Goal: Task Accomplishment & Management: Complete application form

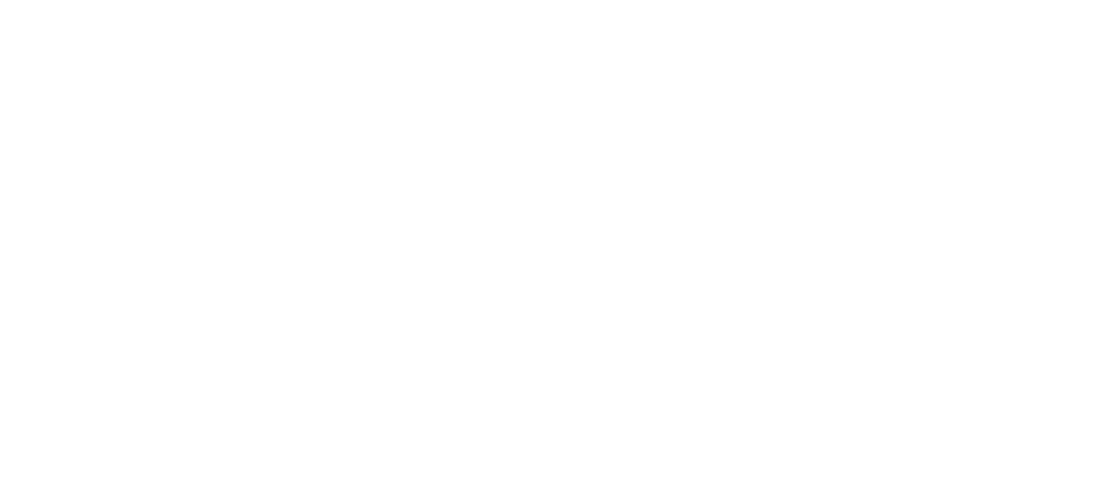
select select "MY"
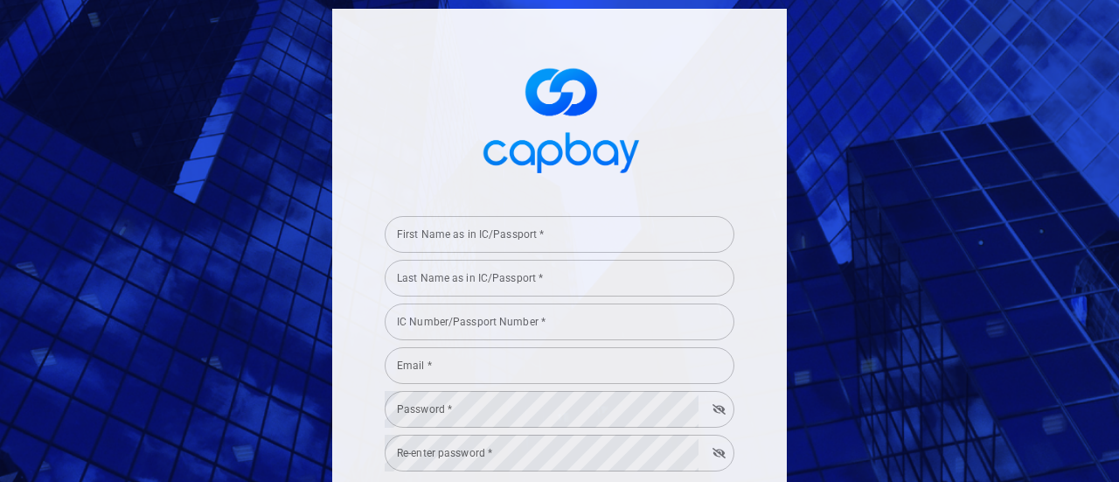
click at [545, 244] on input "First Name as in IC/Passport *" at bounding box center [560, 234] width 350 height 37
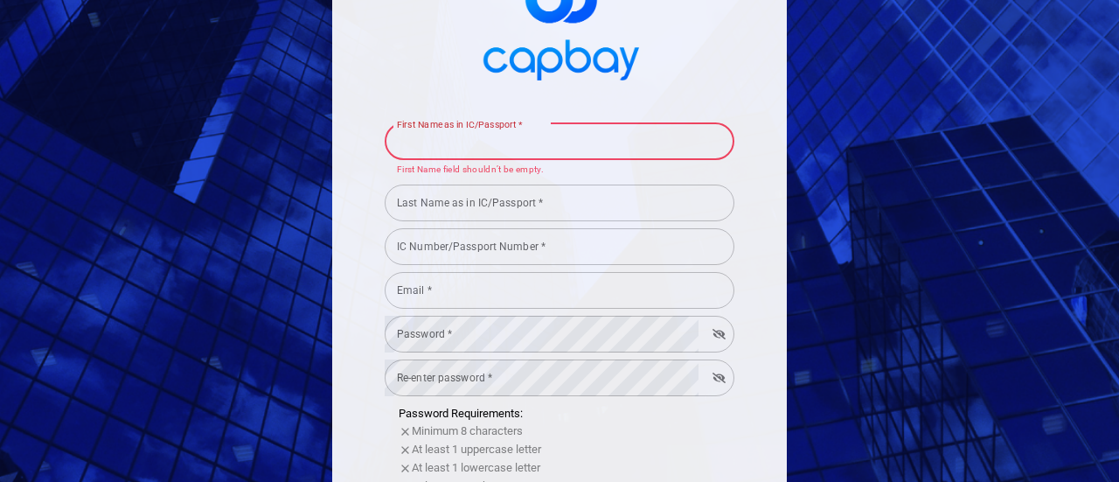
scroll to position [175, 0]
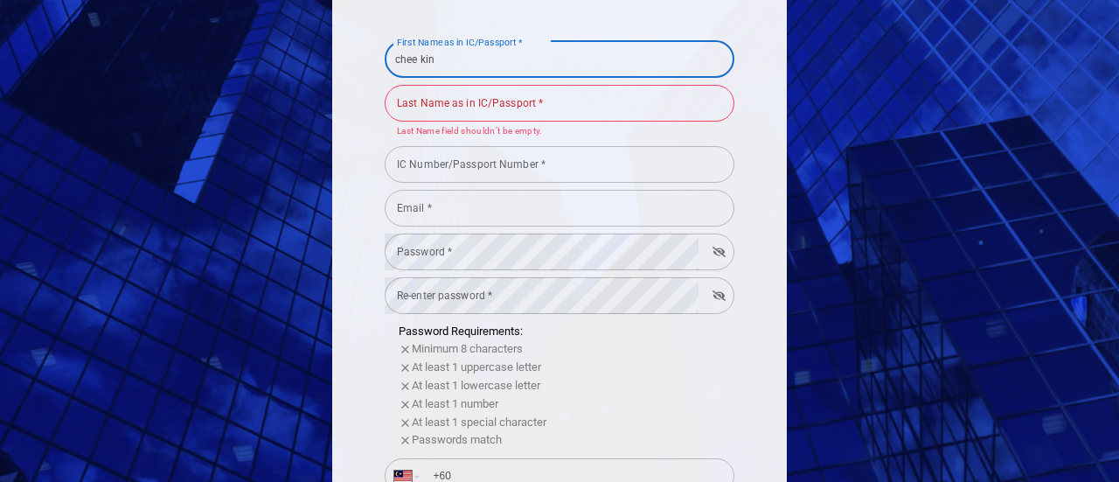
drag, startPoint x: 535, startPoint y: 55, endPoint x: 293, endPoint y: 46, distance: 242.3
click at [295, 53] on div "First Name as in IC/Passport * chee kin First Name as in IC/Passport * Last Nam…" at bounding box center [559, 241] width 1119 height 482
type input "N"
type input "CHEE KIN"
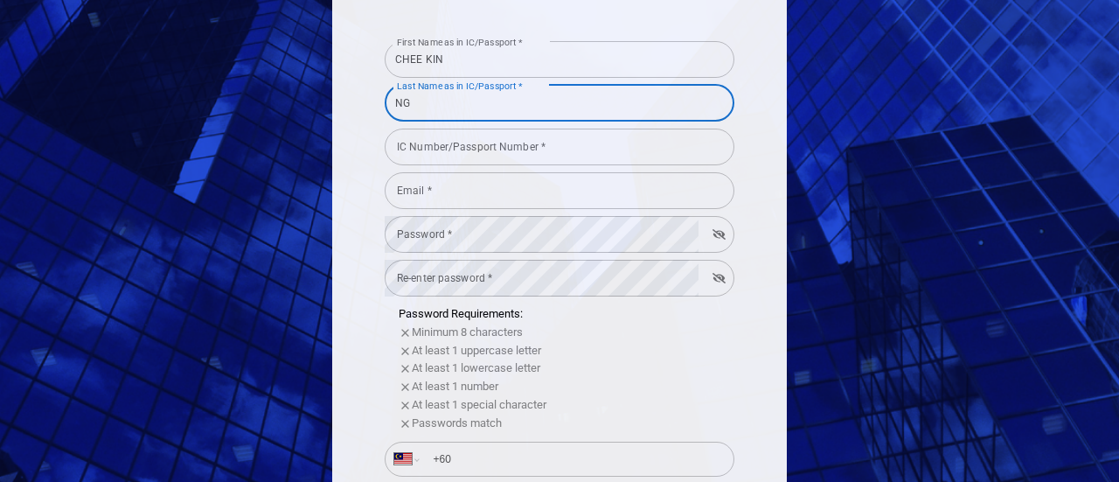
type input "NG"
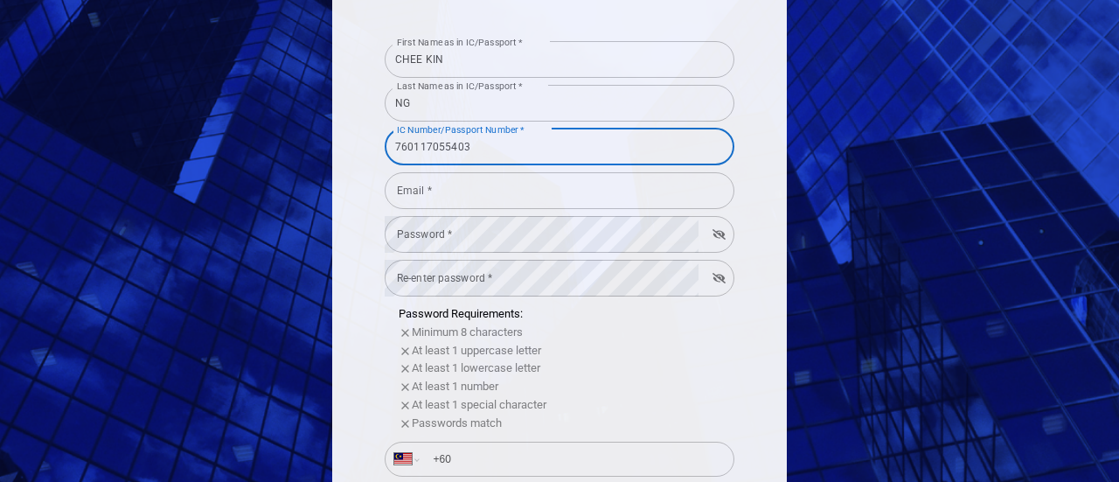
type input "760117055403"
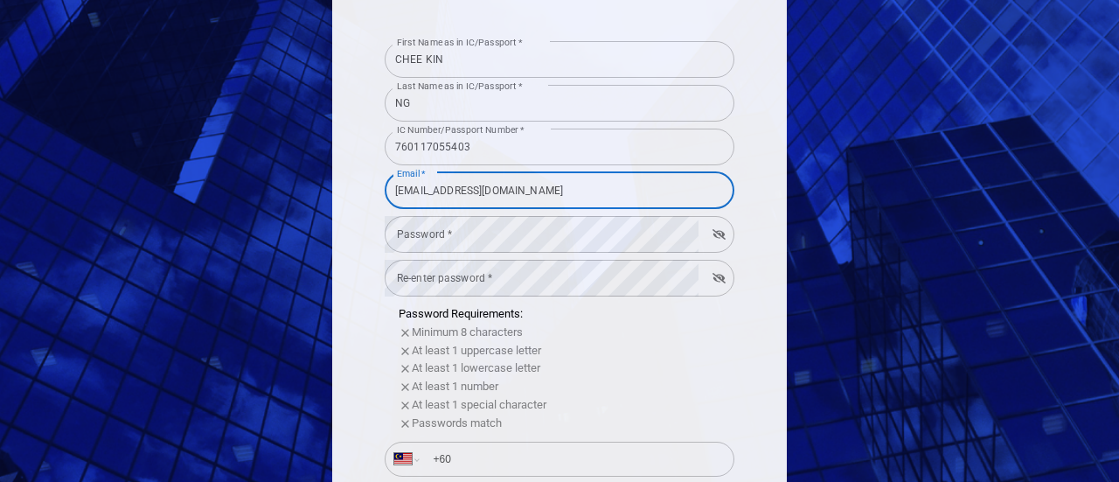
type input "NGCK76@GMAIL.COM"
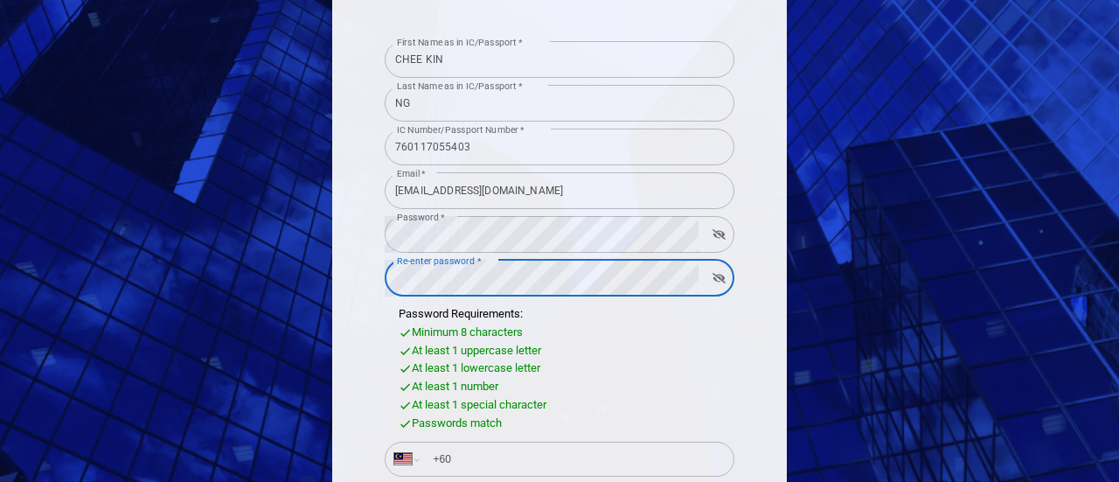
click at [706, 356] on div "At least 1 uppercase letter" at bounding box center [567, 351] width 336 height 18
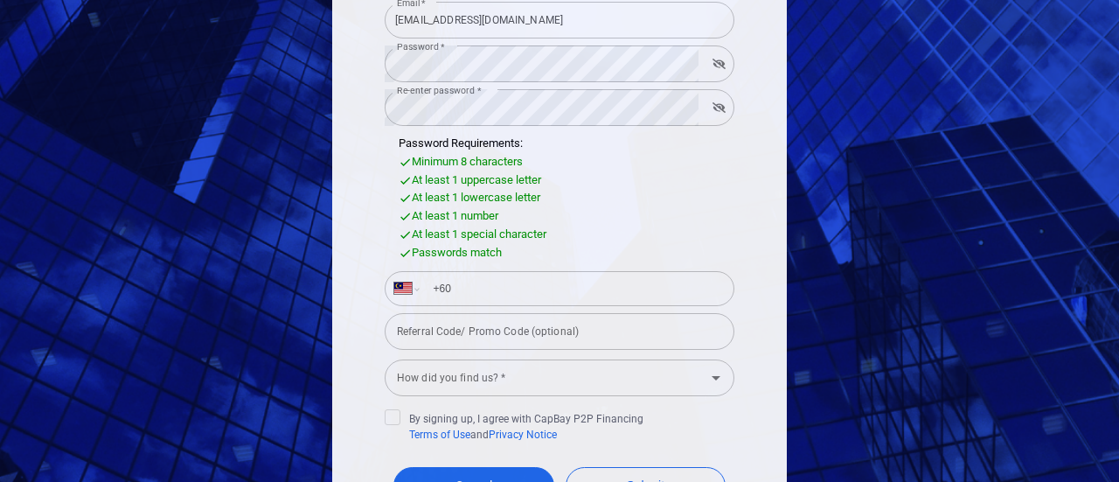
scroll to position [350, 0]
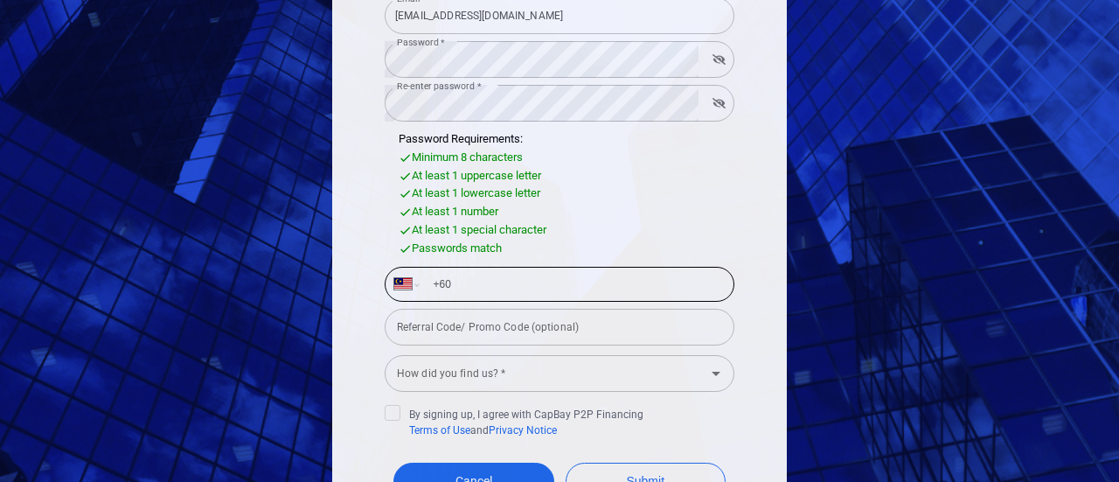
click at [617, 278] on input "+60" at bounding box center [573, 284] width 302 height 28
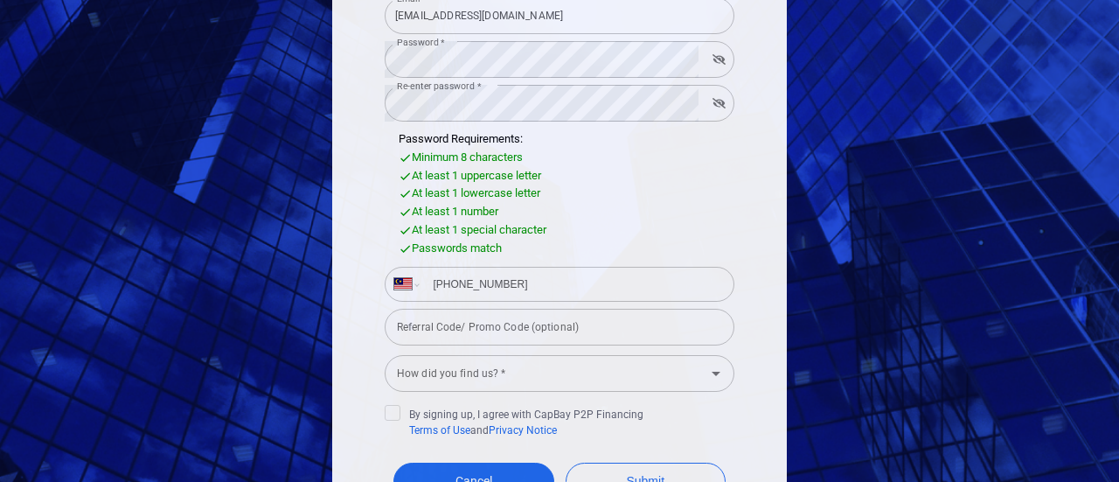
type input "+60 12 200 2806"
click at [470, 368] on div "How did you find us? * How did you find us? *" at bounding box center [560, 371] width 350 height 39
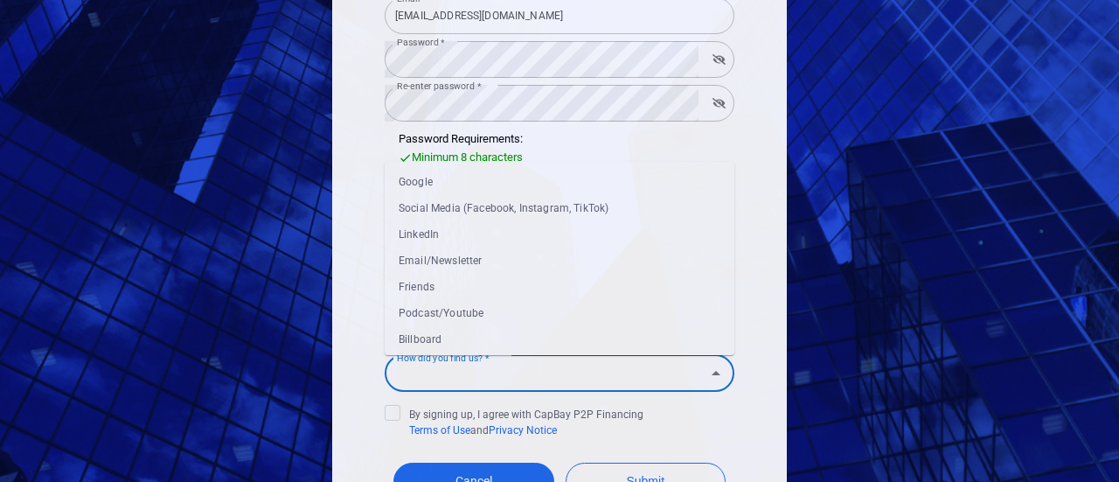
click at [447, 198] on li "Social Media (Facebook, Instagram, TikTok)" at bounding box center [560, 208] width 350 height 26
type input "Social Media (Facebook, Instagram, TikTok)"
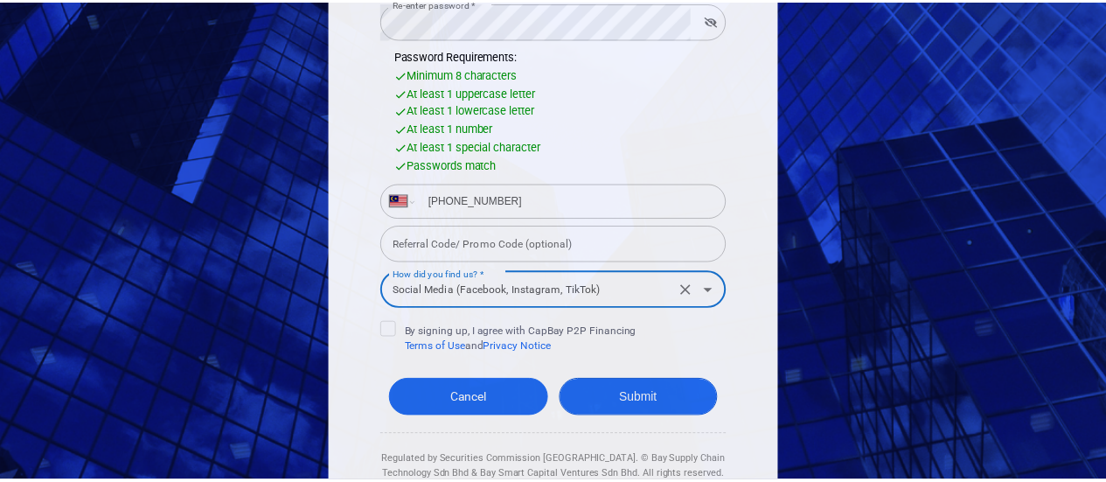
scroll to position [485, 0]
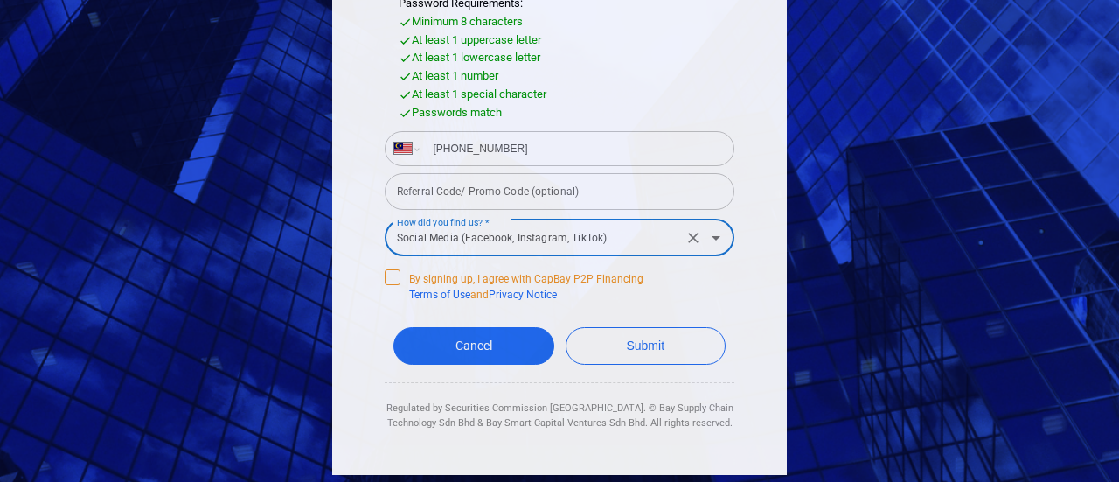
click at [385, 272] on icon at bounding box center [392, 275] width 14 height 14
click at [0, 0] on input "By signing up, I agree with CapBay P2P Financing Terms of Use and Privacy Notice" at bounding box center [0, 0] width 0 height 0
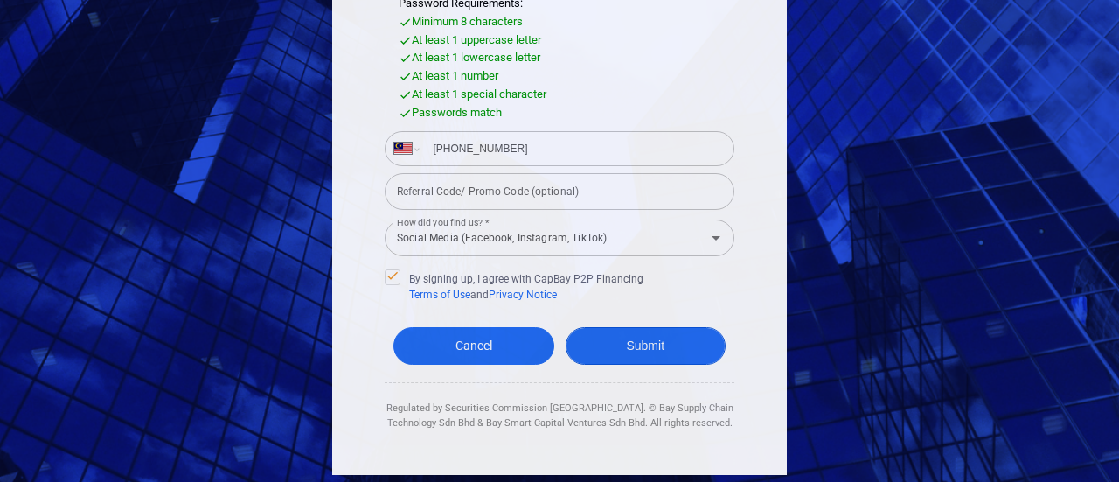
click at [653, 344] on button "Submit" at bounding box center [646, 346] width 161 height 38
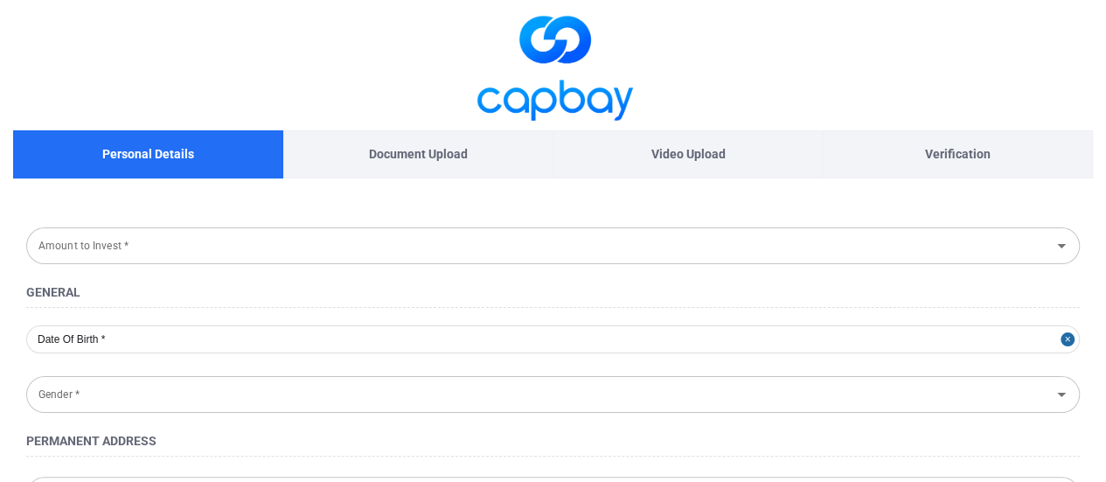
type input "RM 10,000 - RM 30,000"
type input "1976-01-17"
type input "Male"
type input "5, Jalan Flora 1A/2"
type input "Wisteria Bandar Rimbayu,"
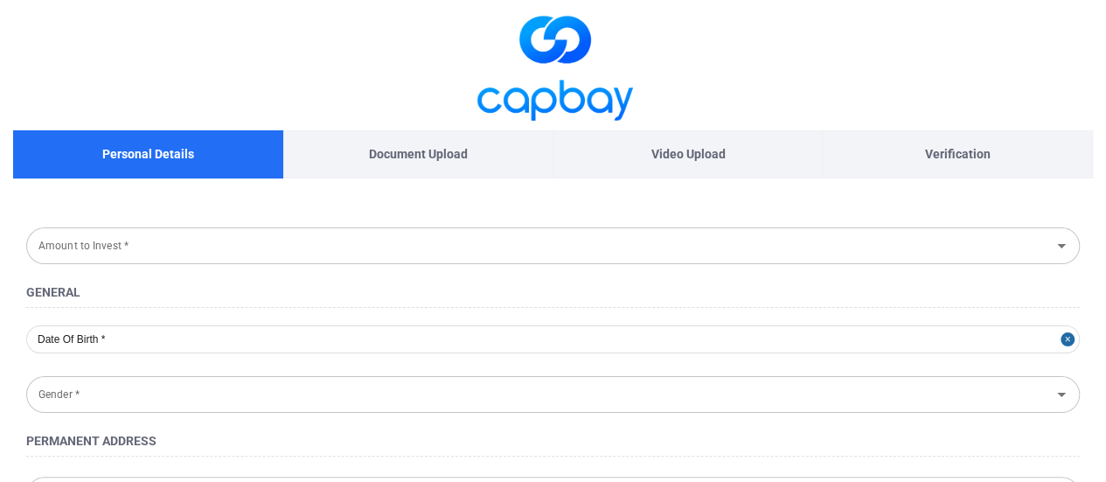
type input "Teluk Panglima Garang"
type input "42500"
type input "Selangor"
type input "760117-05-5403"
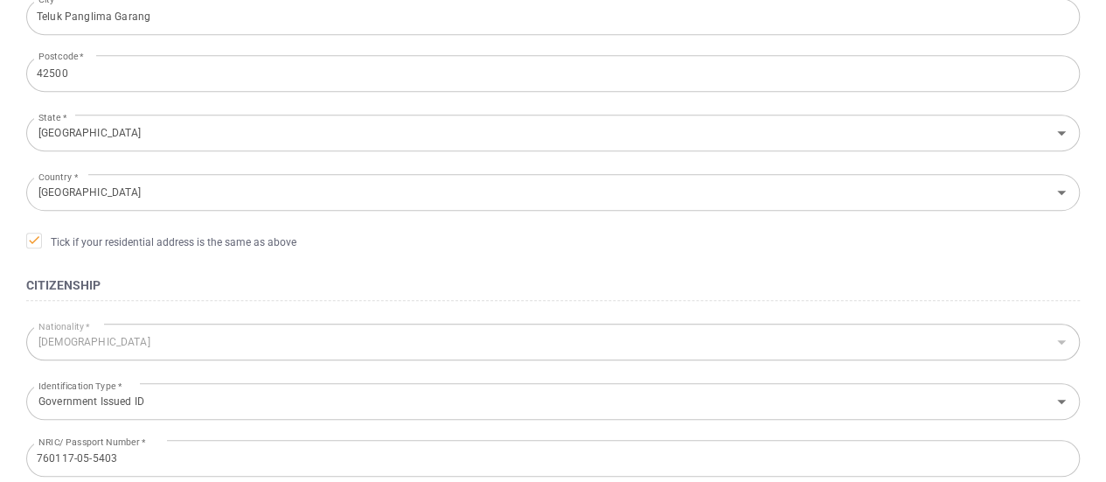
scroll to position [752, 0]
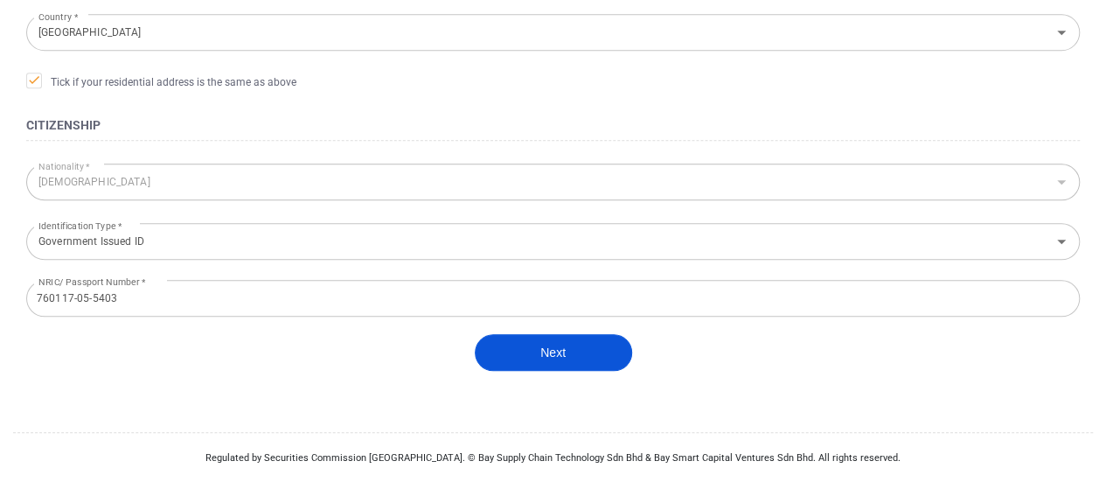
click at [612, 343] on button "Next" at bounding box center [553, 352] width 157 height 37
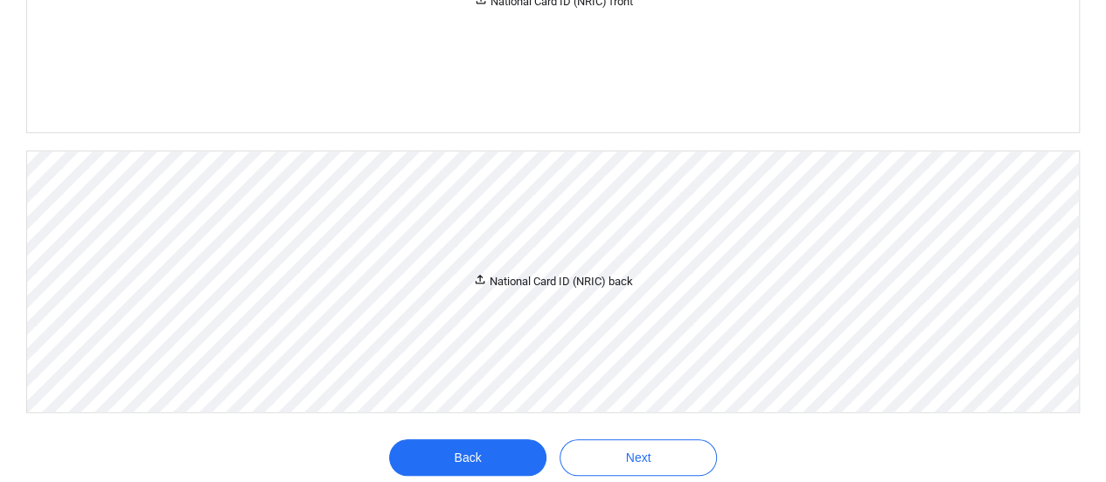
scroll to position [183, 0]
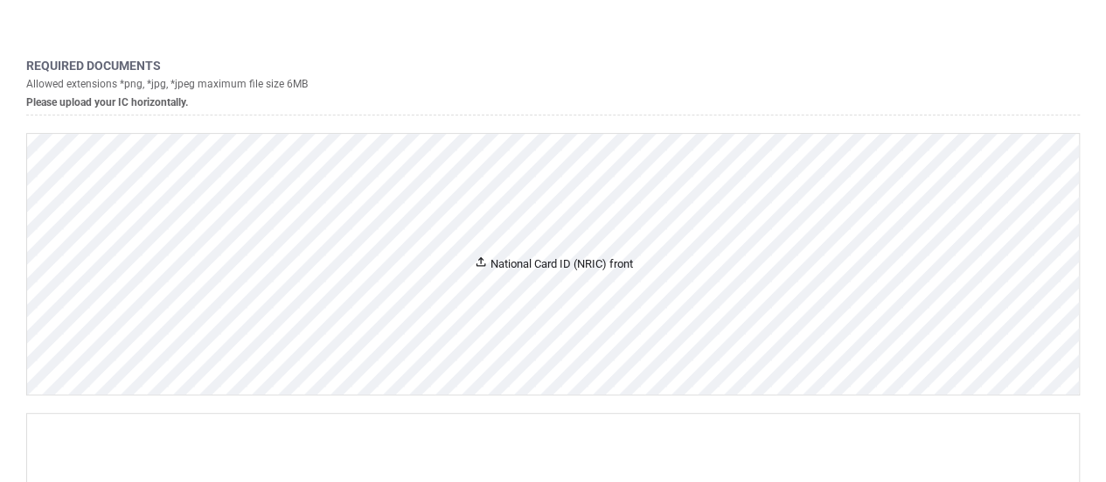
click at [531, 259] on div "National Card ID (NRIC) front" at bounding box center [553, 263] width 159 height 18
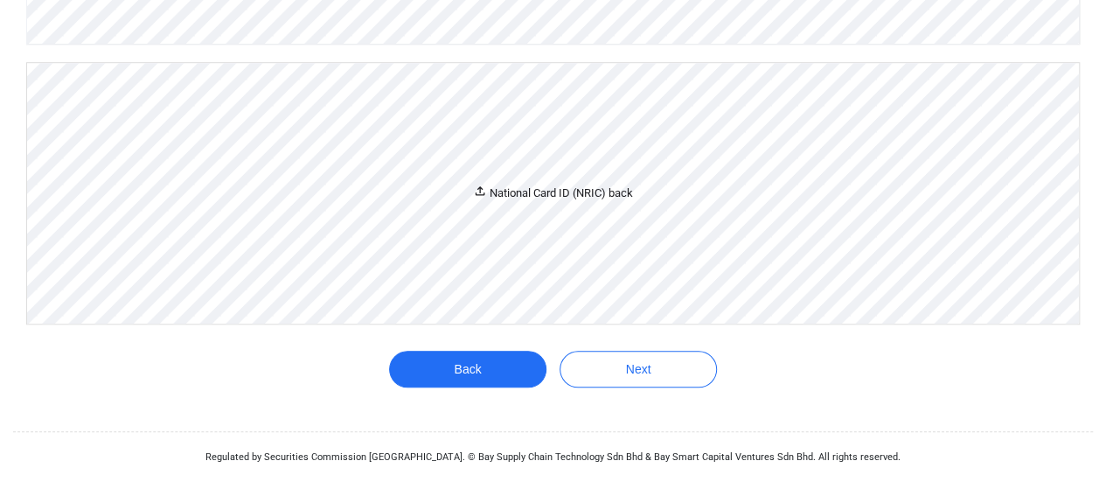
scroll to position [893, 0]
click at [595, 200] on div "National Card ID (NRIC) back" at bounding box center [553, 193] width 160 height 18
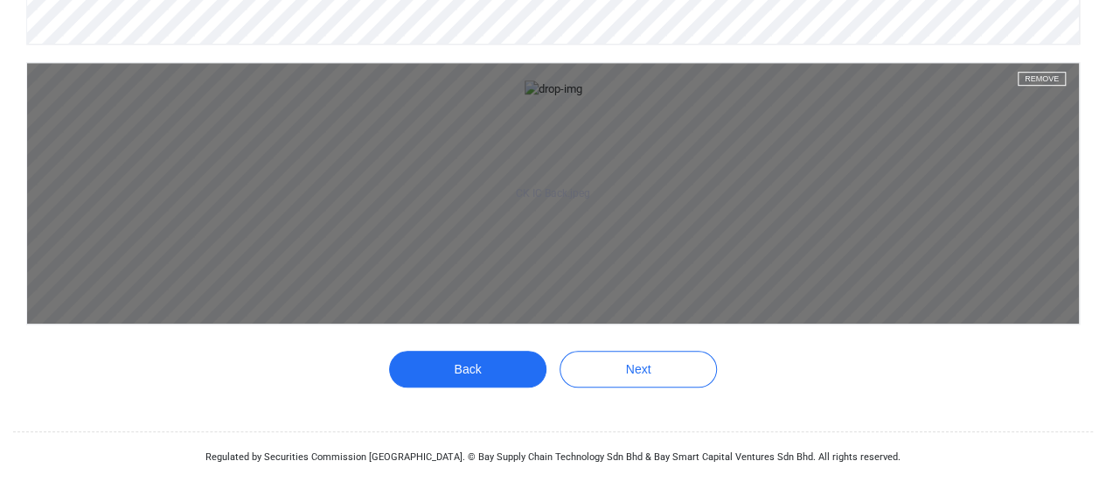
scroll to position [1243, 0]
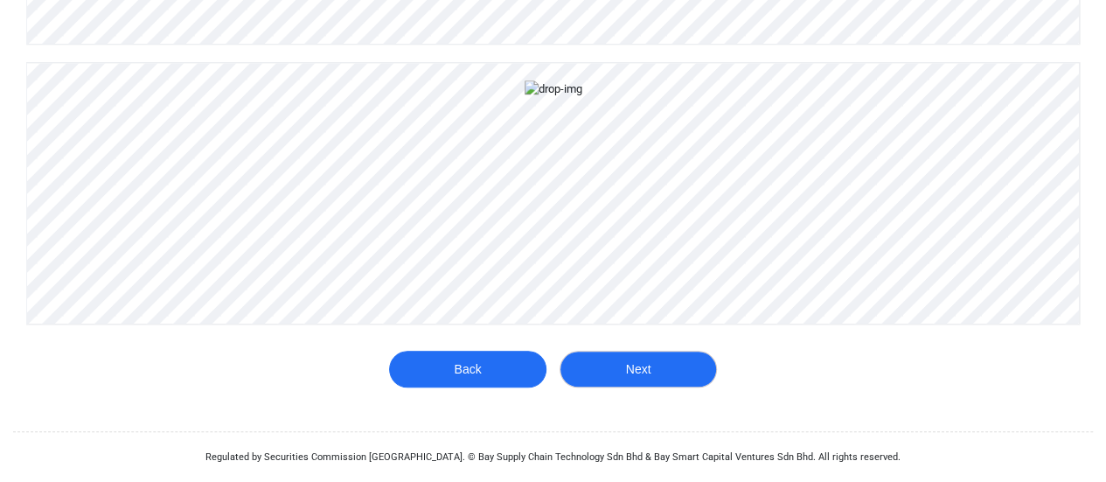
click at [647, 387] on button "Next" at bounding box center [637, 368] width 157 height 37
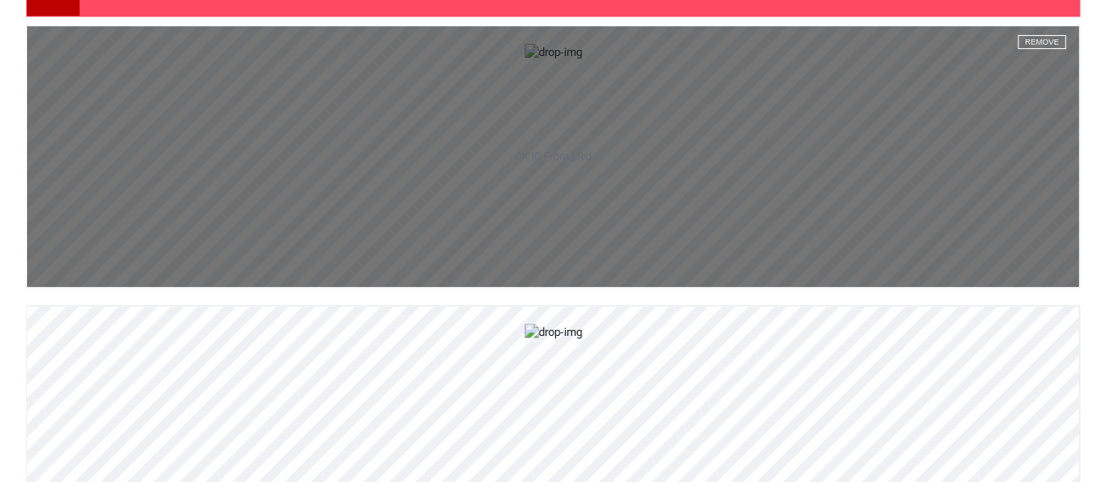
scroll to position [699, 0]
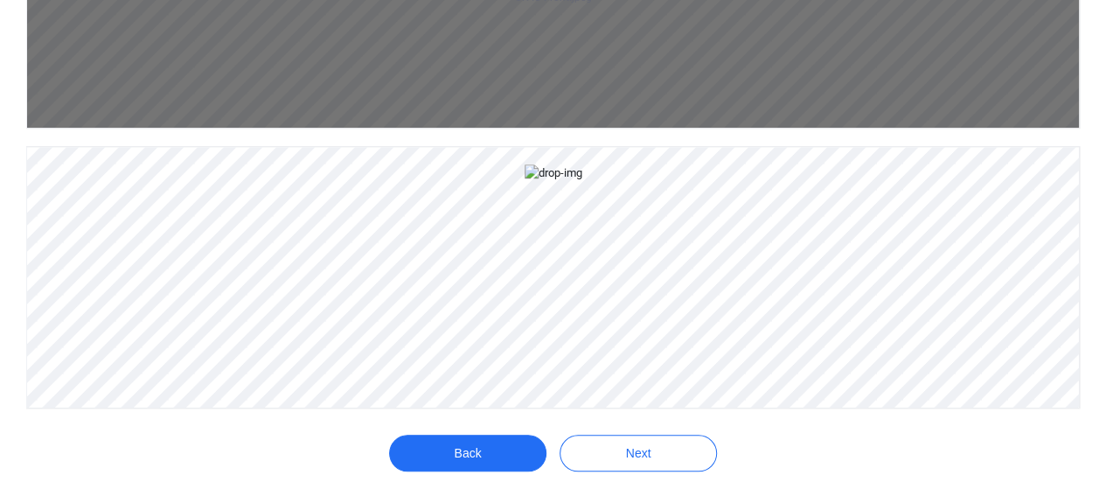
scroll to position [350, 0]
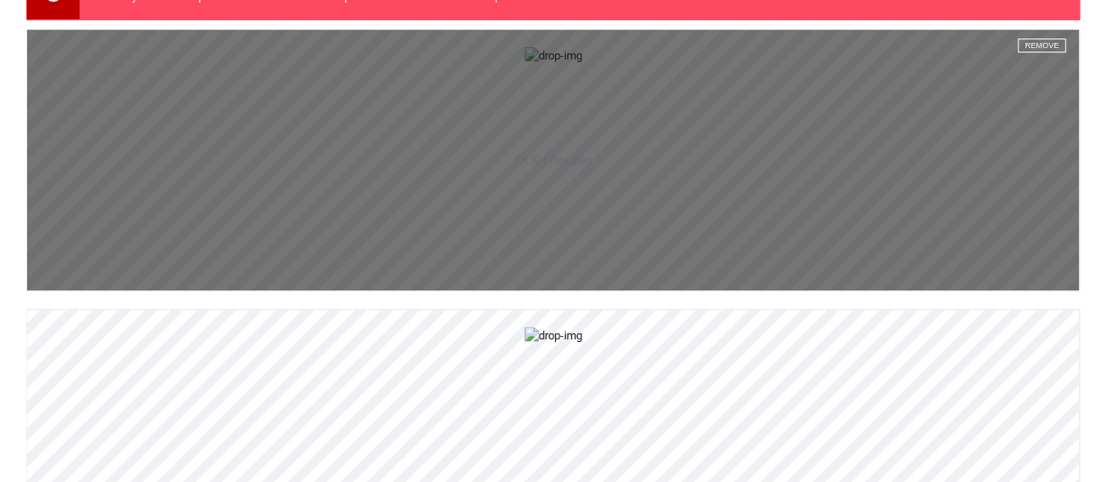
click at [1024, 41] on button "Remove" at bounding box center [1041, 45] width 48 height 14
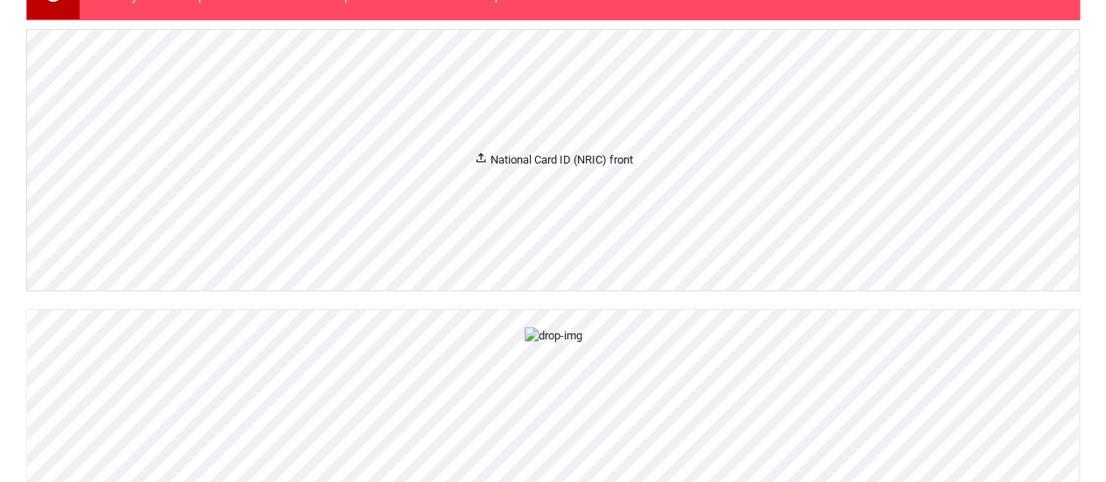
click at [475, 153] on icon at bounding box center [481, 157] width 14 height 14
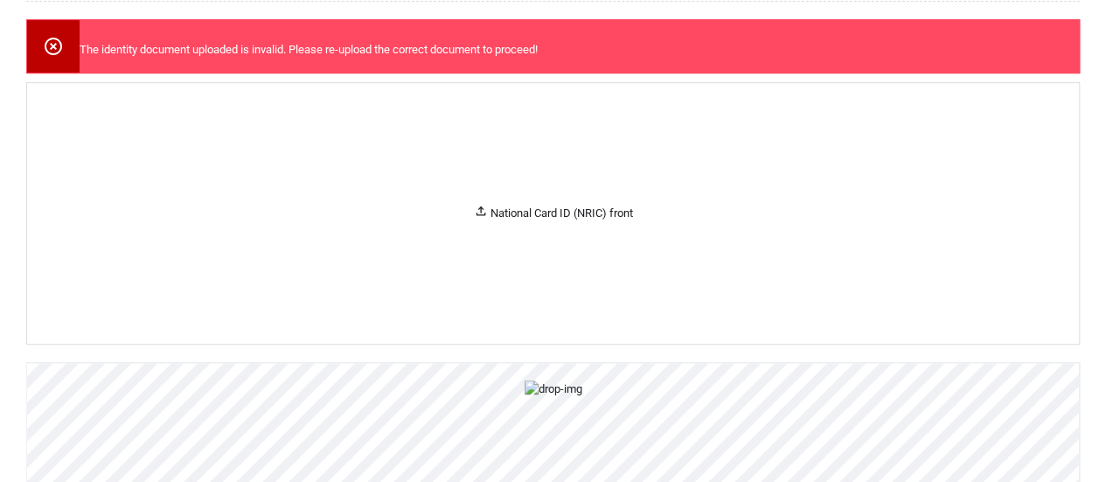
scroll to position [437, 0]
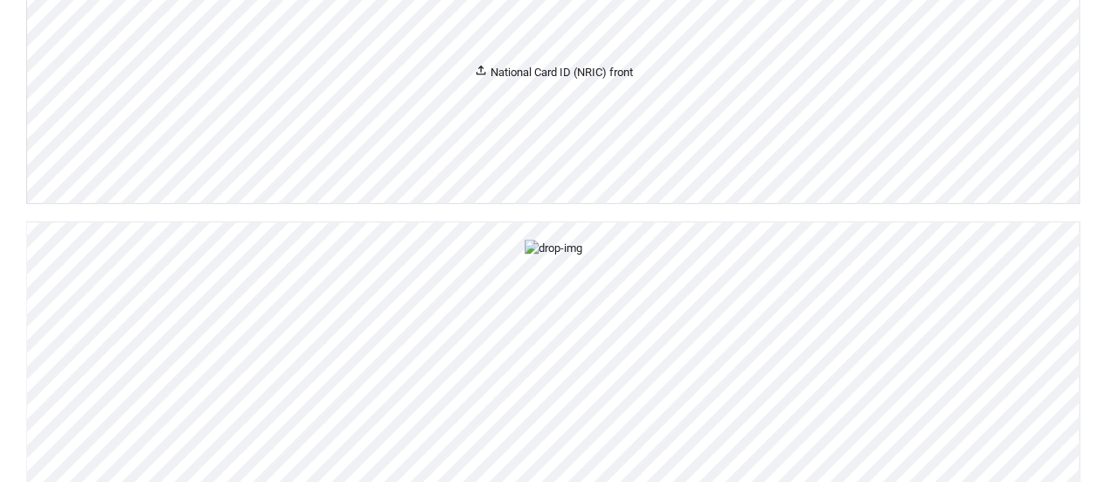
click at [559, 115] on div "National Card ID (NRIC) front" at bounding box center [552, 72] width 1051 height 260
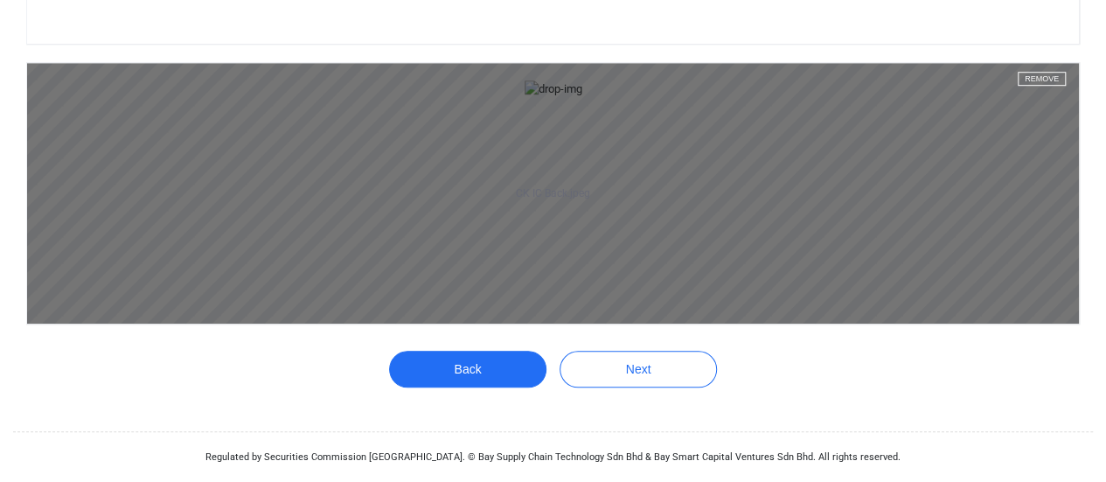
scroll to position [961, 0]
click at [1027, 86] on button "Remove" at bounding box center [1041, 79] width 48 height 14
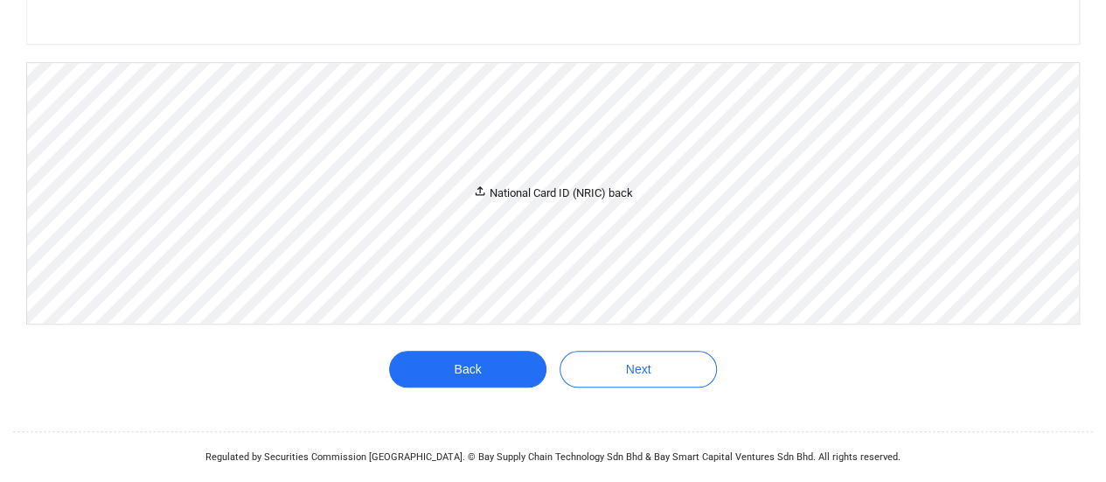
click at [535, 202] on div "National Card ID (NRIC) back" at bounding box center [553, 193] width 160 height 18
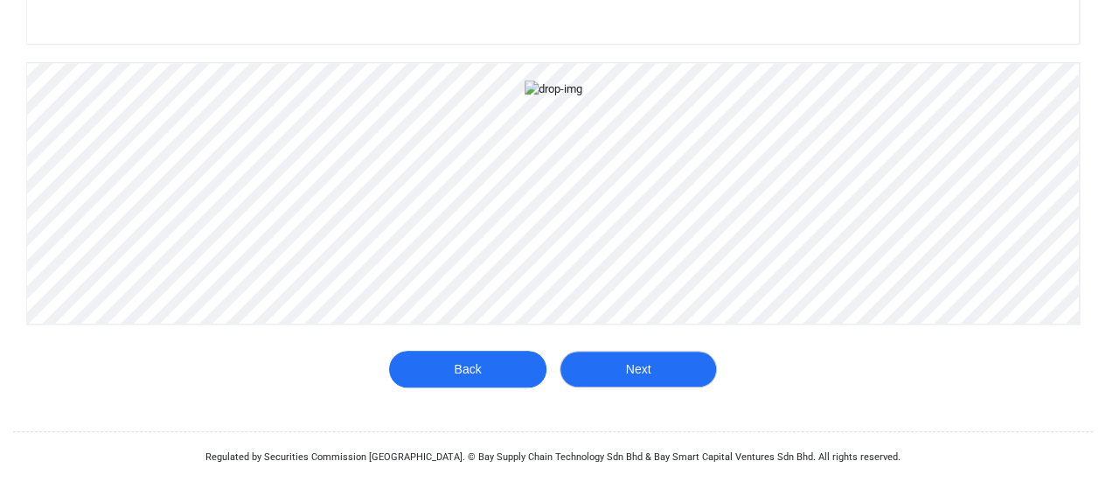
click at [664, 360] on button "Next" at bounding box center [637, 368] width 157 height 37
click at [642, 370] on button "Next" at bounding box center [637, 368] width 157 height 37
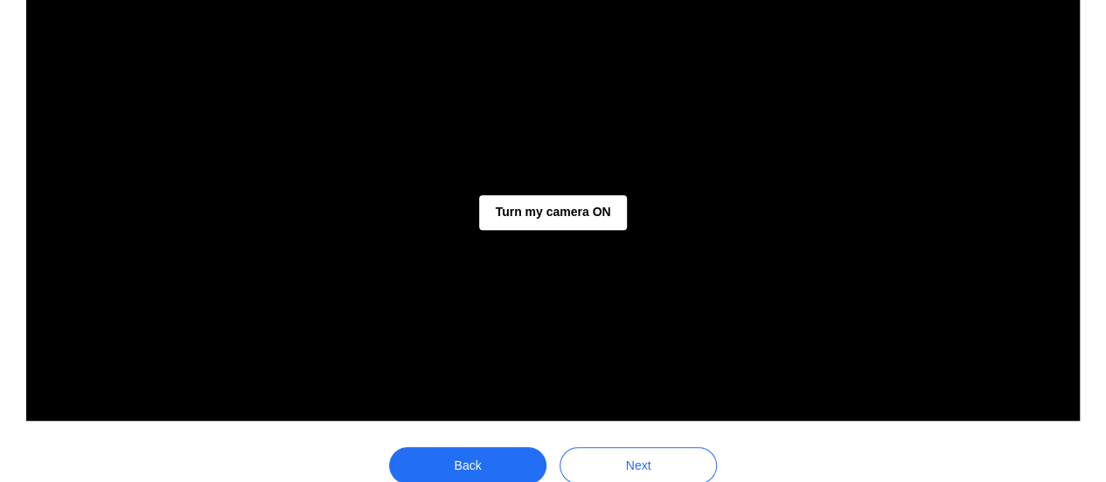
scroll to position [358, 0]
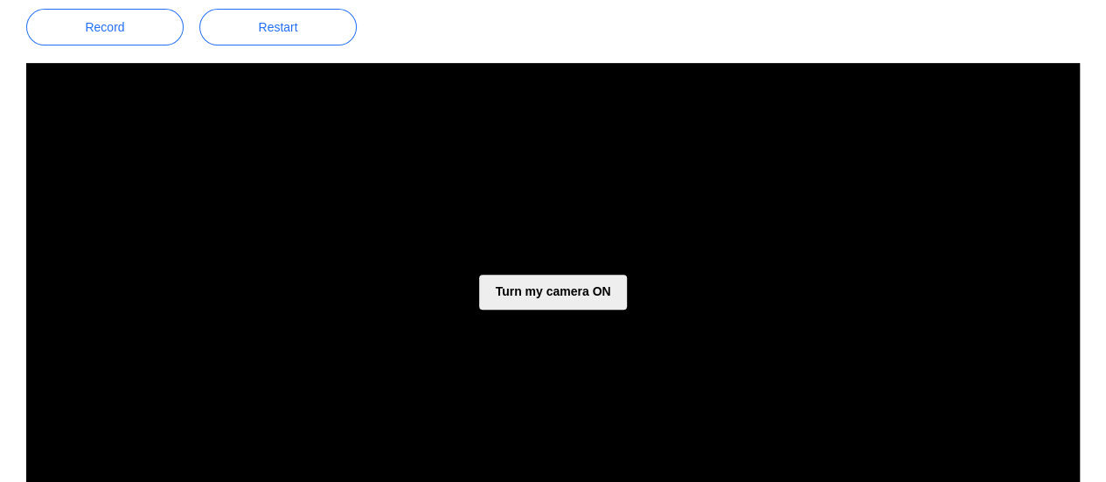
click at [559, 293] on button "Turn my camera ON" at bounding box center [552, 291] width 147 height 35
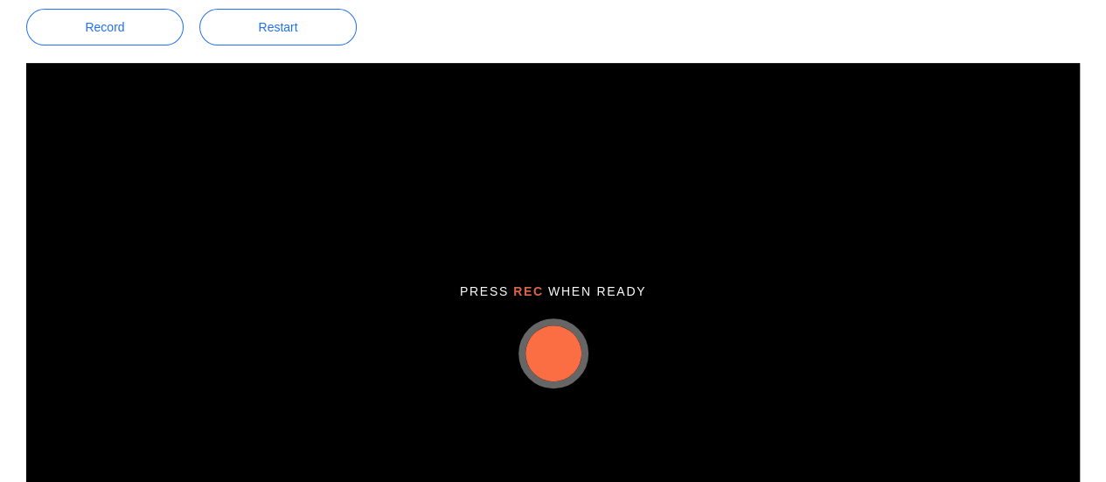
click at [558, 350] on button "button" at bounding box center [553, 353] width 56 height 56
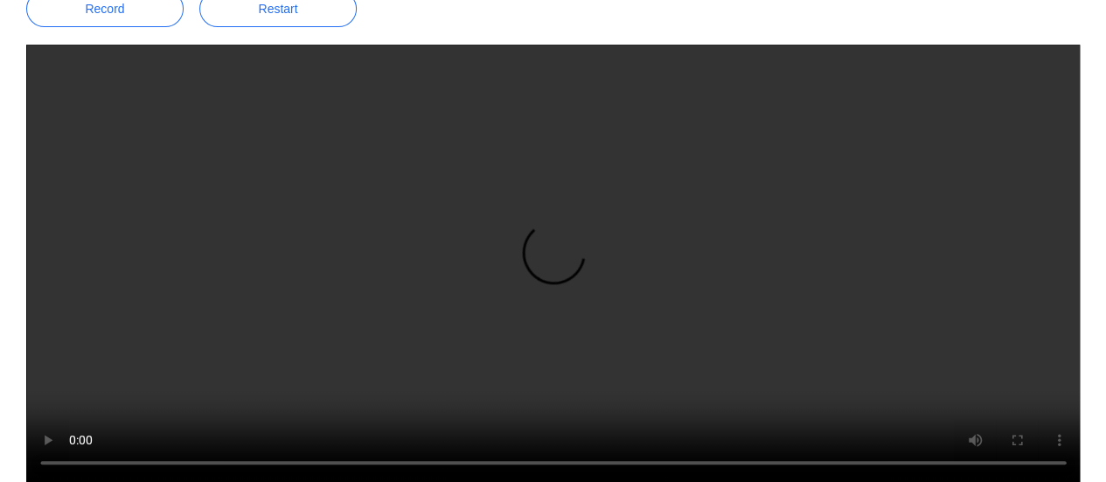
scroll to position [533, 0]
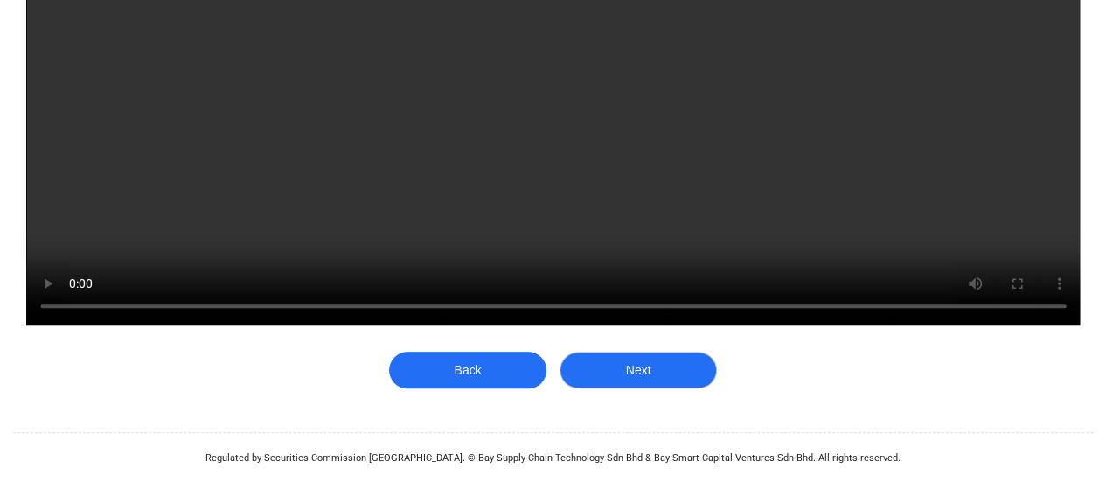
click at [619, 377] on button "Next" at bounding box center [637, 369] width 157 height 37
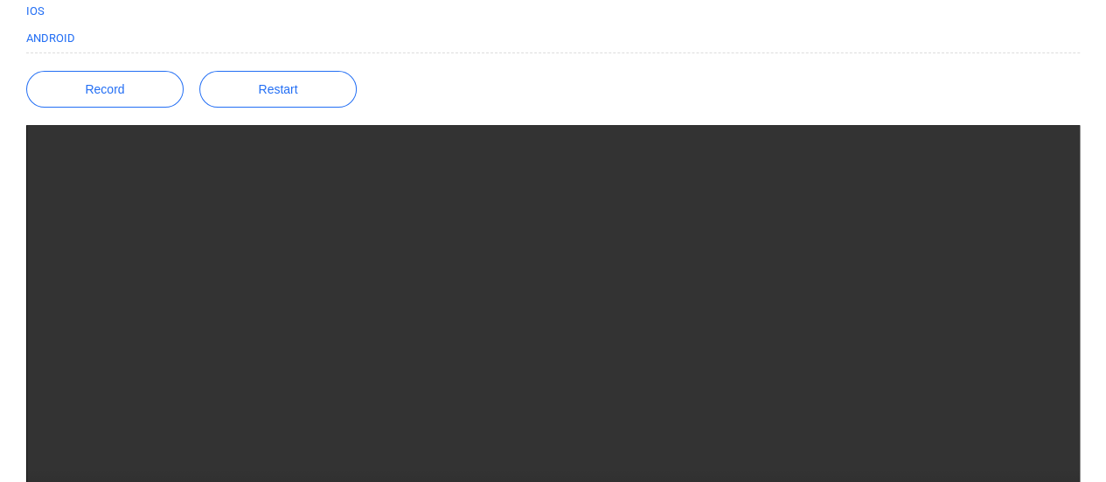
scroll to position [96, 0]
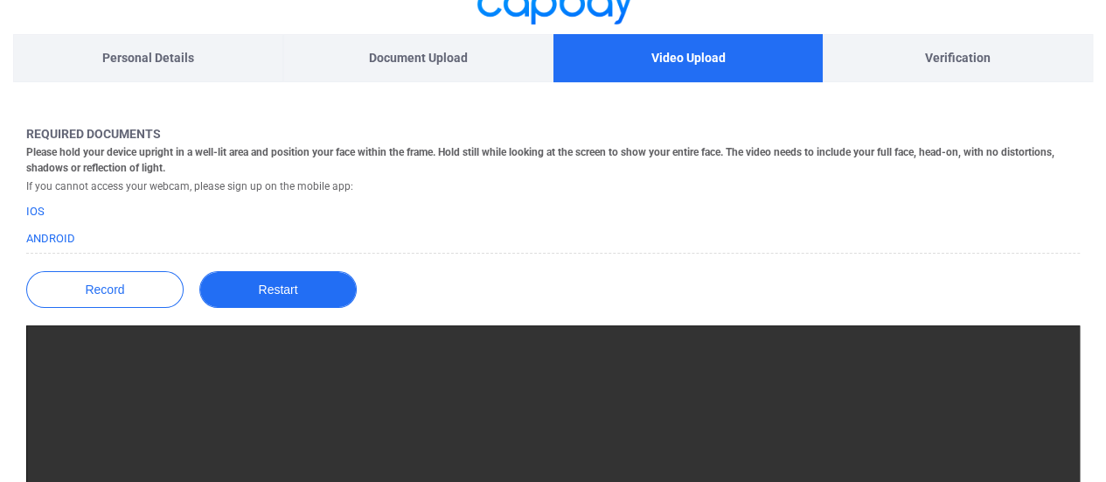
click at [263, 299] on button "Restart" at bounding box center [277, 289] width 157 height 37
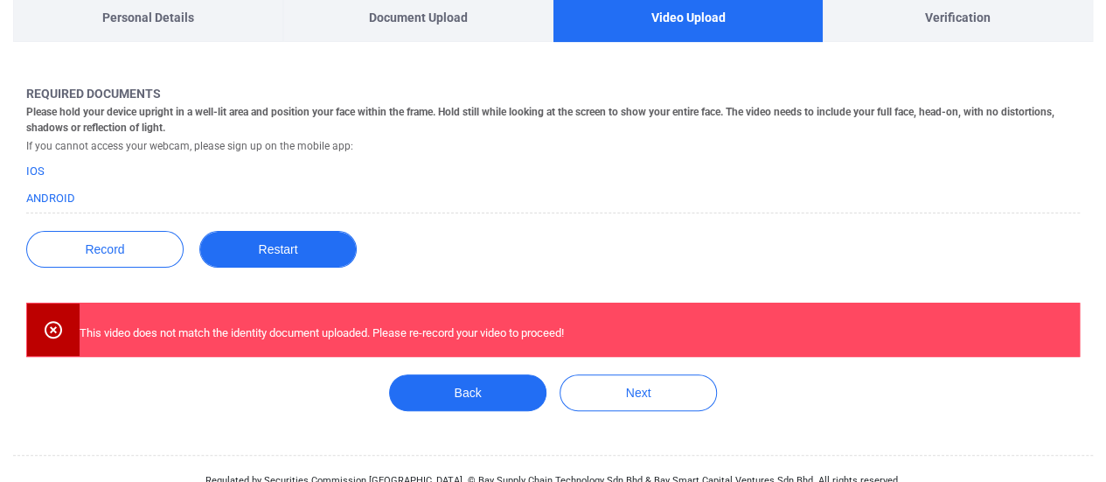
scroll to position [158, 0]
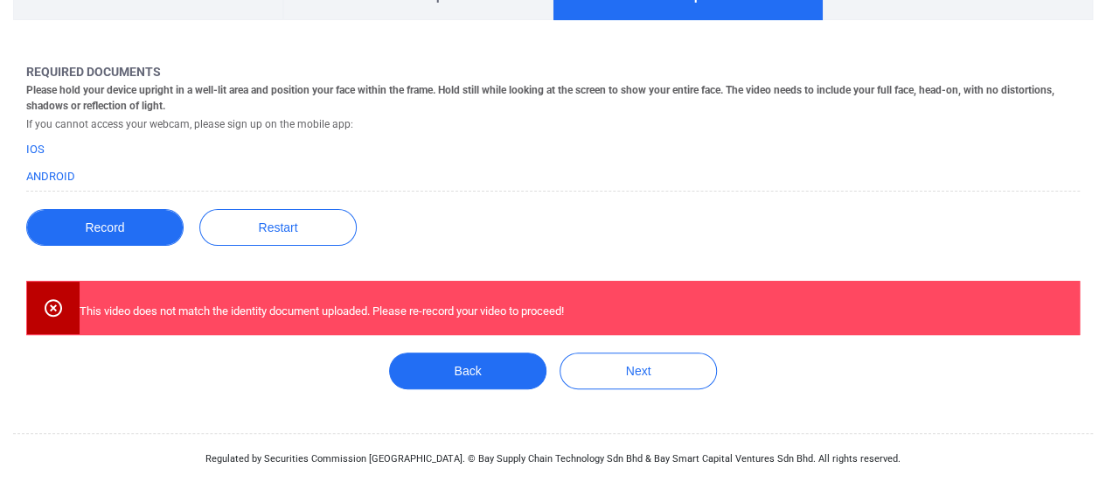
click at [92, 239] on button "Record" at bounding box center [104, 227] width 157 height 37
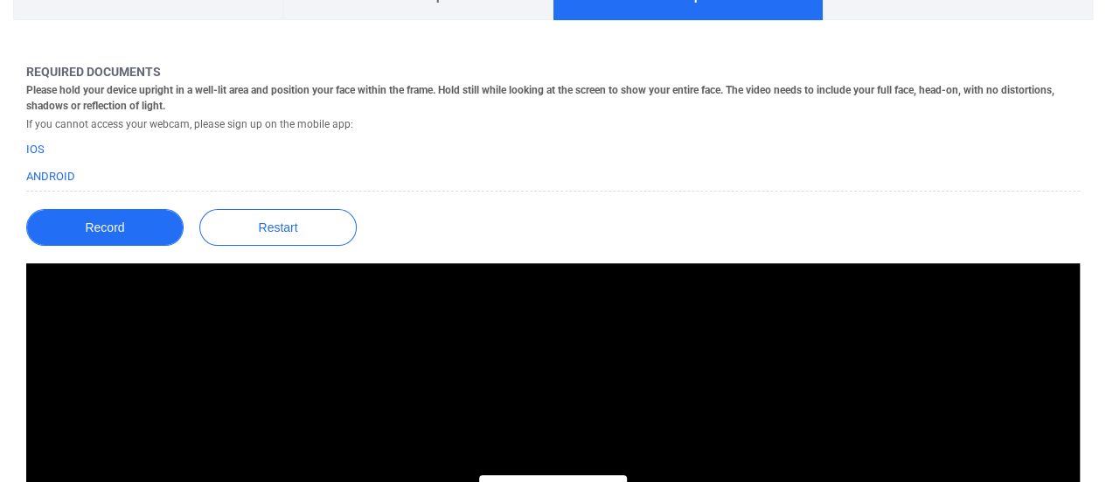
scroll to position [333, 0]
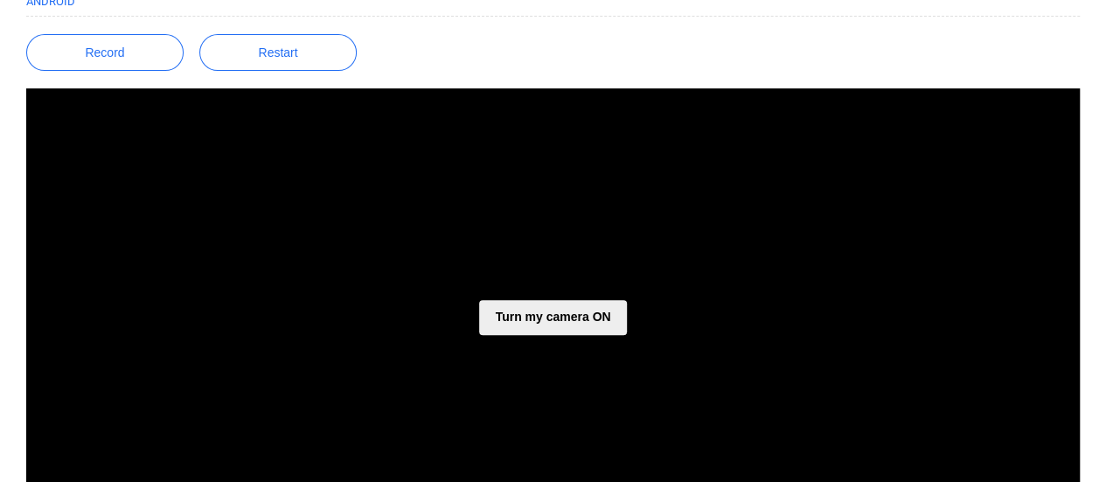
click at [524, 304] on button "Turn my camera ON" at bounding box center [552, 317] width 147 height 35
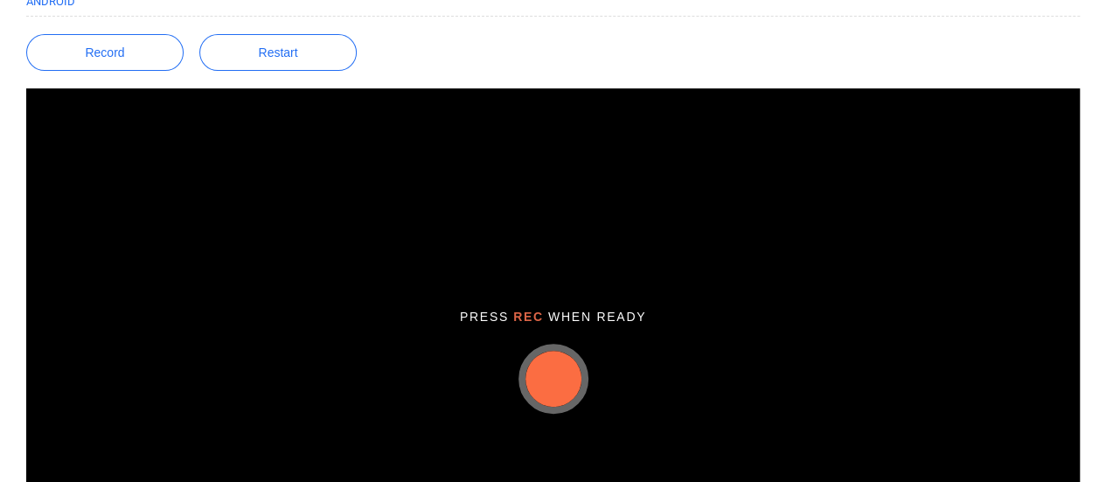
click at [542, 378] on button "button" at bounding box center [553, 378] width 56 height 56
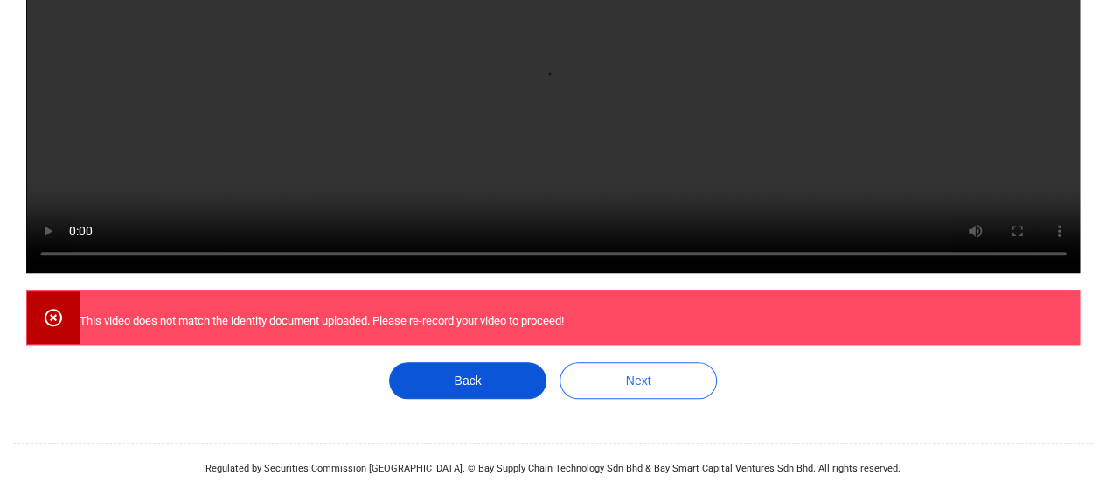
scroll to position [595, 0]
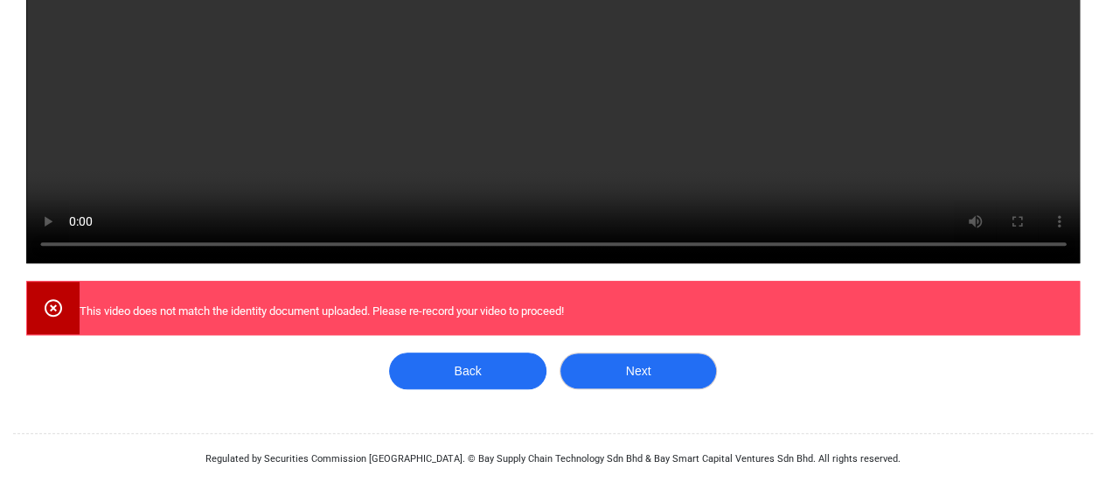
click at [593, 378] on button "Next" at bounding box center [637, 370] width 157 height 37
click at [671, 375] on button "Next" at bounding box center [637, 370] width 157 height 37
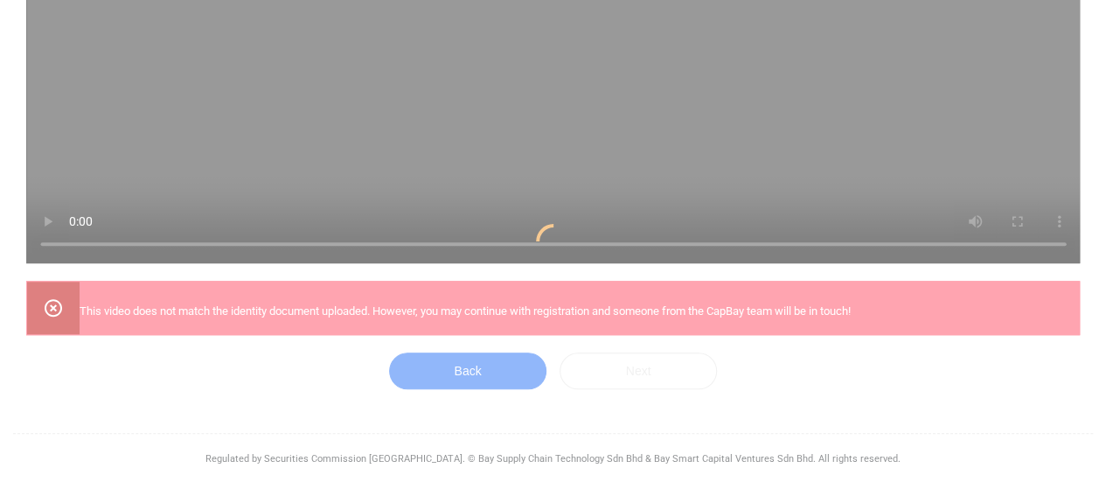
scroll to position [91, 0]
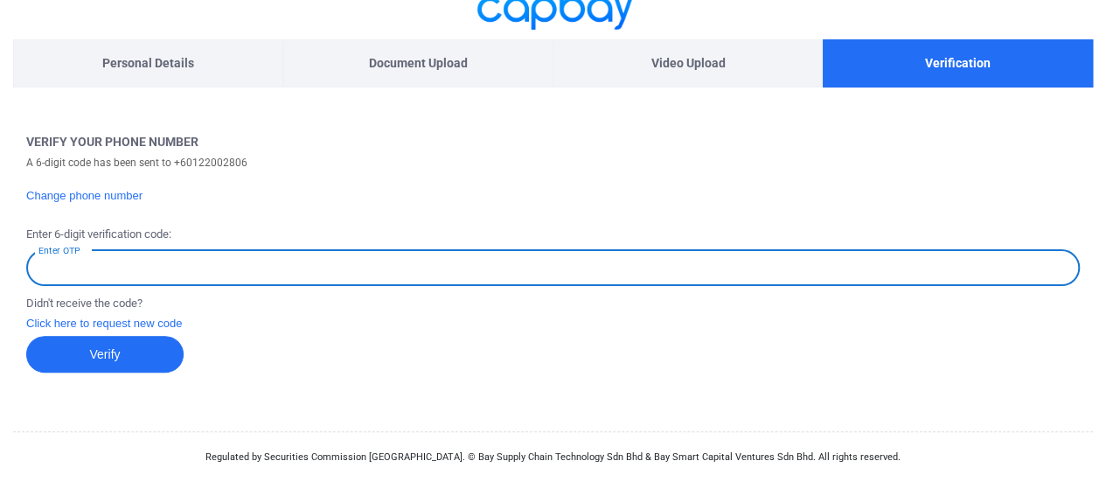
click at [105, 268] on input "Enter OTP" at bounding box center [552, 267] width 1053 height 37
type input "203891"
click at [140, 369] on button "Verify" at bounding box center [104, 354] width 157 height 37
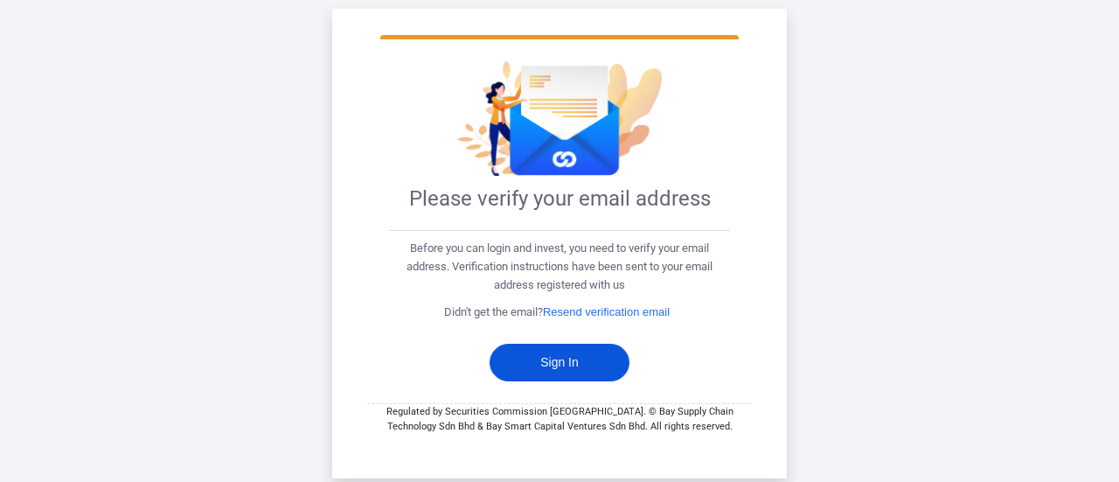
click at [563, 361] on button "Sign In" at bounding box center [559, 363] width 140 height 38
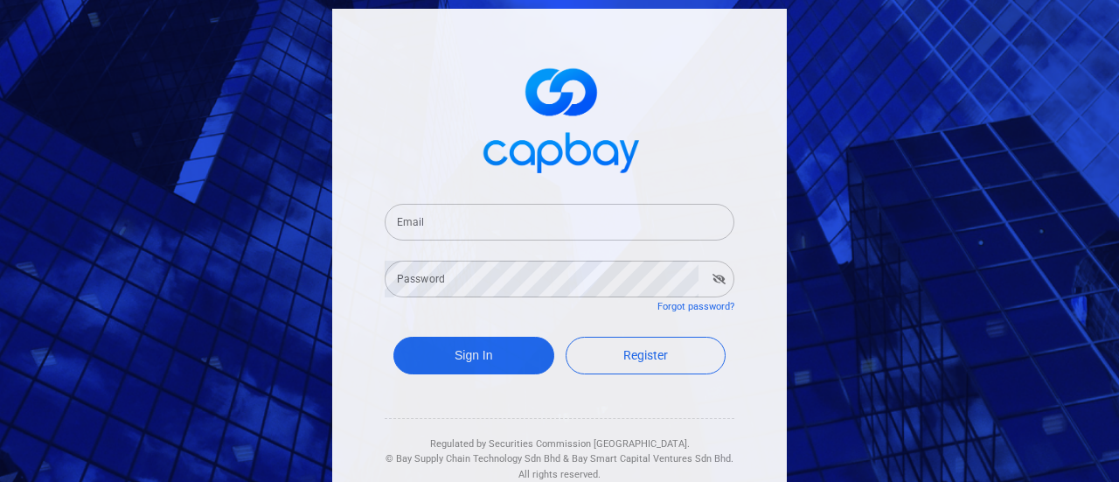
click at [626, 209] on input "Email" at bounding box center [560, 222] width 350 height 37
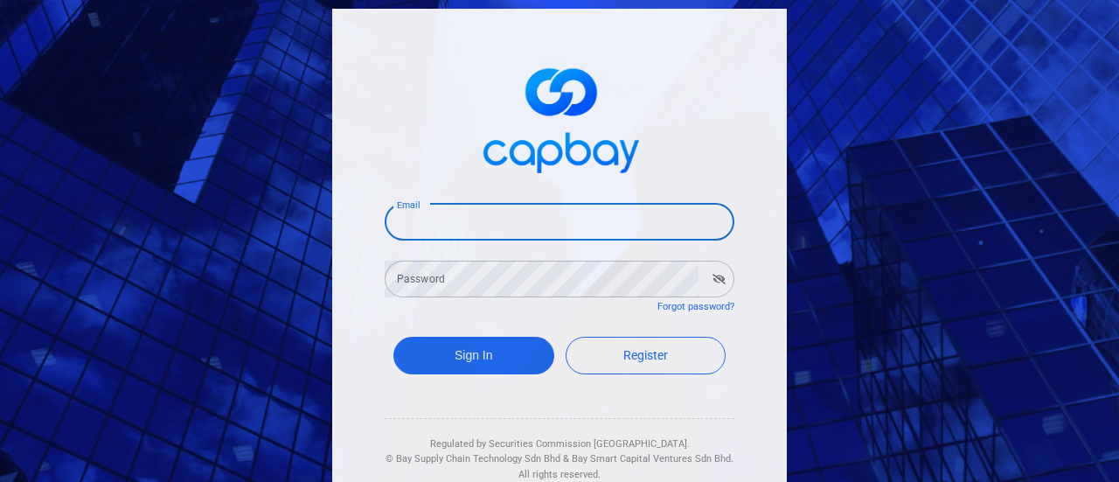
type input "[EMAIL_ADDRESS][DOMAIN_NAME]"
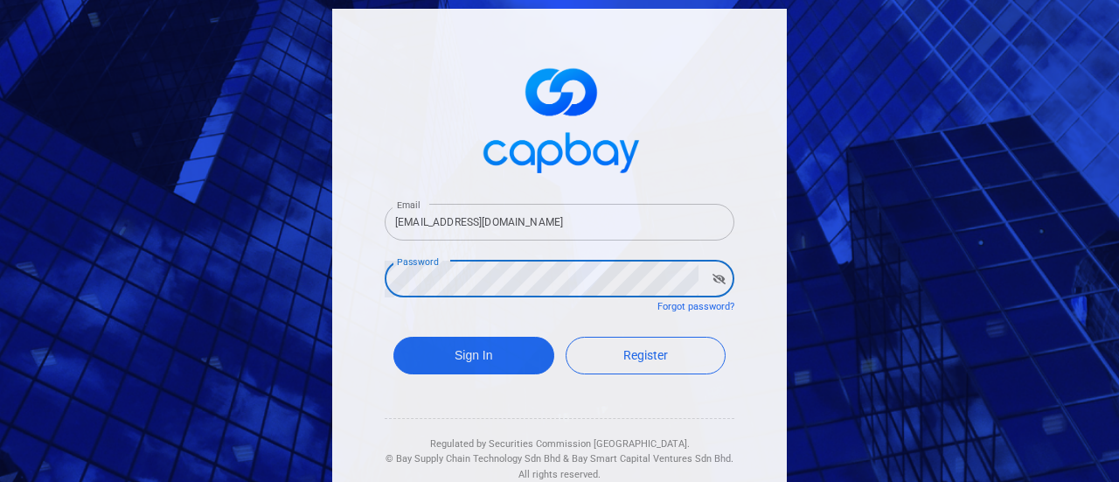
click at [393, 337] on button "Sign In" at bounding box center [473, 356] width 161 height 38
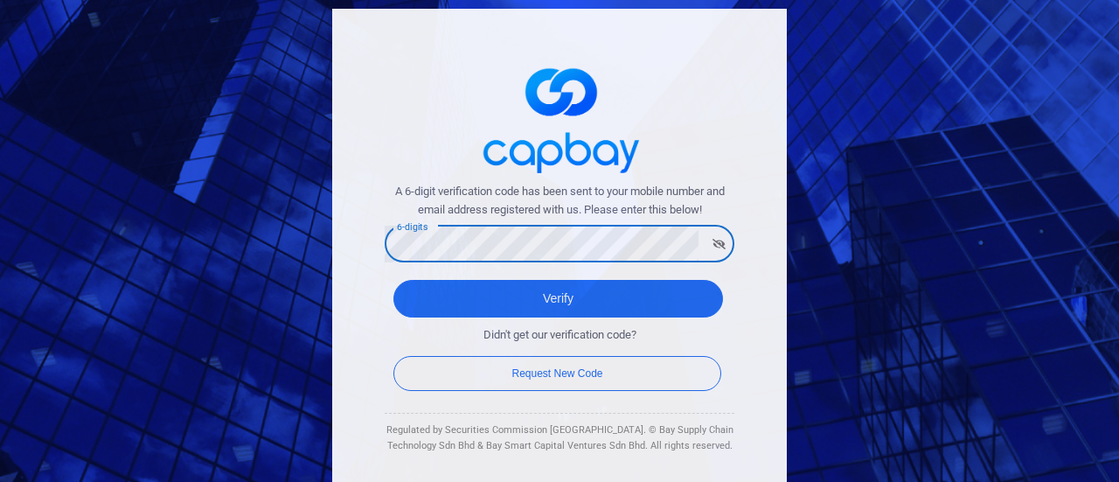
click at [393, 280] on button "Verify" at bounding box center [558, 299] width 330 height 38
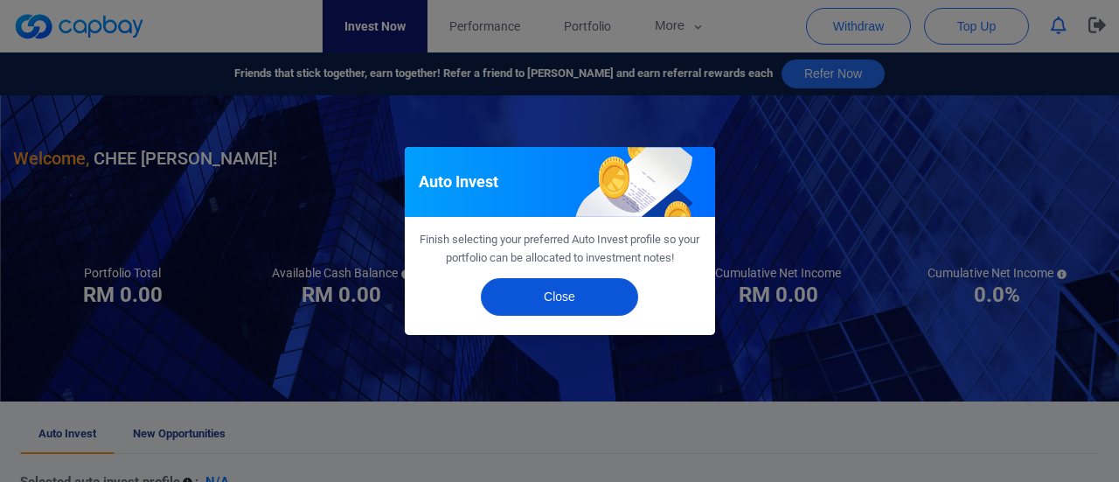
click at [534, 296] on button "Close" at bounding box center [559, 297] width 157 height 38
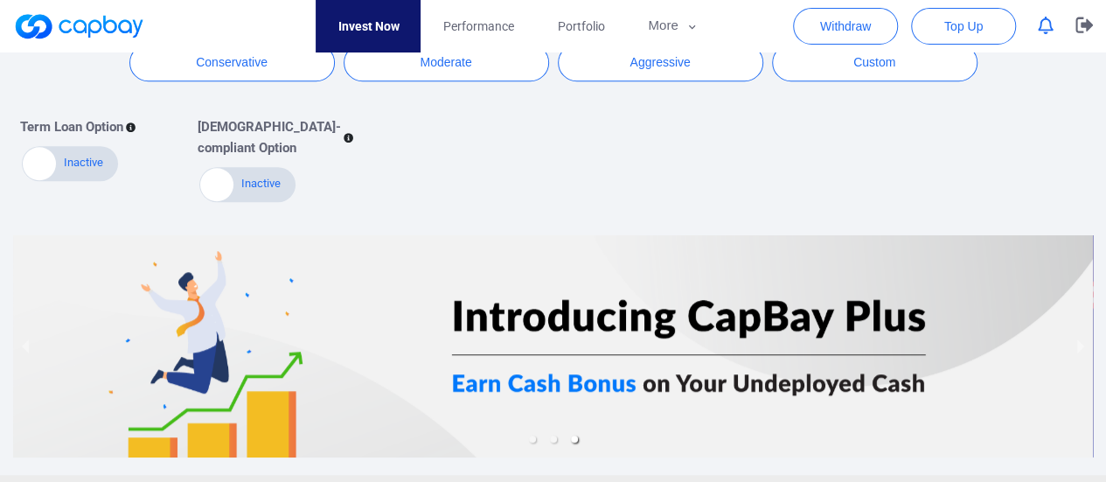
scroll to position [524, 0]
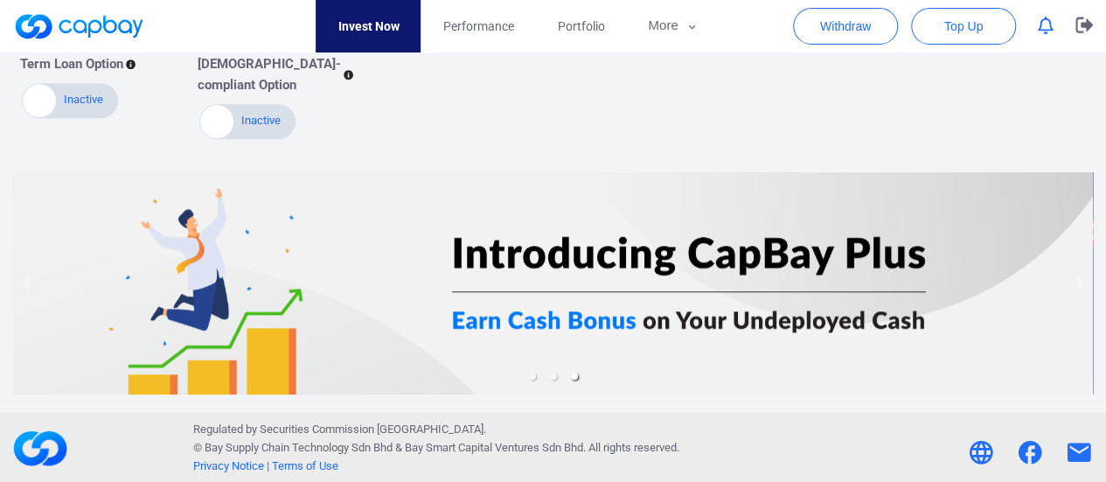
click at [532, 379] on ul at bounding box center [552, 376] width 1079 height 18
click at [534, 375] on li "slide item 1" at bounding box center [532, 375] width 7 height 7
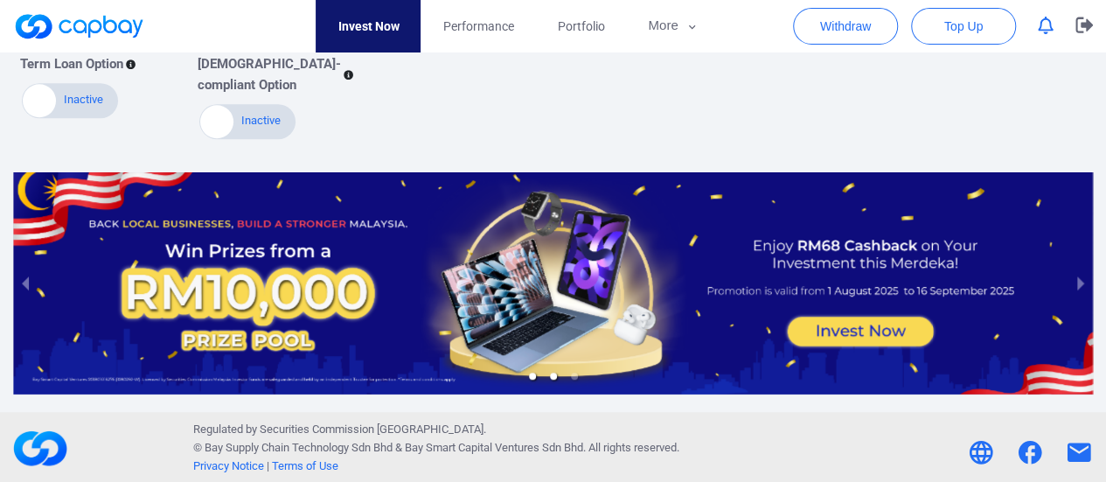
click at [550, 376] on li "slide item 2" at bounding box center [553, 375] width 7 height 7
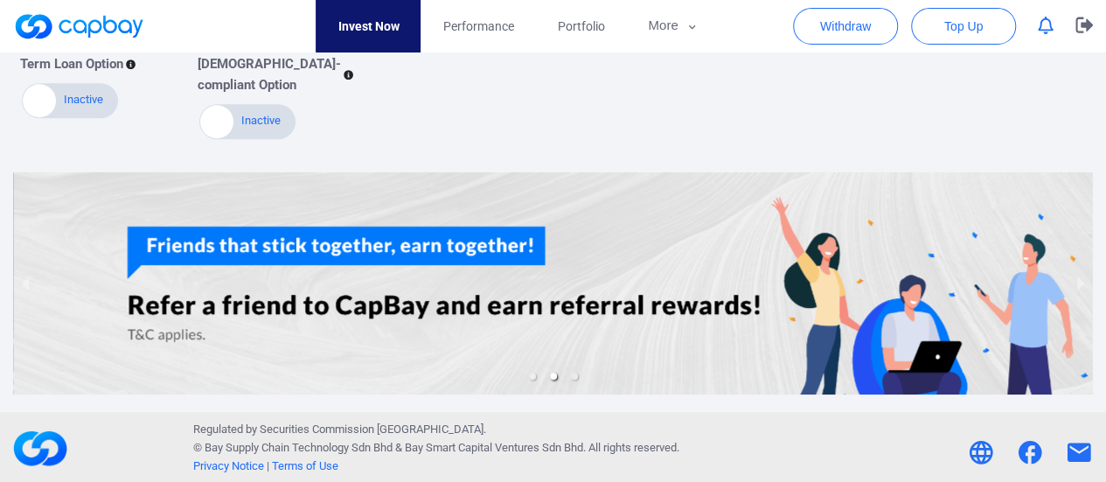
click at [575, 379] on ul at bounding box center [552, 376] width 1079 height 18
click at [575, 376] on li "slide item 3" at bounding box center [574, 375] width 7 height 7
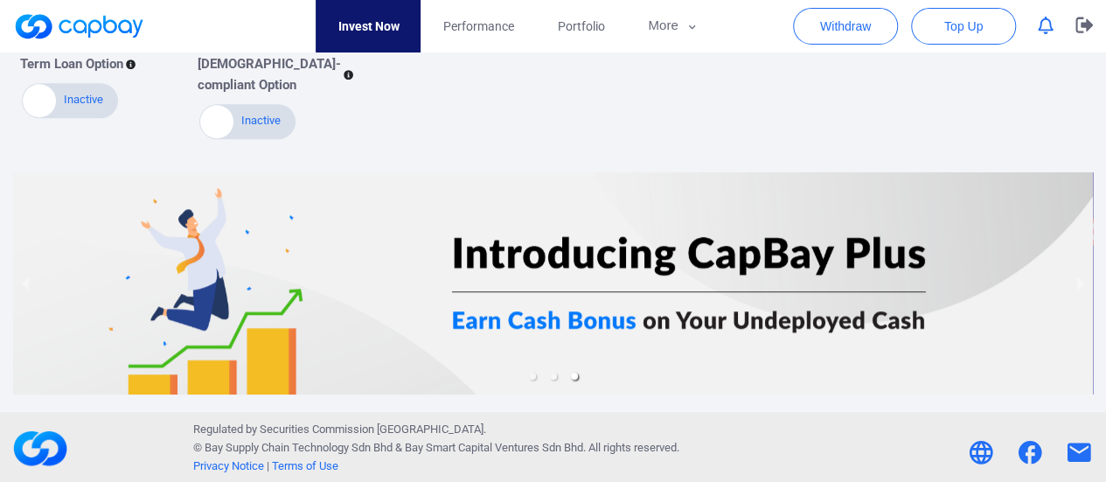
click at [603, 321] on div at bounding box center [552, 283] width 1079 height 222
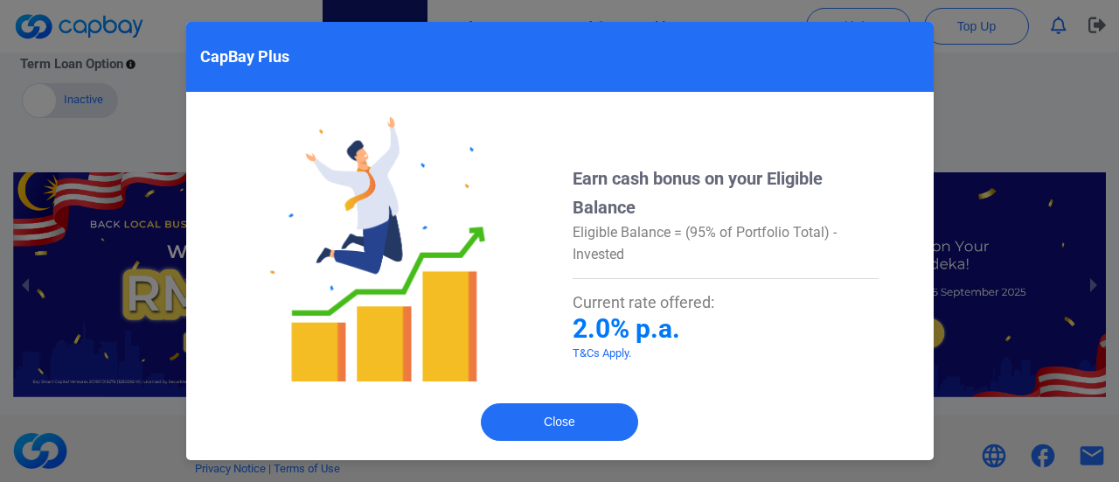
click at [1012, 114] on div "CapBay Plus Earn cash bonus on your Eligible Balance Eligible Balance = (95% of…" at bounding box center [559, 241] width 1119 height 482
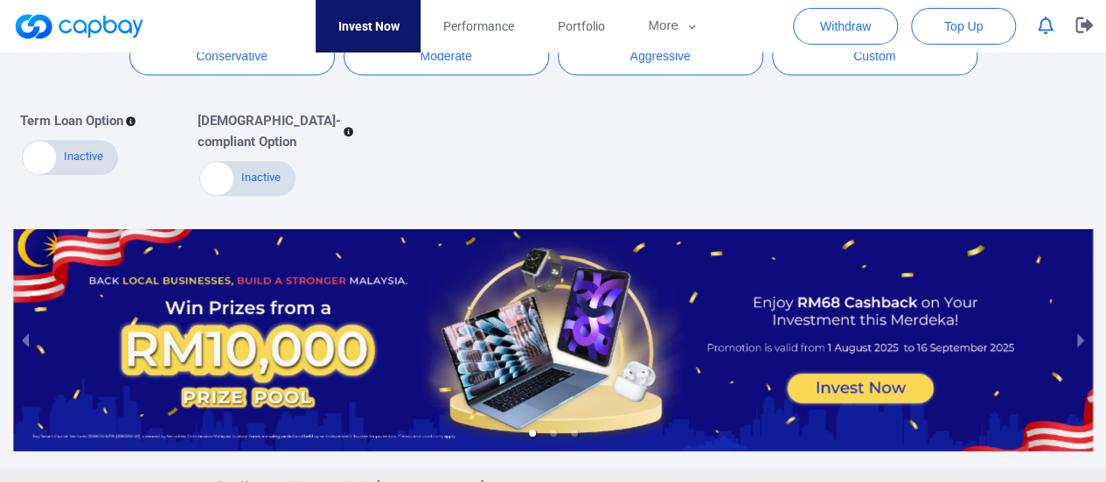
scroll to position [262, 0]
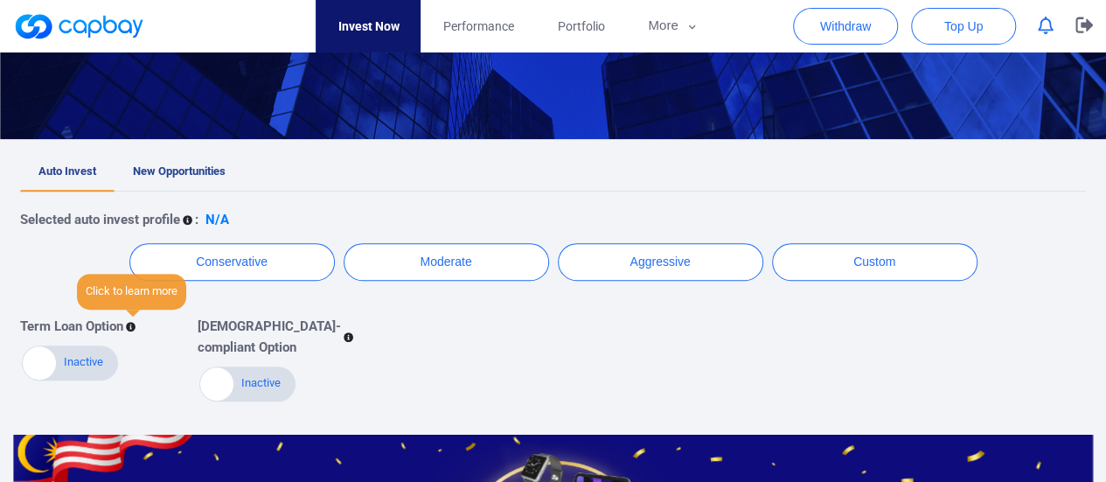
click at [131, 323] on icon at bounding box center [131, 328] width 10 height 10
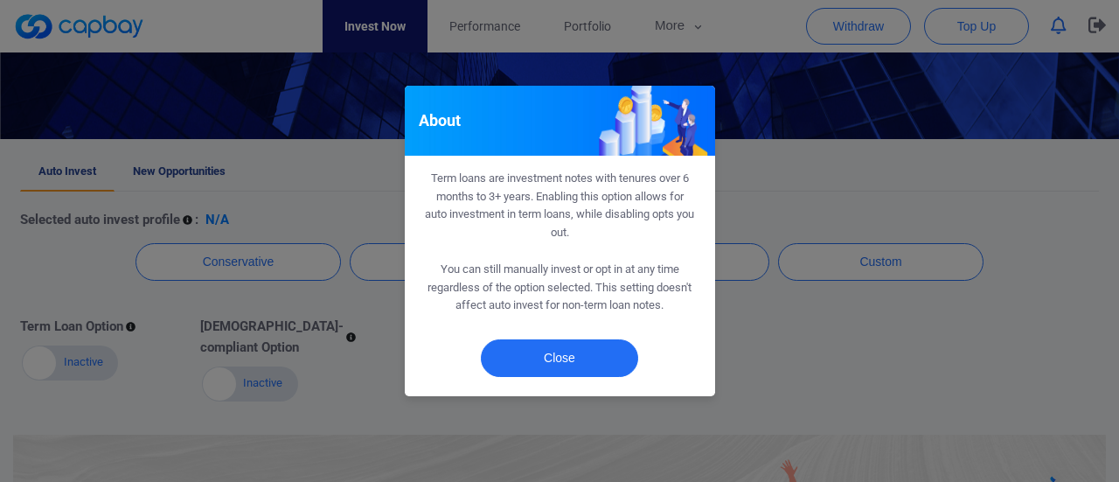
click at [1012, 309] on div "About Term loans are investment notes with tenures over 6 months to 3+ years. E…" at bounding box center [559, 241] width 1119 height 482
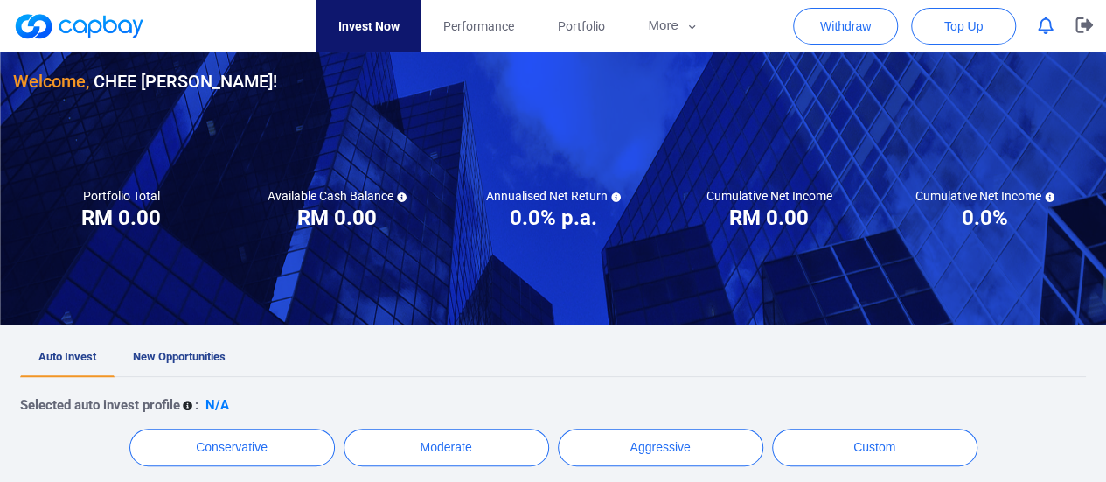
scroll to position [0, 0]
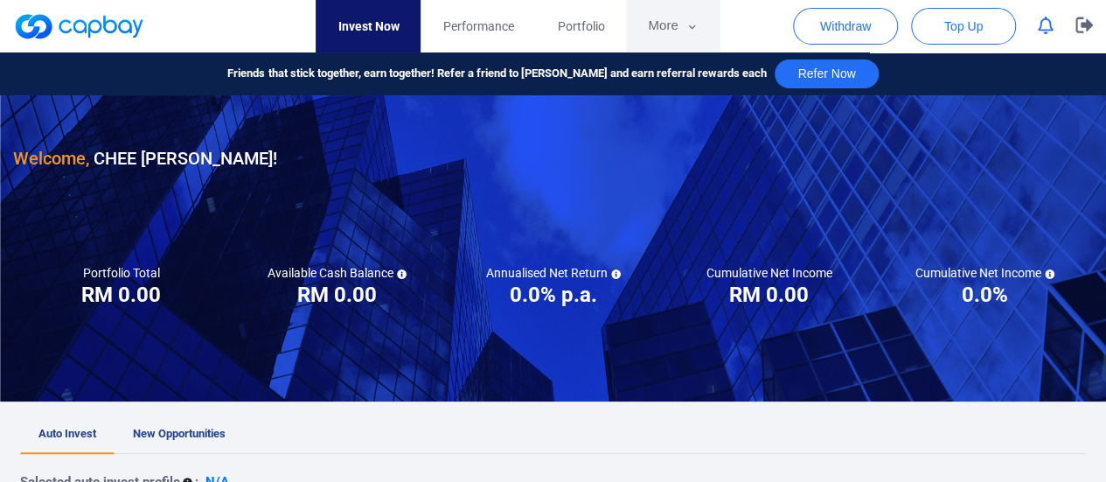
click at [689, 20] on icon "button" at bounding box center [691, 27] width 13 height 16
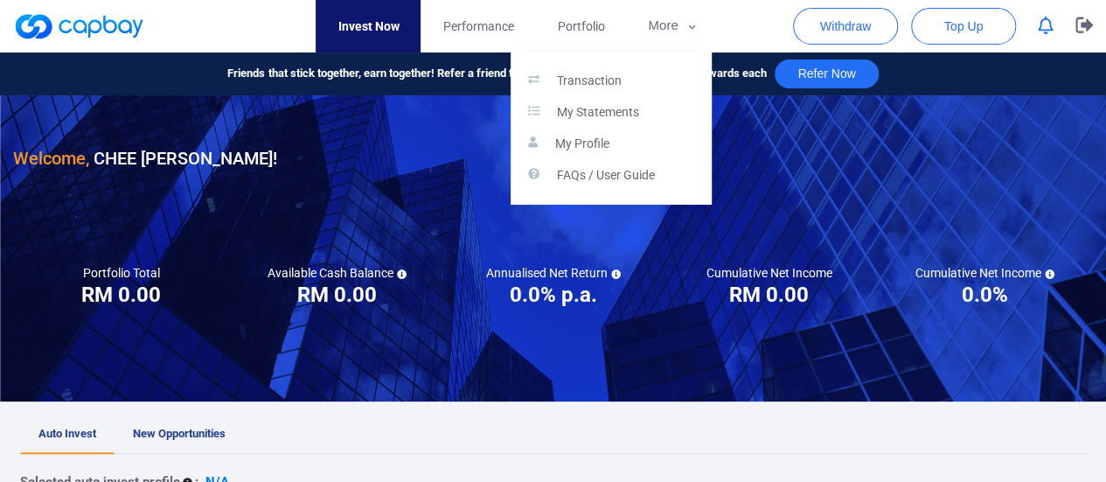
click at [489, 30] on button "button" at bounding box center [553, 241] width 1106 height 482
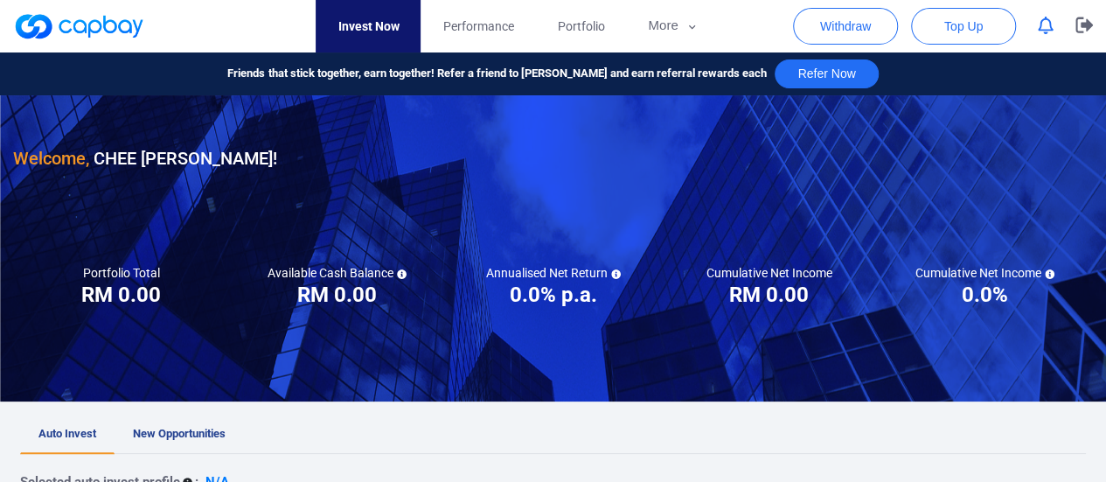
click at [489, 30] on span "Performance" at bounding box center [477, 26] width 71 height 19
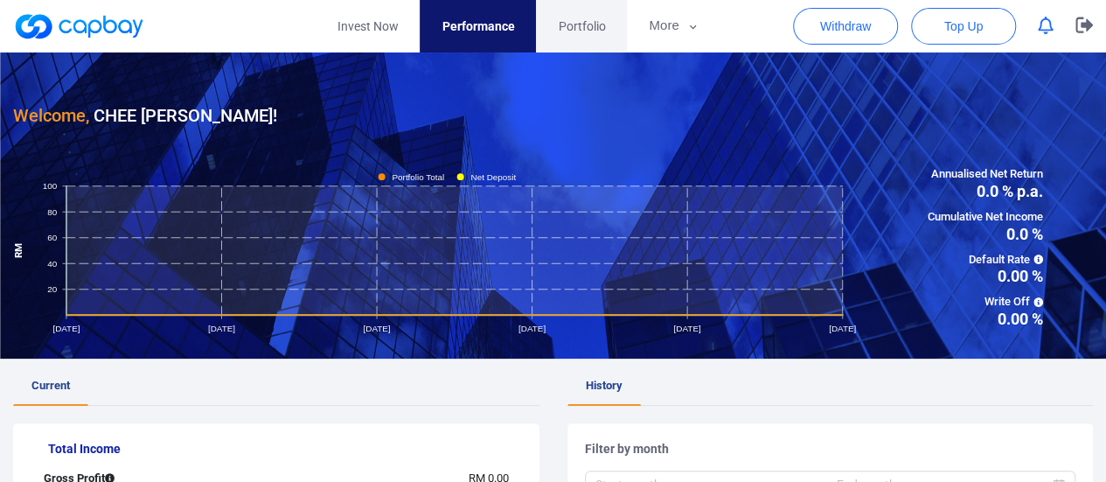
click at [596, 36] on link "Portfolio" at bounding box center [581, 26] width 91 height 52
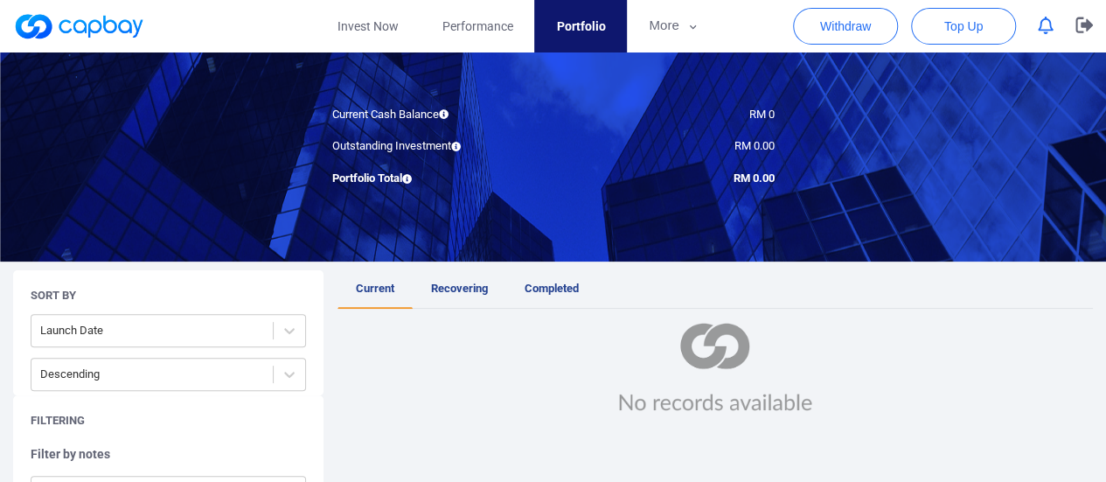
scroll to position [87, 0]
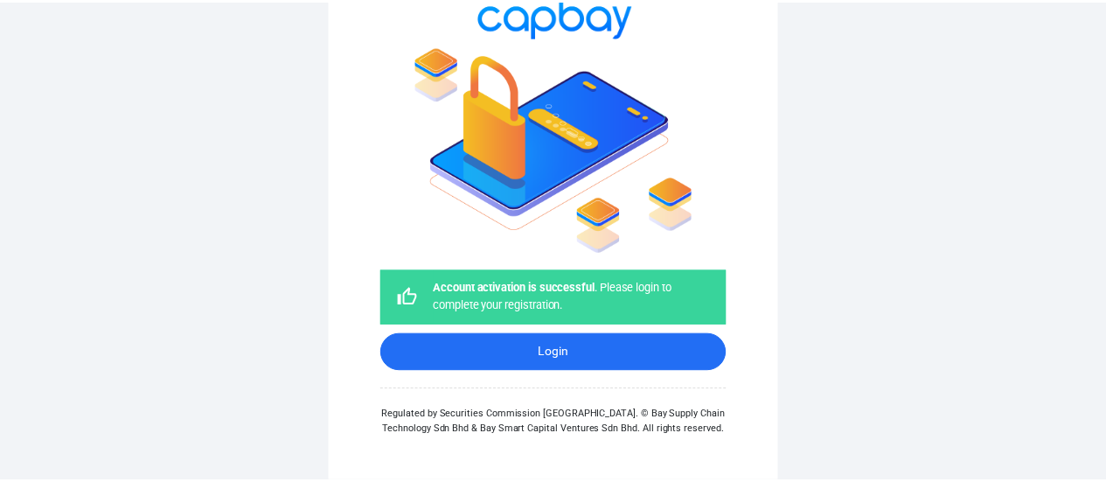
scroll to position [143, 0]
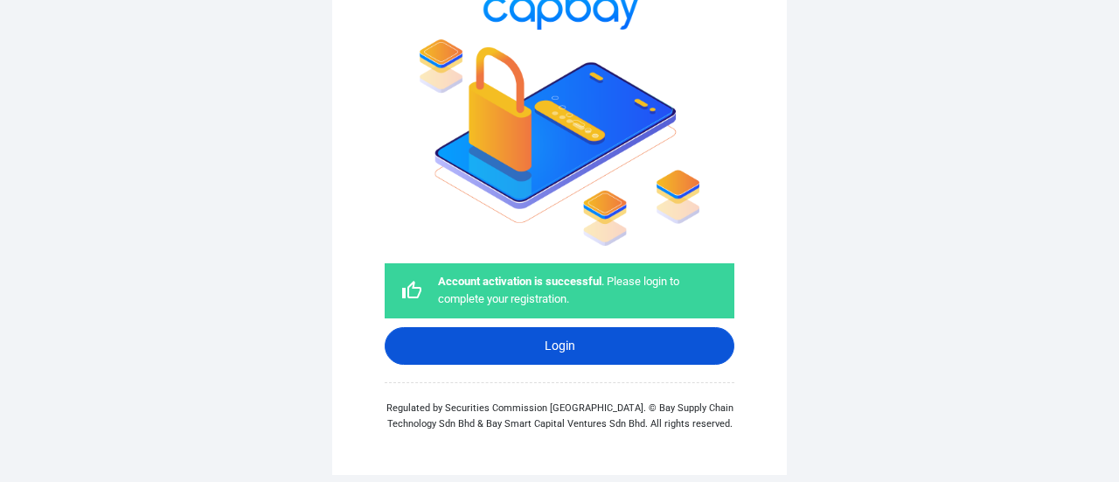
click at [581, 346] on link "Login" at bounding box center [560, 346] width 350 height 38
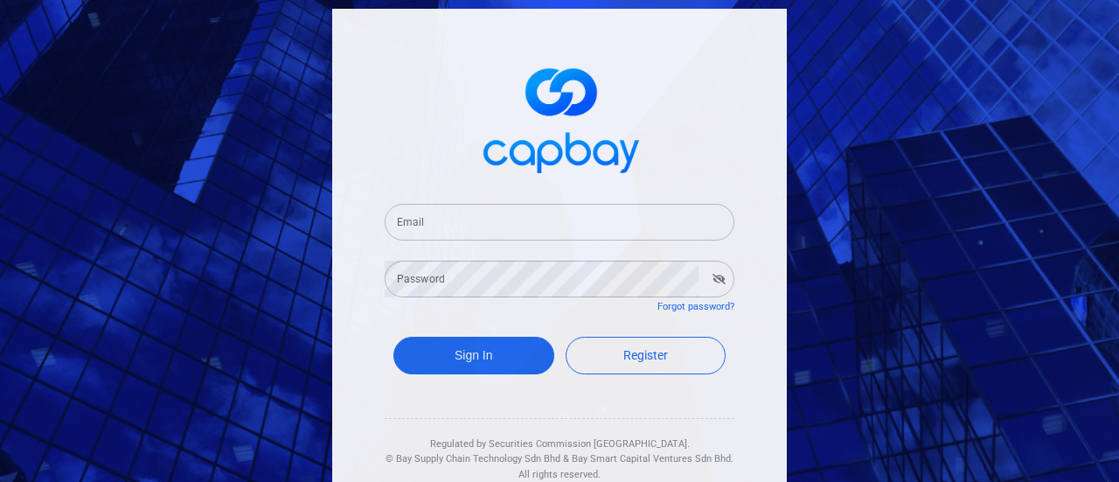
click at [505, 228] on input "Email" at bounding box center [560, 222] width 350 height 37
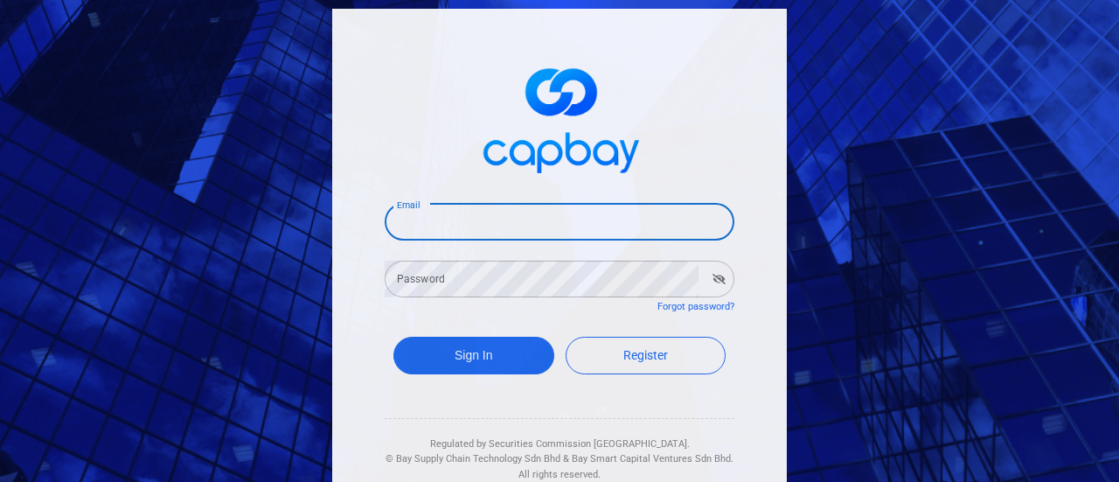
type input "[EMAIL_ADDRESS][DOMAIN_NAME]"
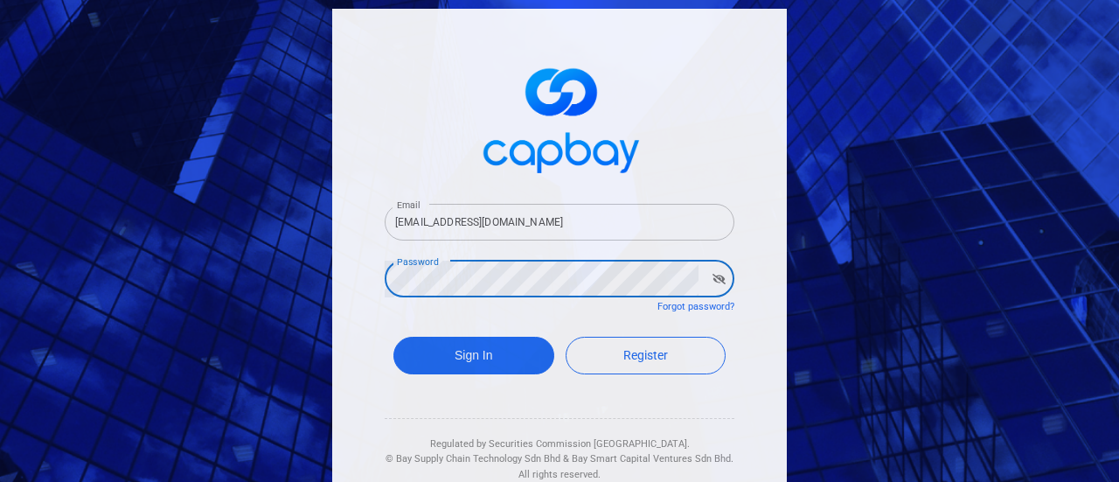
click at [393, 337] on button "Sign In" at bounding box center [473, 356] width 161 height 38
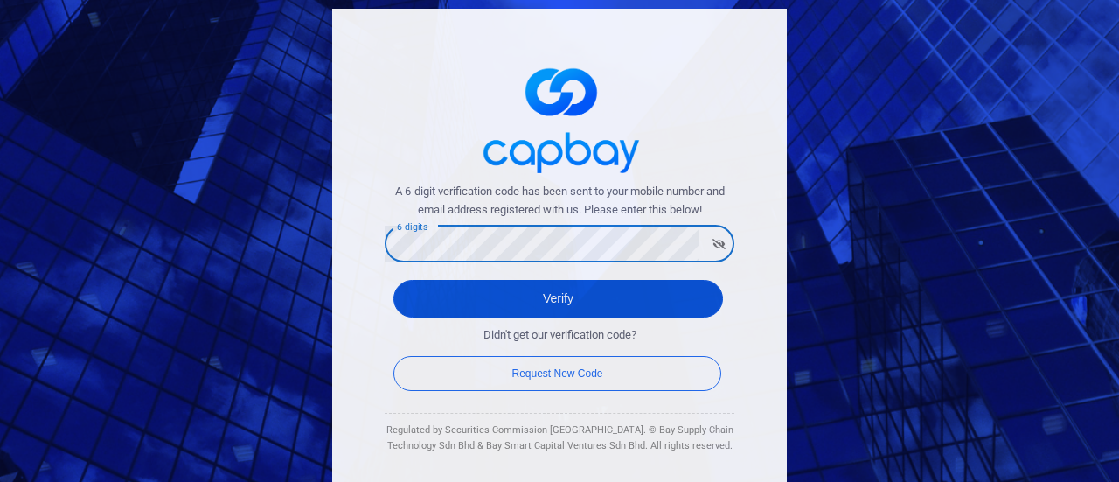
click at [530, 291] on button "Verify" at bounding box center [558, 299] width 330 height 38
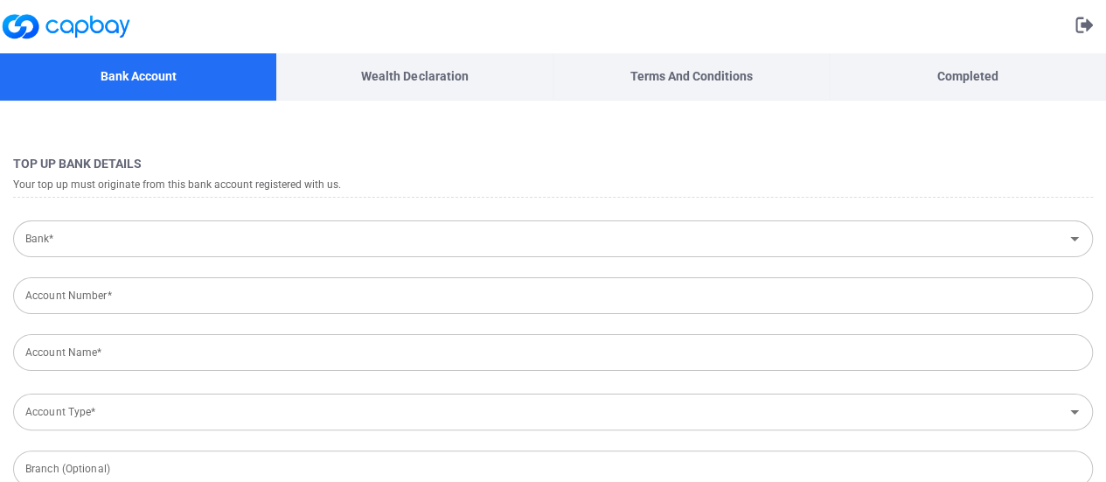
type input "[GEOGRAPHIC_DATA]"
click at [523, 223] on input "Bank*" at bounding box center [538, 239] width 1040 height 32
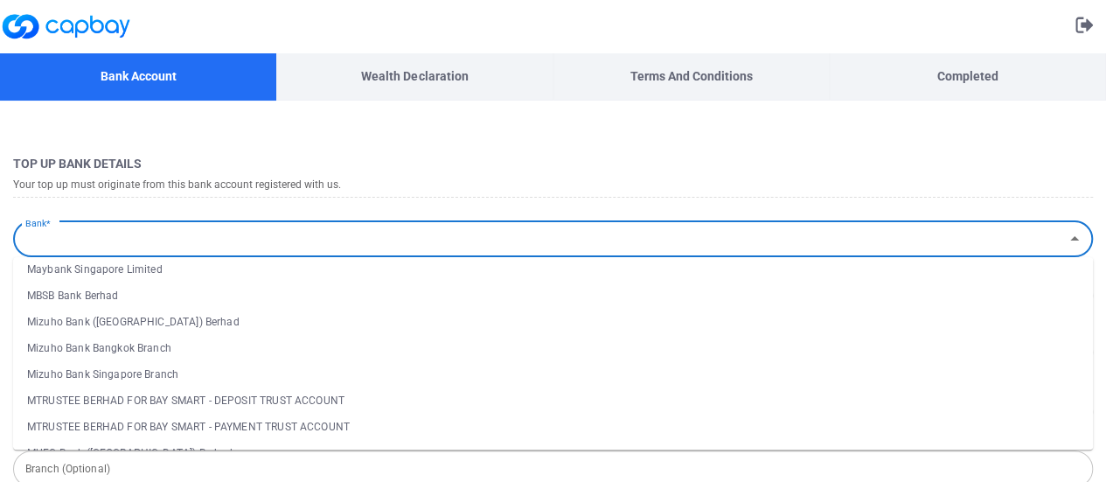
scroll to position [1573, 0]
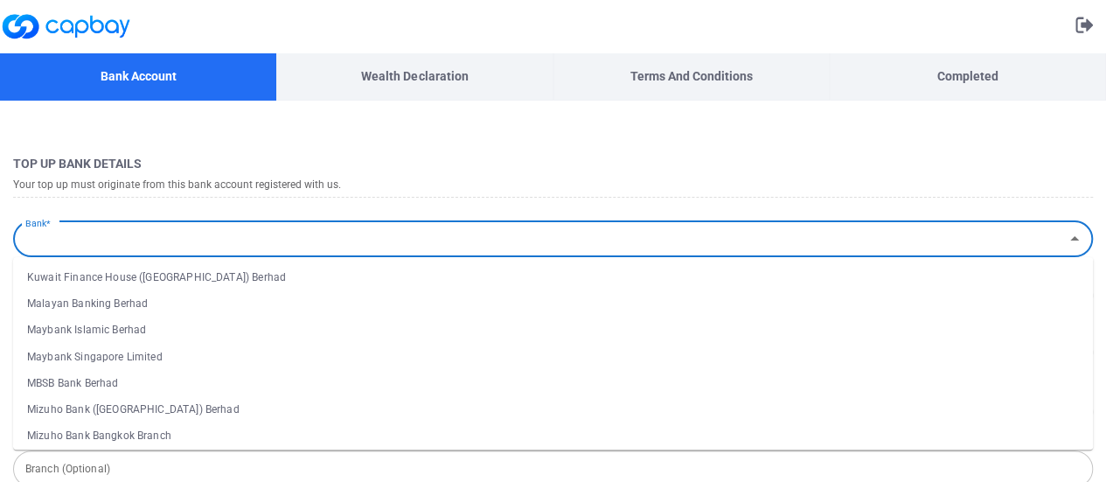
click at [192, 303] on li "Malayan Banking Berhad" at bounding box center [552, 303] width 1079 height 26
type input "Malayan Banking Berhad"
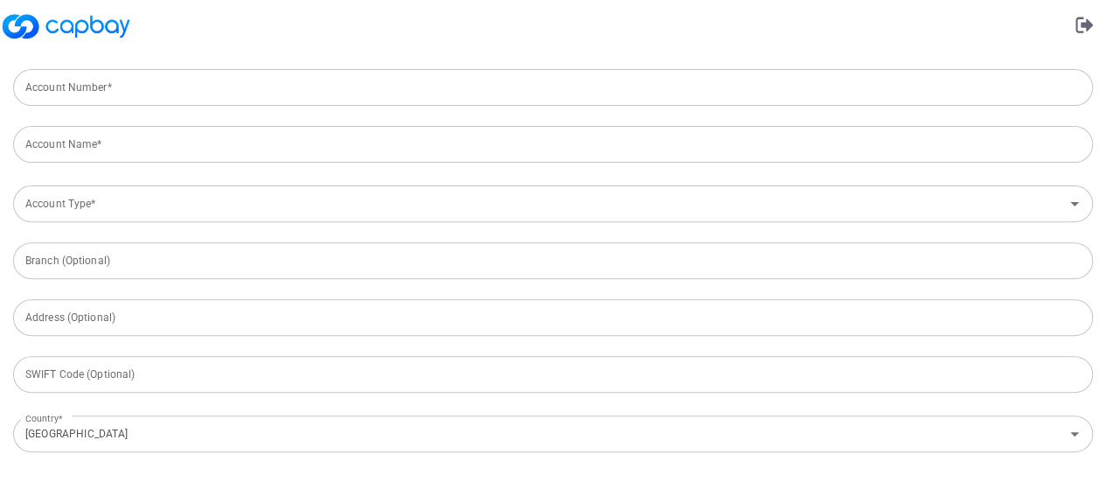
scroll to position [262, 0]
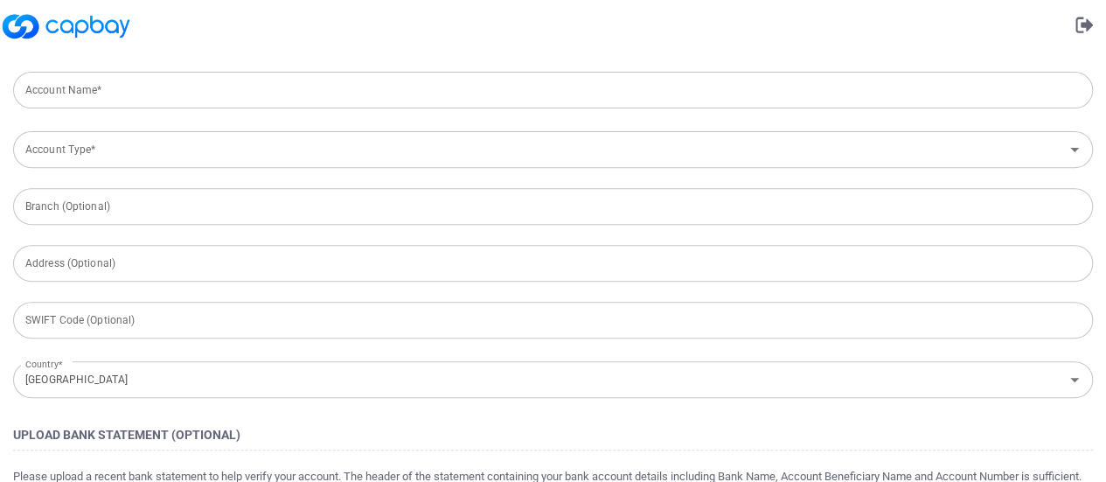
click at [205, 163] on input "Account Type*" at bounding box center [538, 150] width 1040 height 32
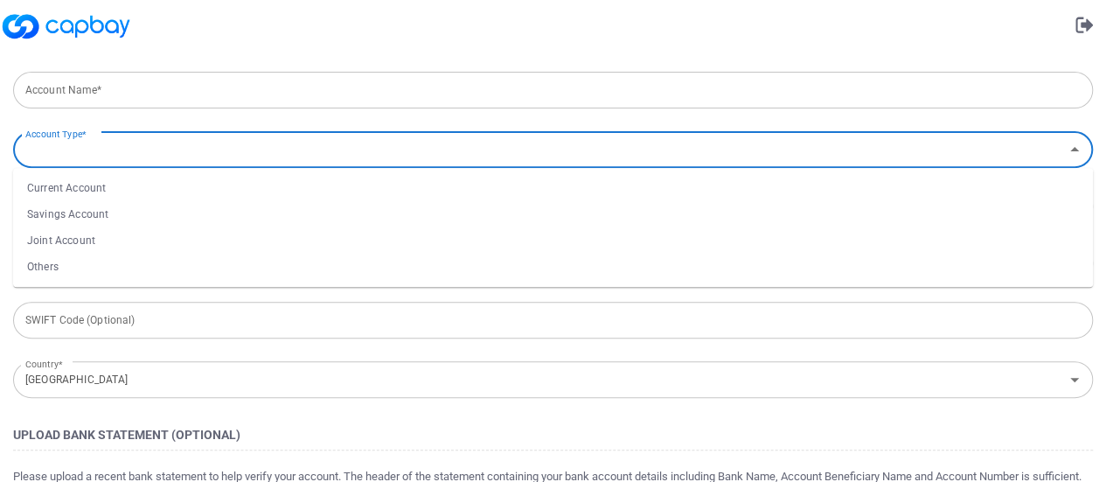
click at [174, 213] on li "Savings Account" at bounding box center [552, 214] width 1079 height 26
type input "Savings Account"
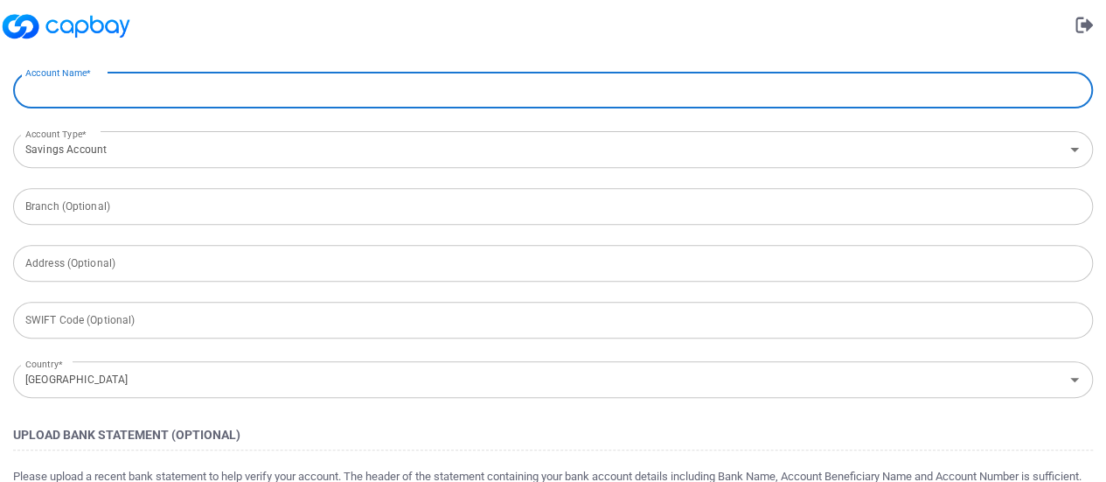
drag, startPoint x: 409, startPoint y: 97, endPoint x: 409, endPoint y: 108, distance: 11.4
click at [409, 102] on input "Account Name*" at bounding box center [552, 90] width 1079 height 37
click at [435, 154] on input "Savings Account" at bounding box center [538, 150] width 1040 height 32
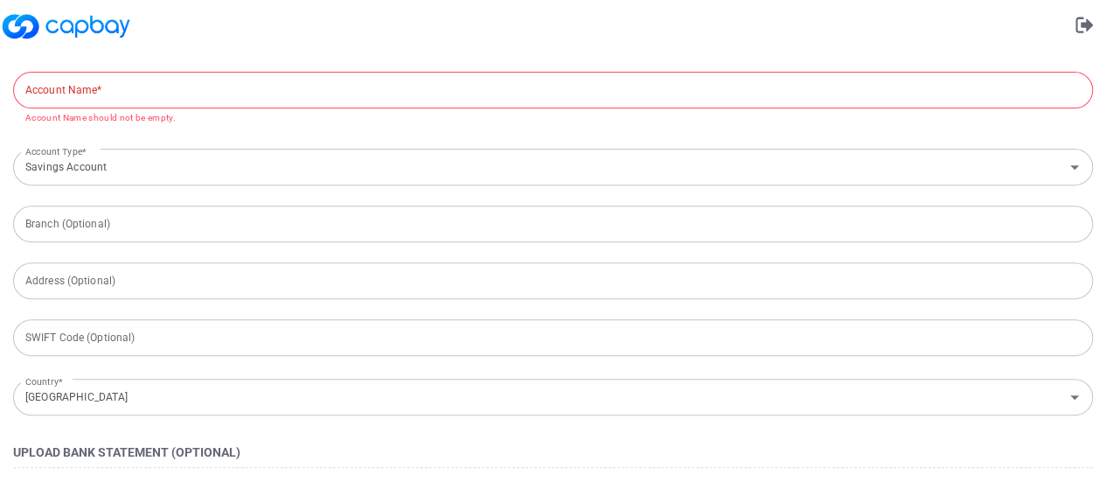
click at [415, 128] on form "Top Up Bank Details Your top up must originate from this bank account registere…" at bounding box center [553, 288] width 1106 height 813
drag, startPoint x: 410, startPoint y: 95, endPoint x: 410, endPoint y: 106, distance: 10.5
click at [410, 101] on input "Account Name*" at bounding box center [552, 90] width 1079 height 37
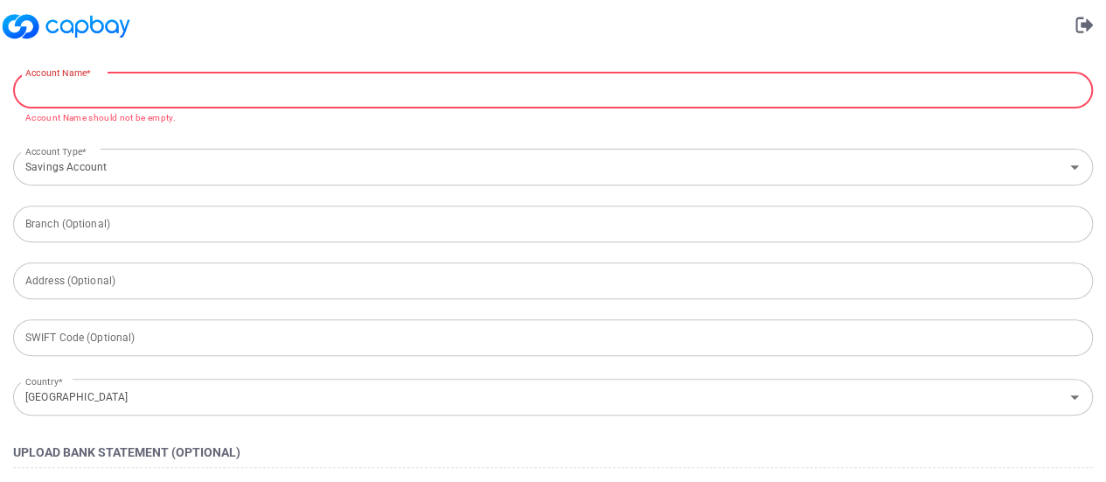
type input "Ng Chee Kin"
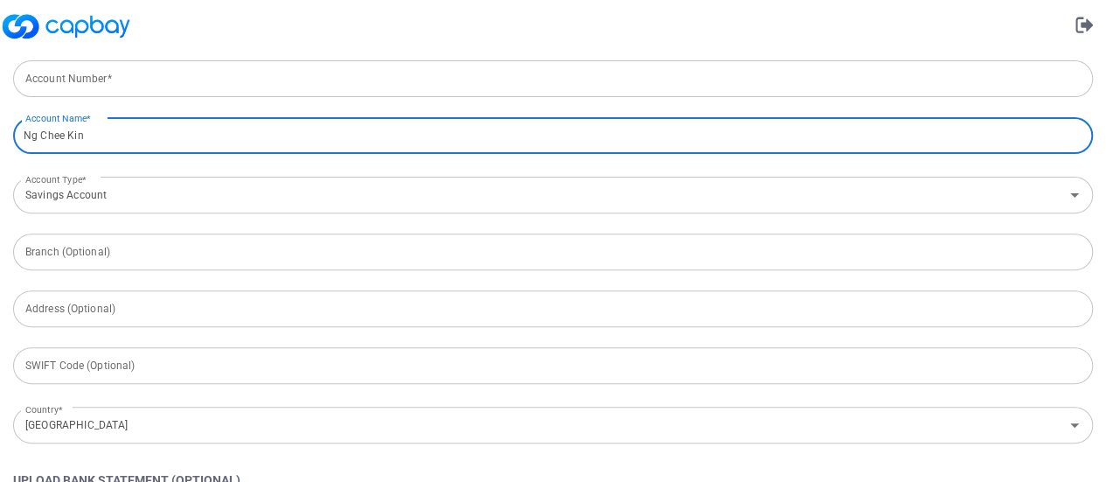
scroll to position [126, 0]
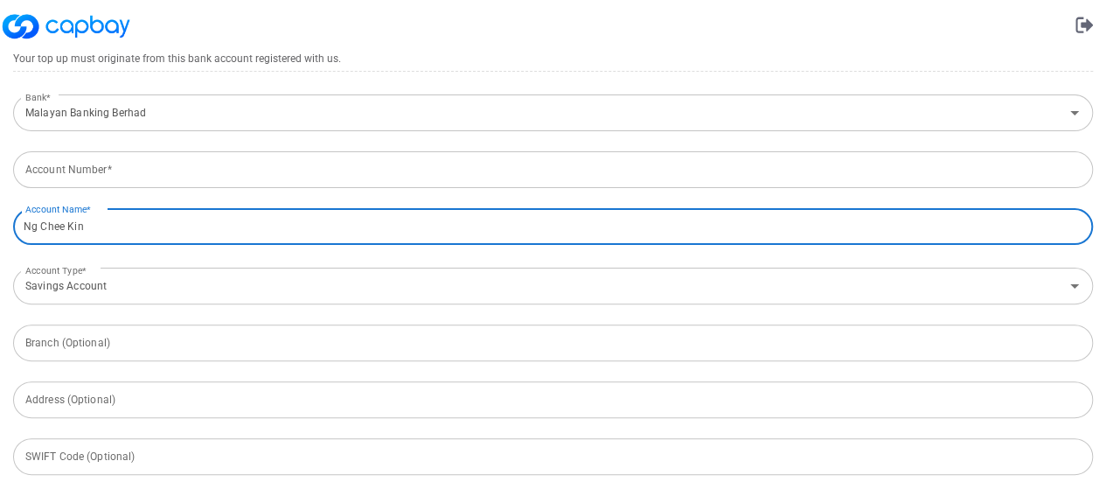
click at [380, 177] on input "Account Number*" at bounding box center [552, 169] width 1079 height 37
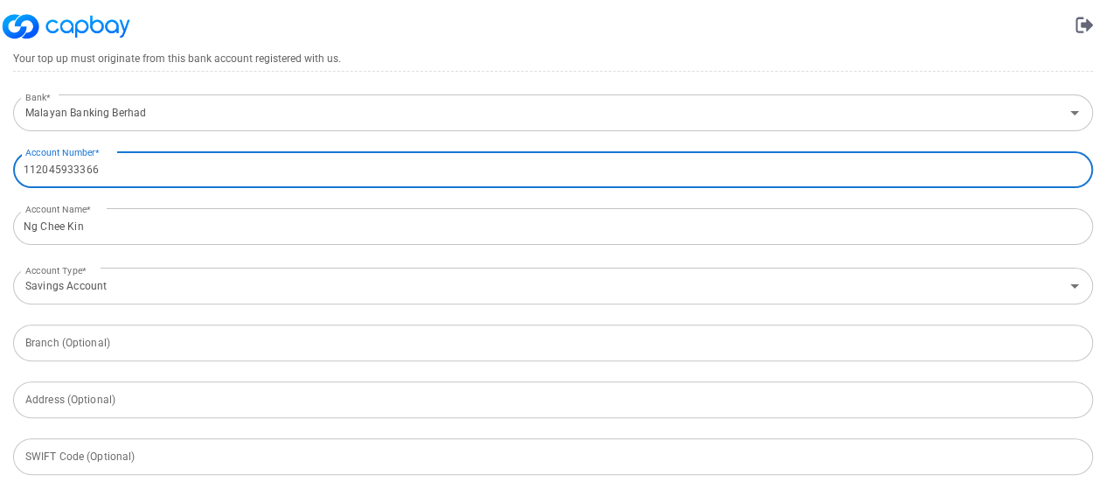
scroll to position [475, 0]
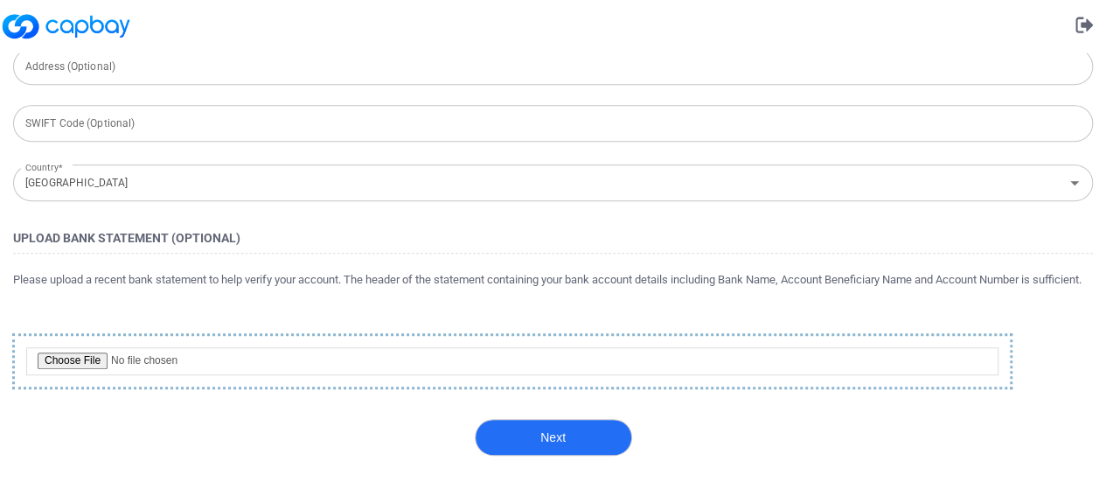
type input "112045933366"
click at [589, 448] on button "Next" at bounding box center [553, 437] width 157 height 37
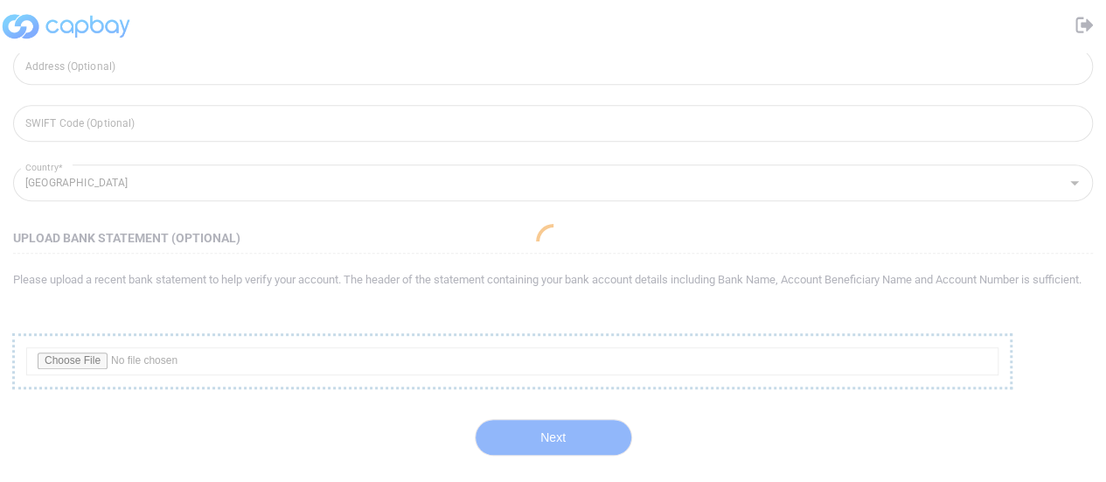
scroll to position [0, 0]
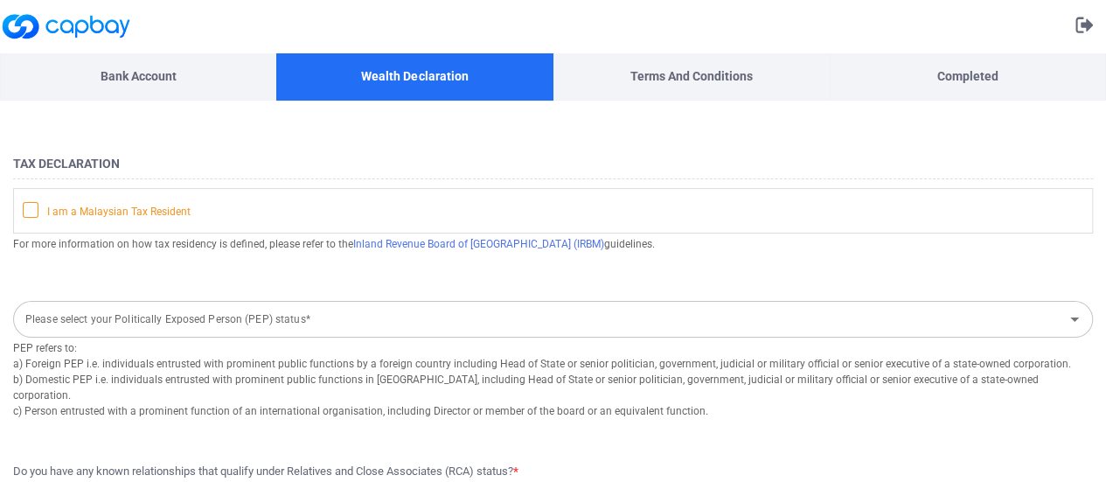
click at [30, 215] on span at bounding box center [31, 210] width 16 height 16
click at [0, 0] on input "I am a Malaysian Tax Resident" at bounding box center [0, 0] width 0 height 0
drag, startPoint x: 423, startPoint y: 241, endPoint x: 392, endPoint y: 266, distance: 39.9
click at [392, 266] on div "For more information on how tax residency is defined, please refer to the Inlan…" at bounding box center [552, 255] width 1079 height 45
drag, startPoint x: 392, startPoint y: 240, endPoint x: 382, endPoint y: 246, distance: 11.0
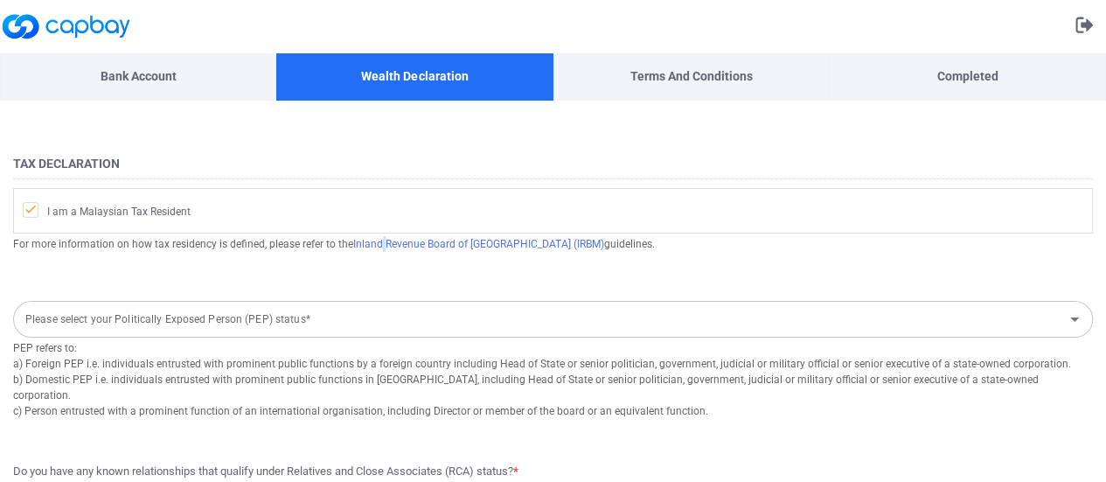
click at [382, 246] on span "Inland Revenue Board of [GEOGRAPHIC_DATA] (IRBM)" at bounding box center [478, 244] width 251 height 12
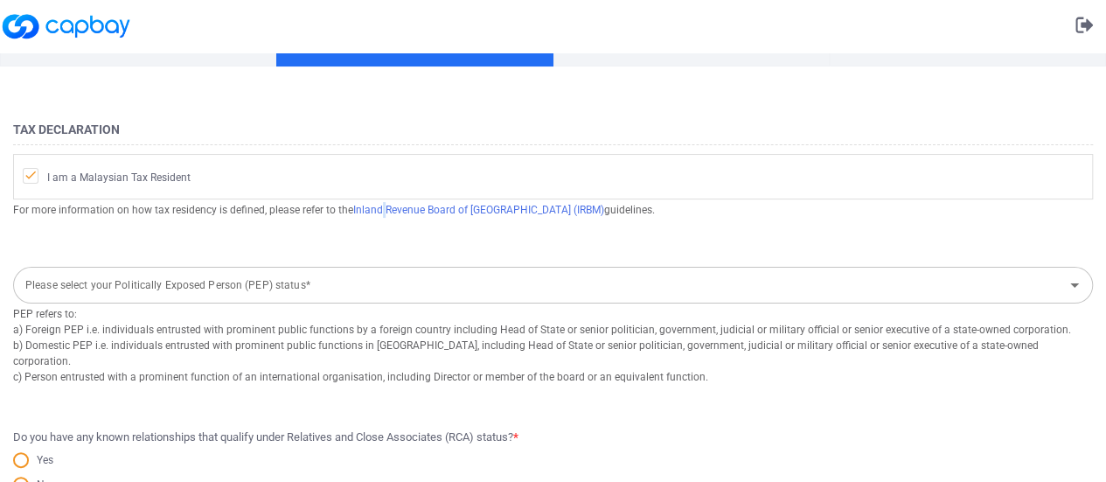
scroll to position [87, 0]
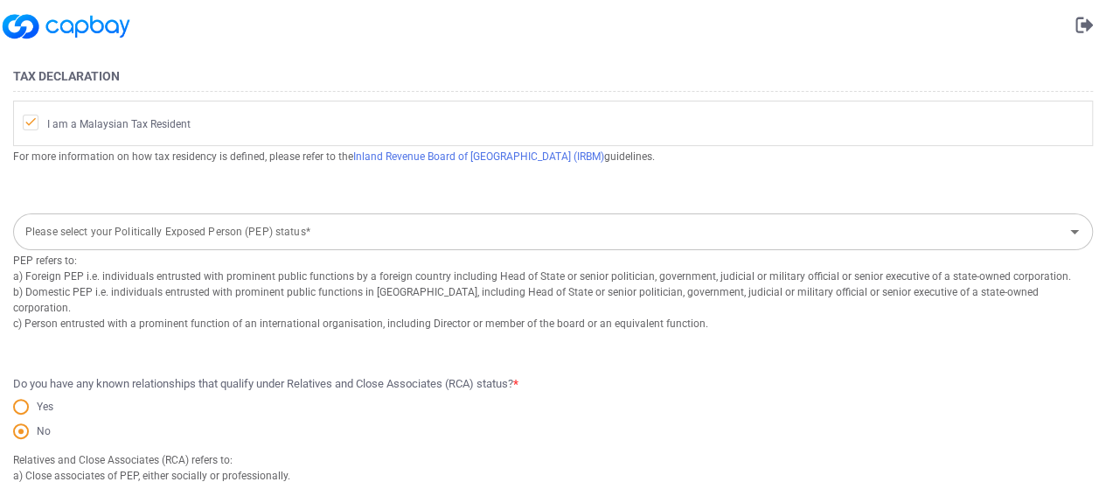
click at [503, 226] on input "Please select your Politically Exposed Person (PEP) status*" at bounding box center [538, 232] width 1040 height 32
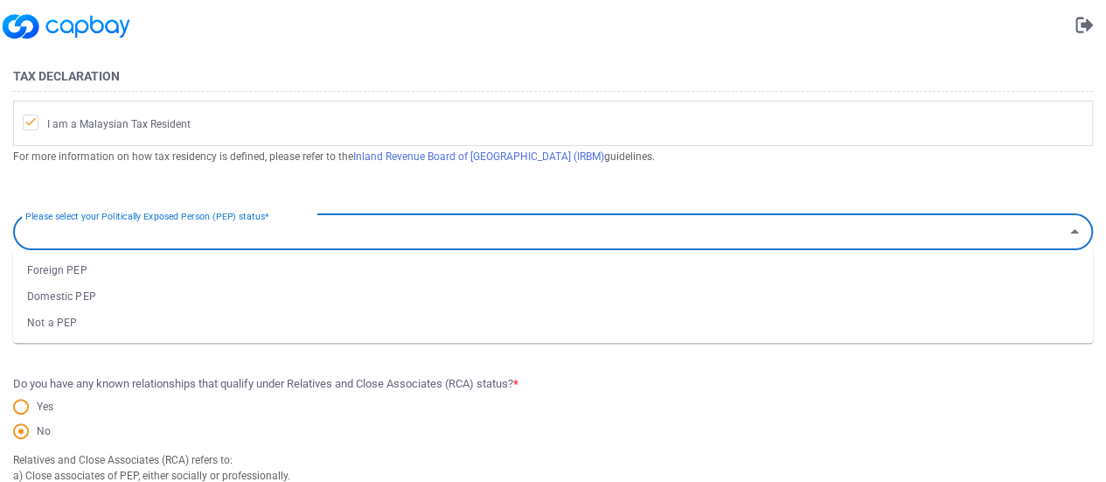
click at [503, 421] on div "No" at bounding box center [552, 433] width 1079 height 24
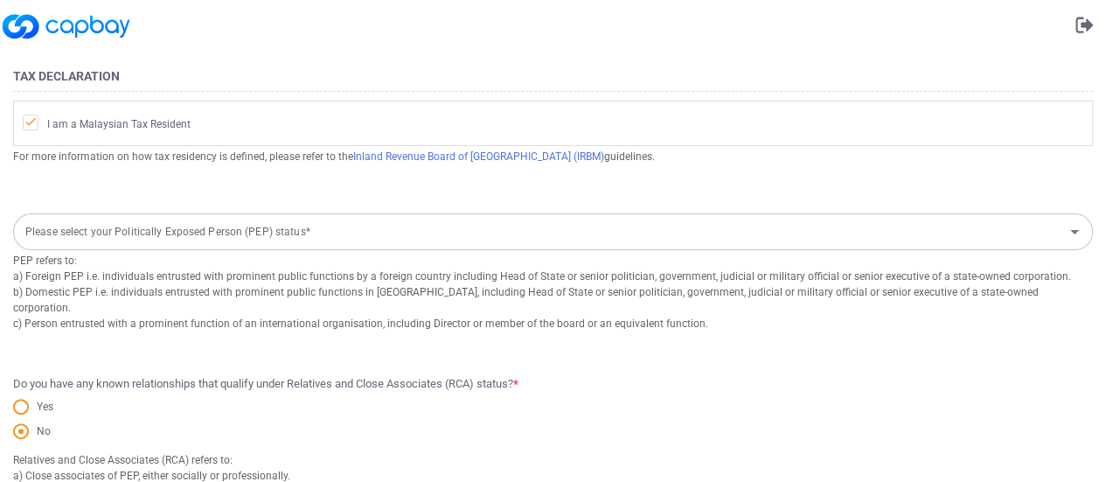
click at [313, 239] on input "Please select your Politically Exposed Person (PEP) status*" at bounding box center [538, 232] width 1040 height 32
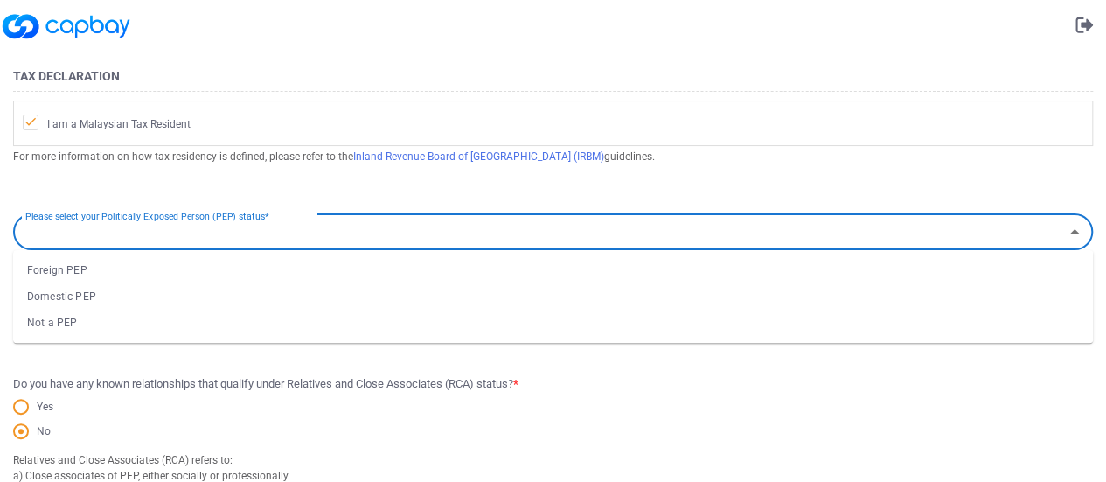
click at [171, 310] on li "Not a PEP" at bounding box center [552, 322] width 1079 height 26
type input "Not a PEP"
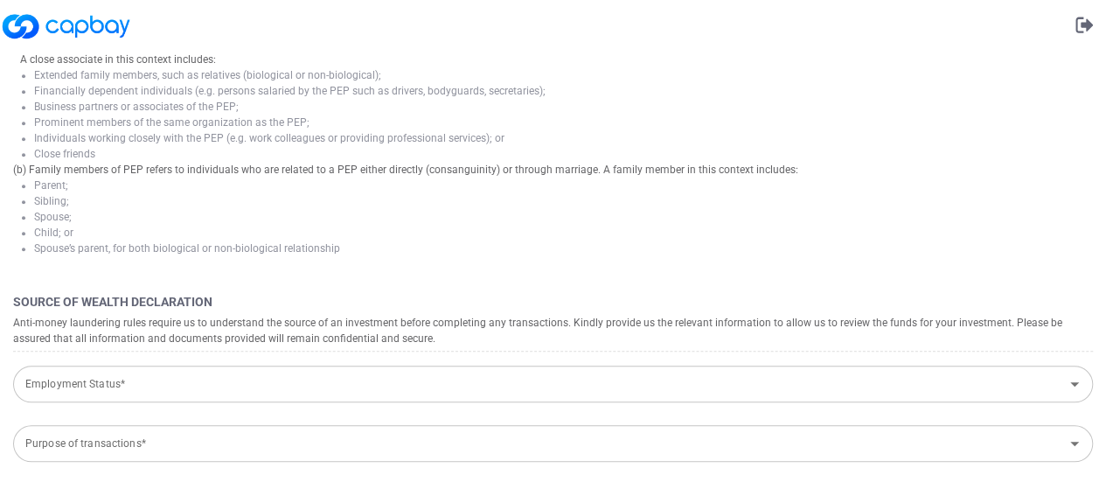
scroll to position [612, 0]
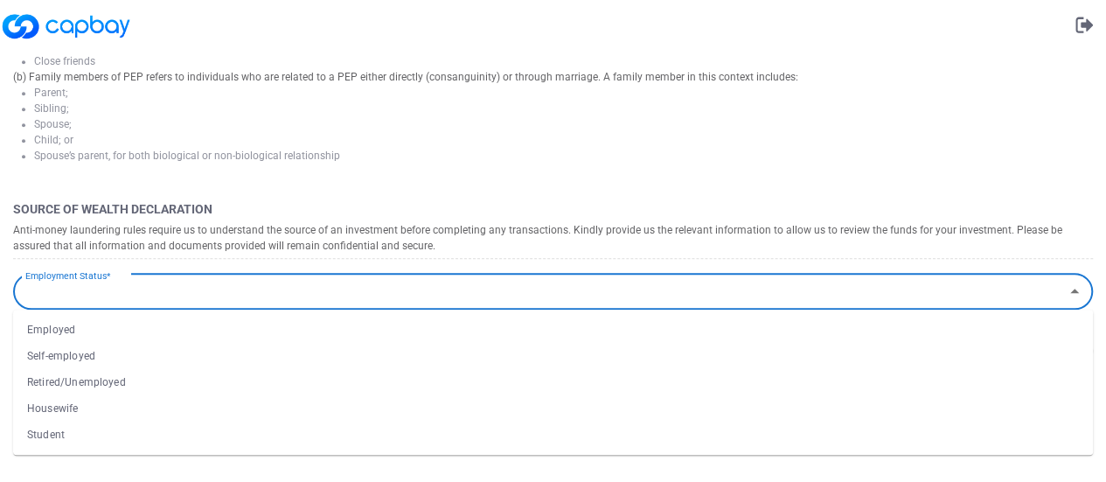
click at [540, 275] on input "Employment Status*" at bounding box center [538, 291] width 1040 height 32
click at [512, 324] on li "Employed" at bounding box center [552, 329] width 1079 height 26
type input "Employed"
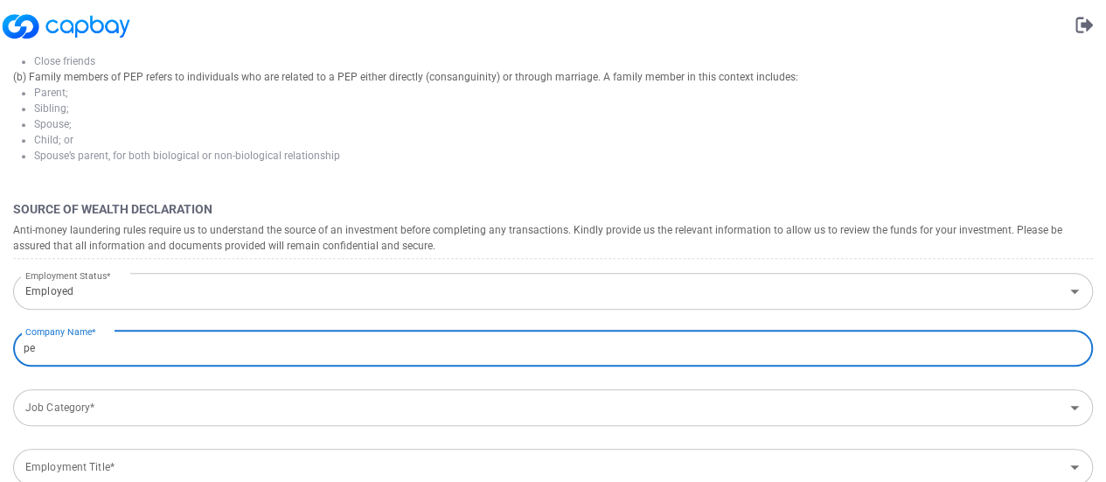
type input "p"
type input "PETRONAS LUBRICANTS INTERNATIONAL SDN BHD"
click at [482, 392] on input "Job Category*" at bounding box center [538, 408] width 1040 height 32
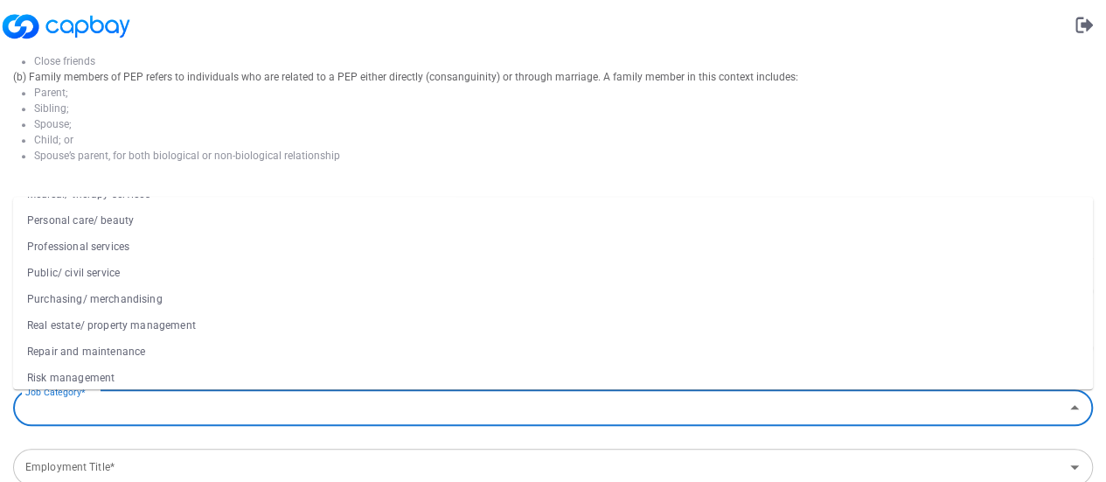
scroll to position [607, 0]
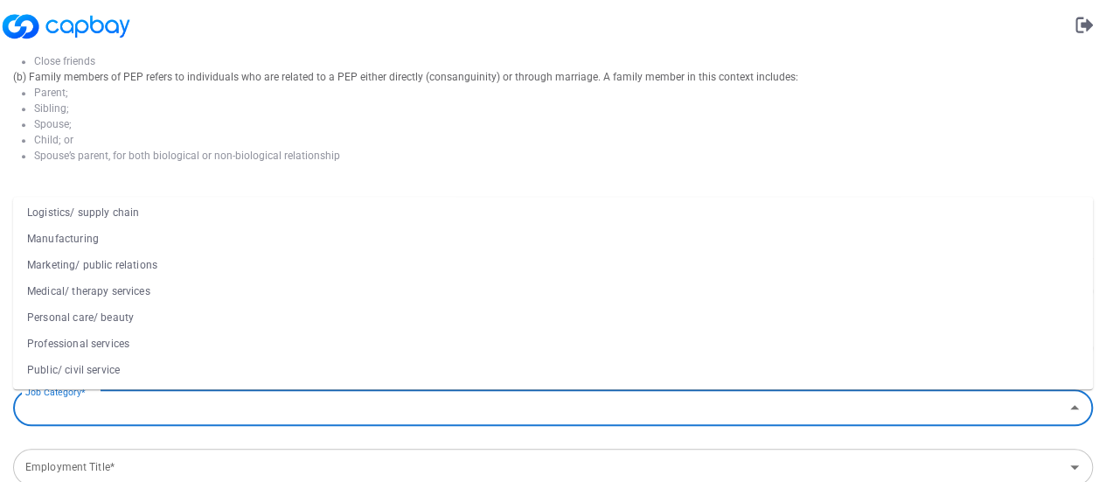
click at [133, 226] on li "Manufacturing" at bounding box center [552, 239] width 1079 height 26
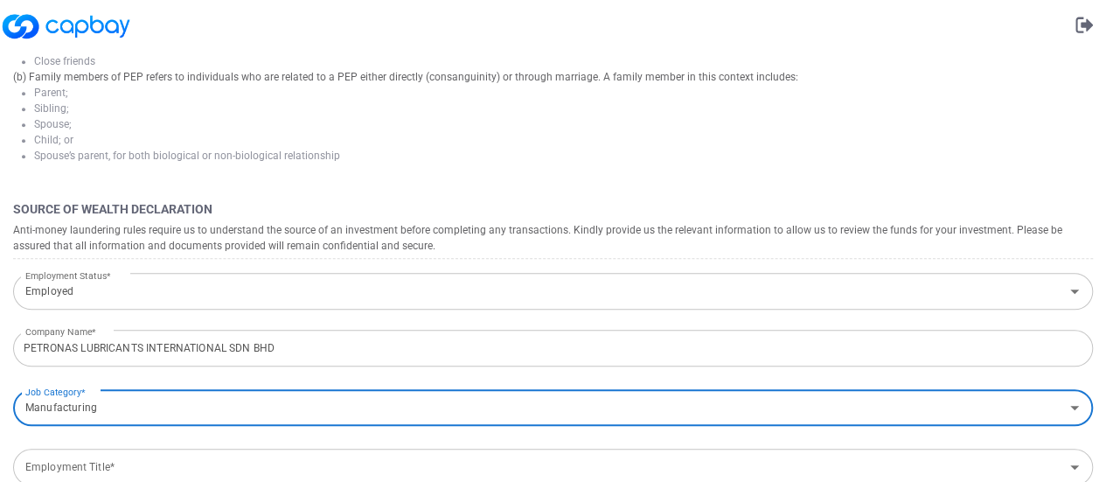
click at [149, 397] on input "Manufacturing" at bounding box center [538, 408] width 1040 height 32
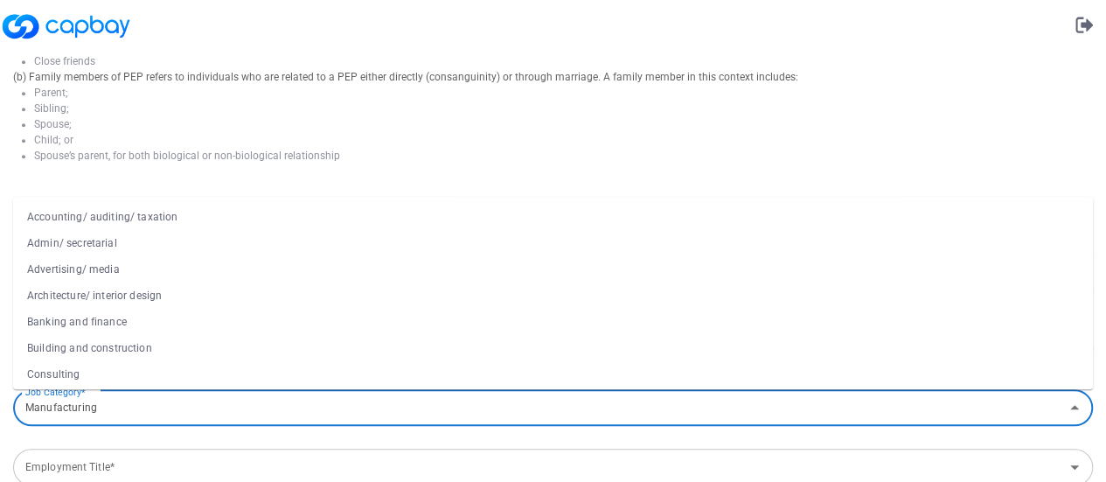
scroll to position [469, 0]
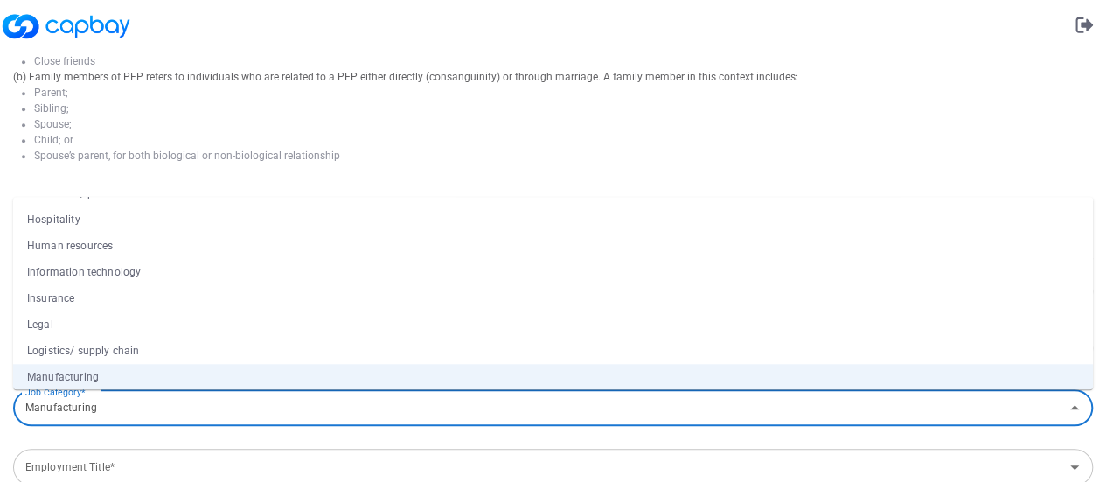
click at [161, 337] on li "Logistics/ supply chain" at bounding box center [552, 350] width 1079 height 26
type input "Logistics/ supply chain"
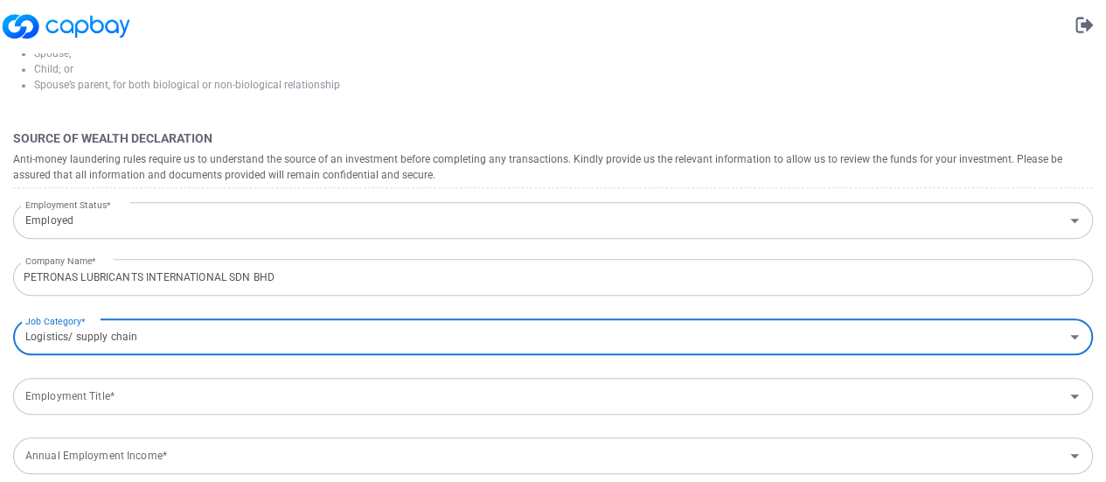
scroll to position [699, 0]
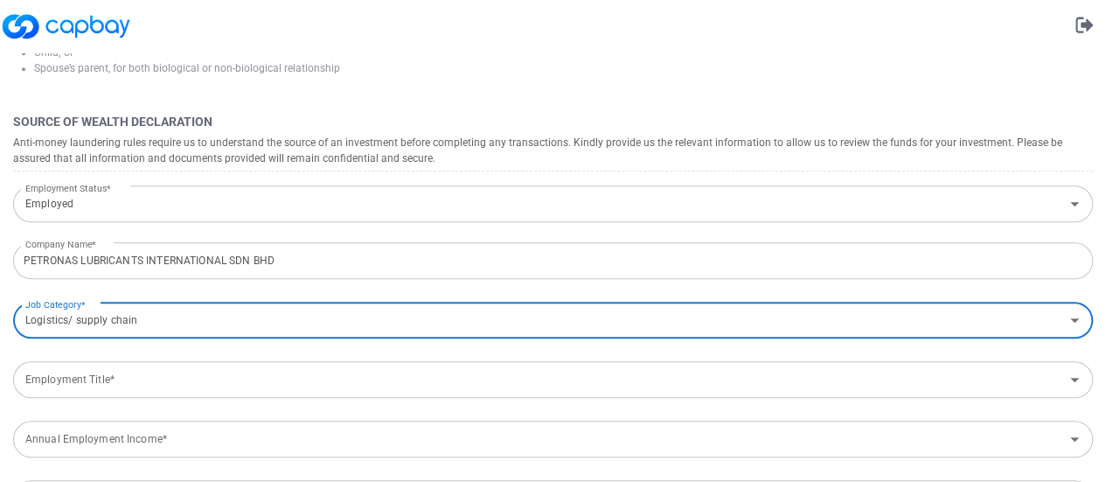
click at [266, 367] on input "Employment Title*" at bounding box center [538, 380] width 1040 height 32
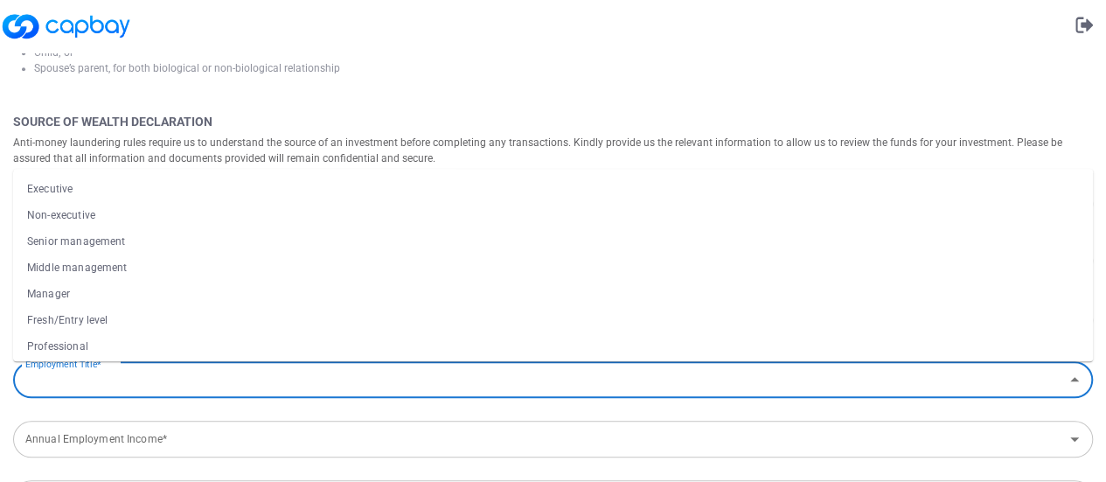
click at [168, 284] on li "Manager" at bounding box center [552, 294] width 1079 height 26
type input "Manager"
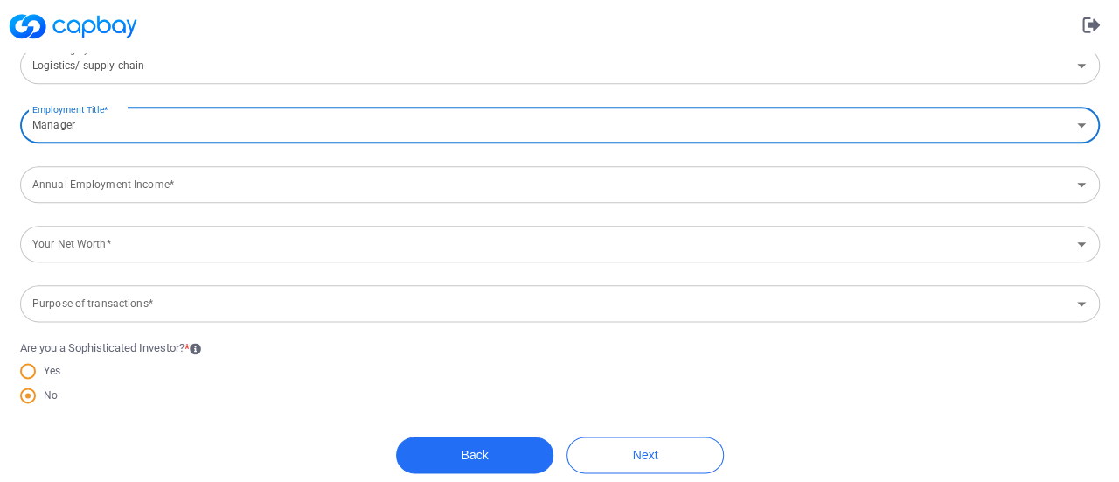
scroll to position [955, 0]
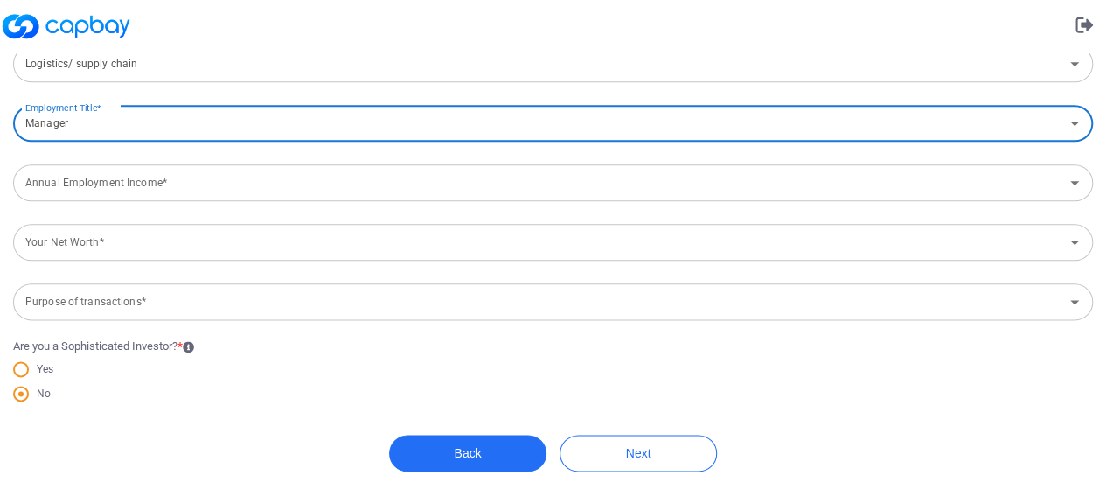
click at [166, 177] on input "Annual Employment Income*" at bounding box center [538, 183] width 1040 height 32
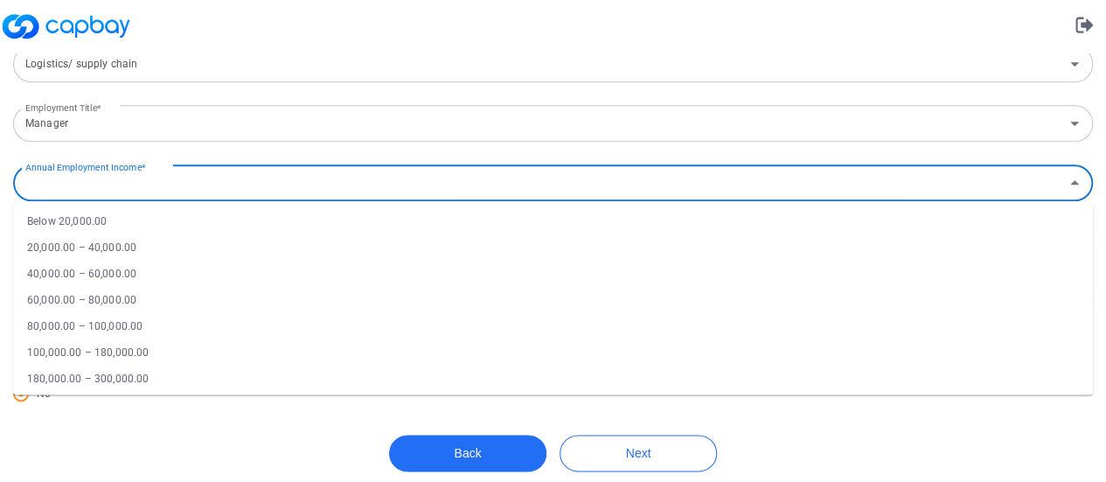
click at [161, 371] on li "180,000.00 – 300,000.00" at bounding box center [552, 378] width 1079 height 26
type input "180,000.00 – 300,000.00"
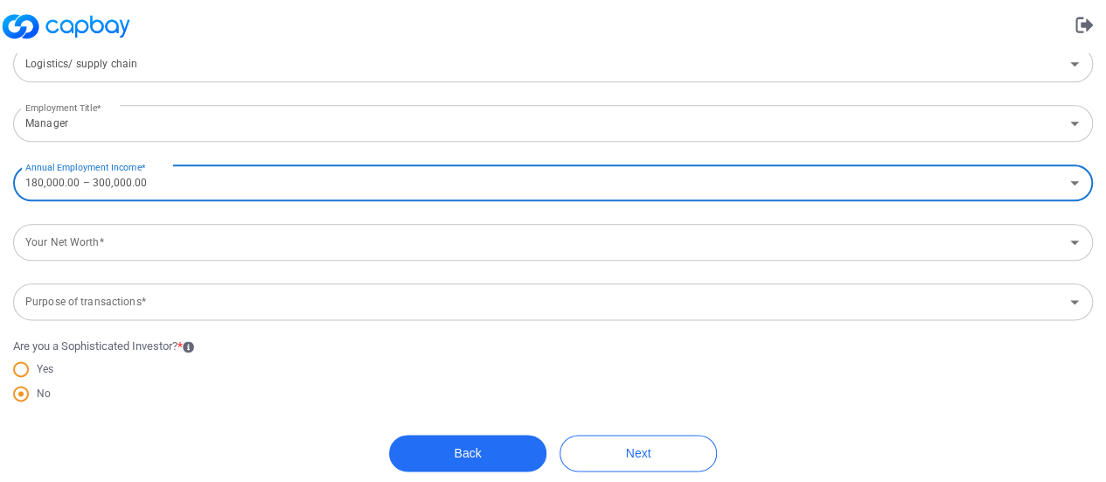
click at [257, 230] on input "Your Net Worth*" at bounding box center [538, 242] width 1040 height 32
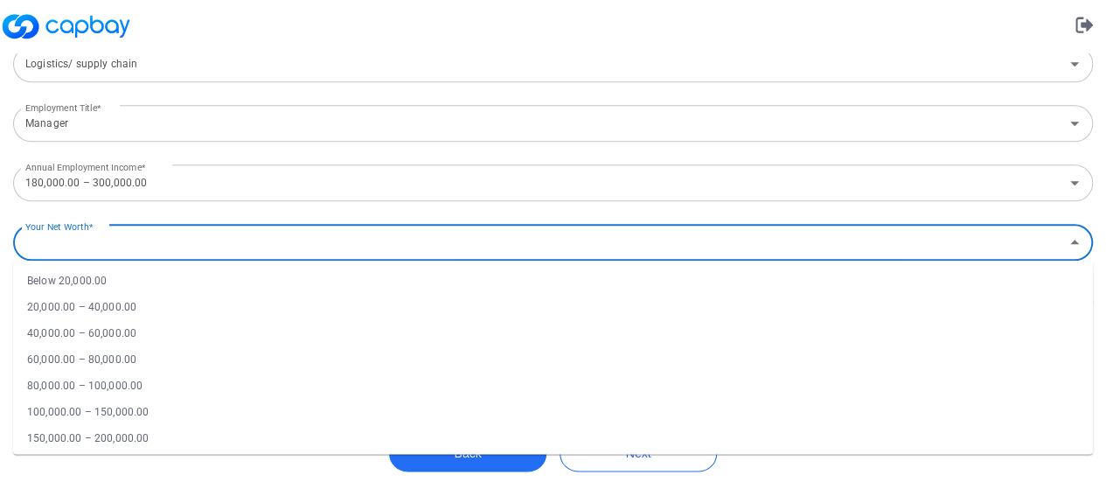
click at [259, 197] on span "Company Name* PETRONAS LUBRICANTS INTERNATIONAL SDN BHD Company Name* Job Categ…" at bounding box center [552, 130] width 1079 height 295
click at [269, 235] on input "Your Net Worth*" at bounding box center [538, 242] width 1040 height 32
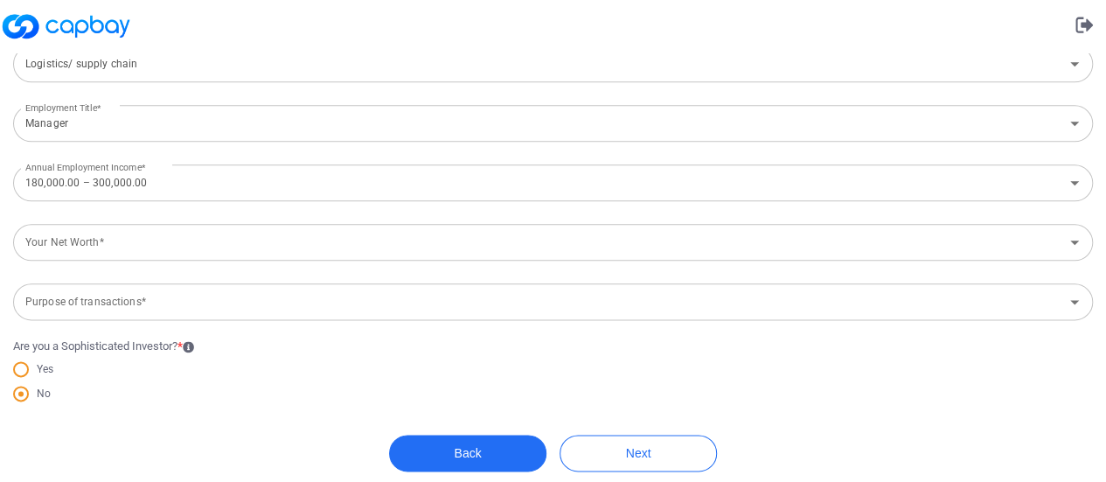
click at [825, 236] on input "Your Net Worth*" at bounding box center [538, 242] width 1040 height 32
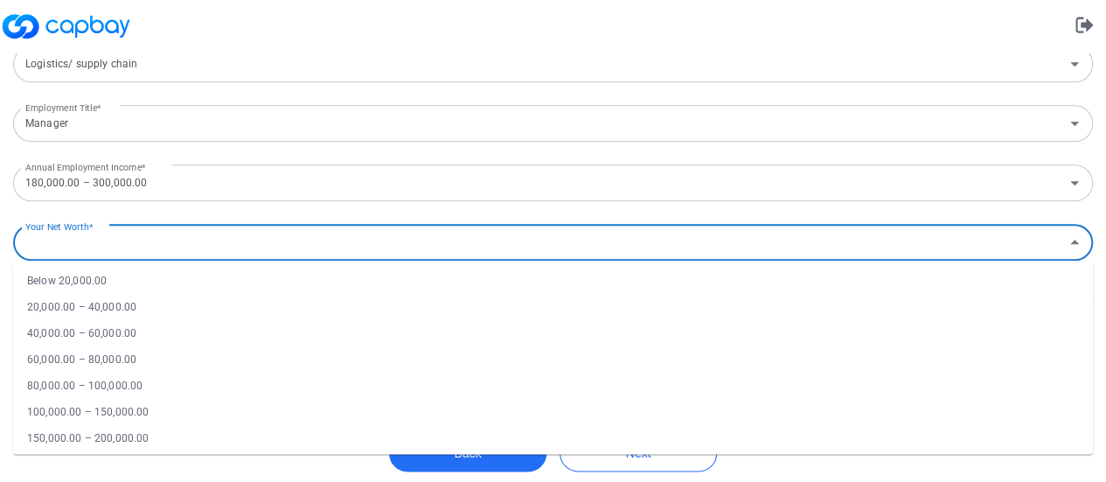
click at [164, 372] on li "80,000.00 – 100,000.00" at bounding box center [552, 385] width 1079 height 26
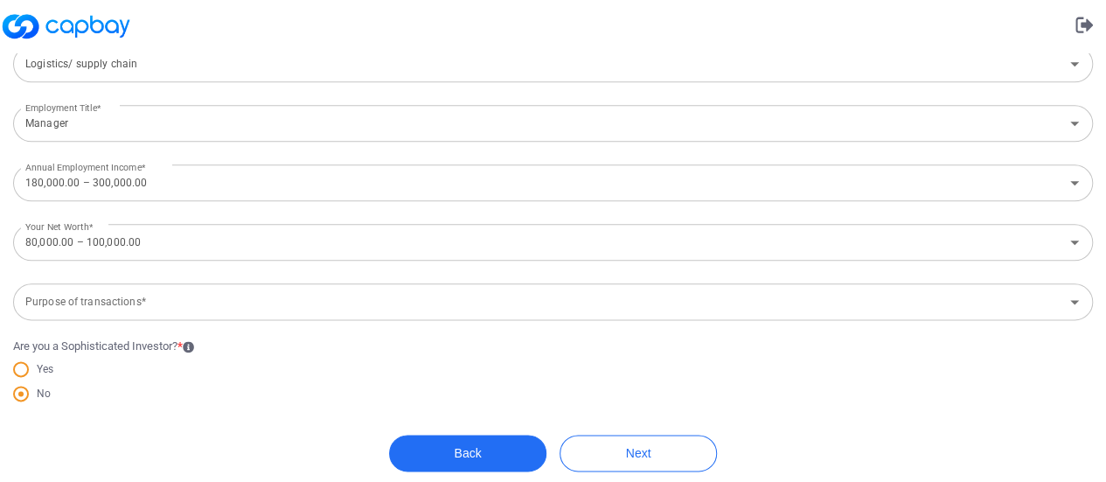
click at [149, 228] on input "80,000.00 – 100,000.00" at bounding box center [538, 242] width 1040 height 32
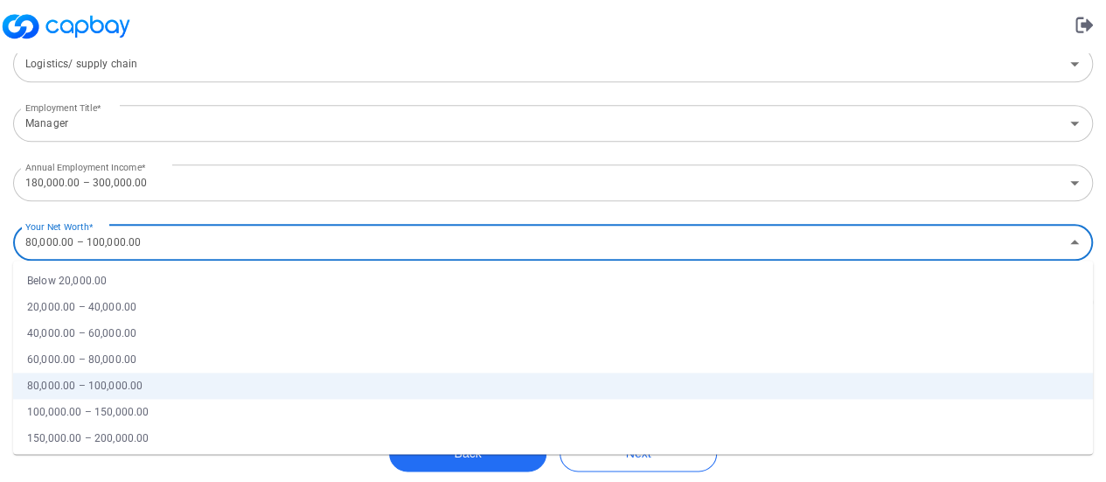
click at [165, 294] on li "20,000.00 – 40,000.00" at bounding box center [552, 307] width 1079 height 26
type input "20,000.00 – 40,000.00"
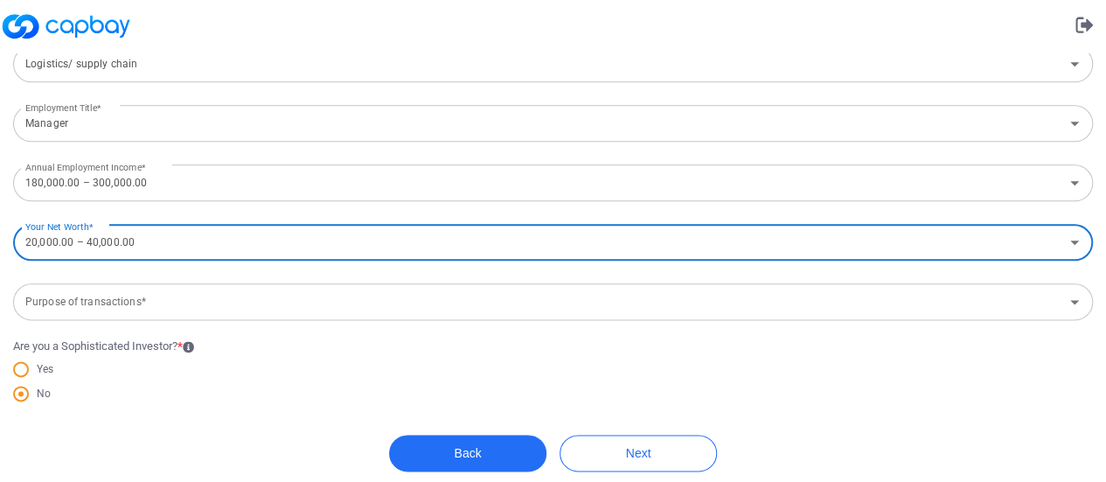
click at [159, 384] on div "No" at bounding box center [552, 396] width 1079 height 24
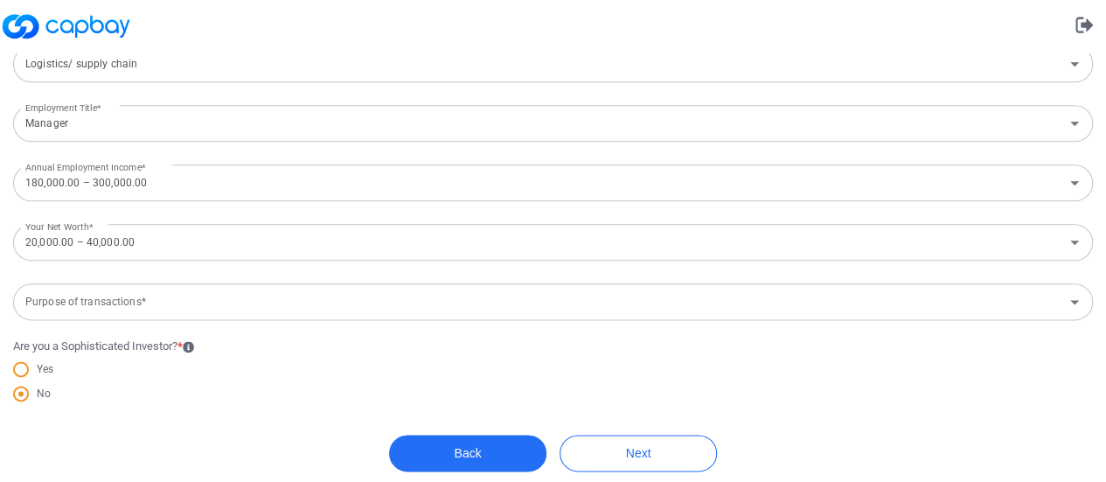
click at [154, 295] on input "Purpose of transactions*" at bounding box center [538, 302] width 1040 height 32
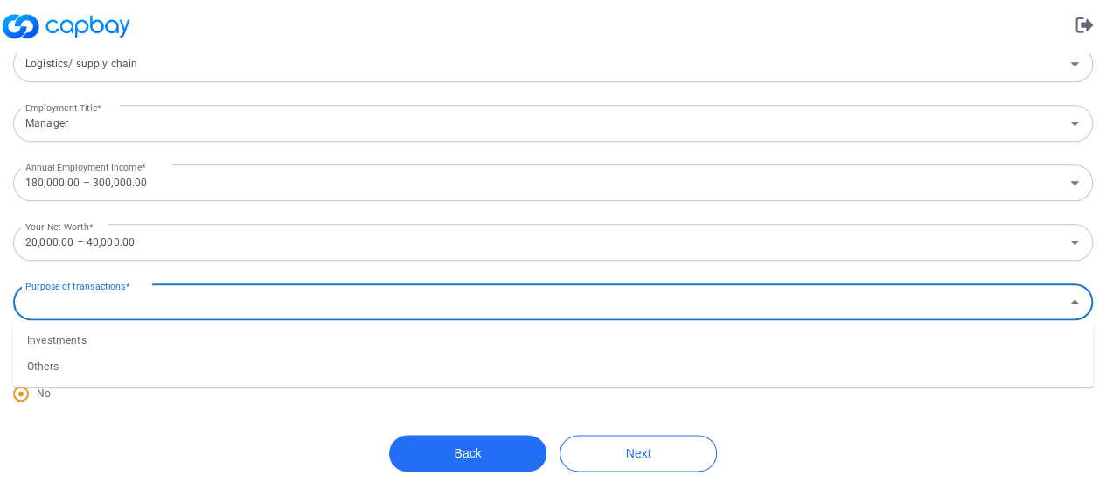
click at [159, 327] on li "Investments" at bounding box center [552, 340] width 1079 height 26
type input "Investments"
click at [198, 391] on div "No" at bounding box center [552, 396] width 1079 height 24
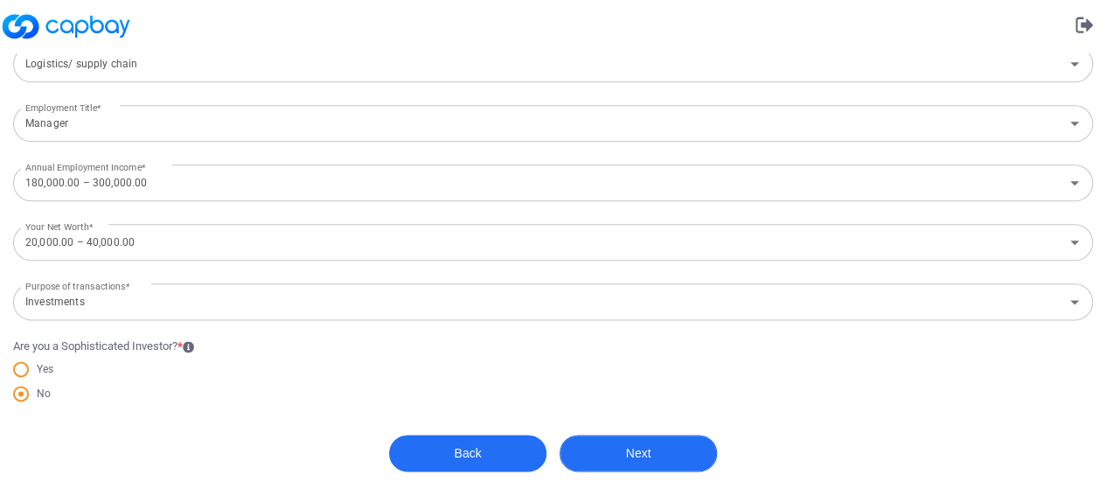
click at [653, 445] on button "Next" at bounding box center [637, 452] width 157 height 37
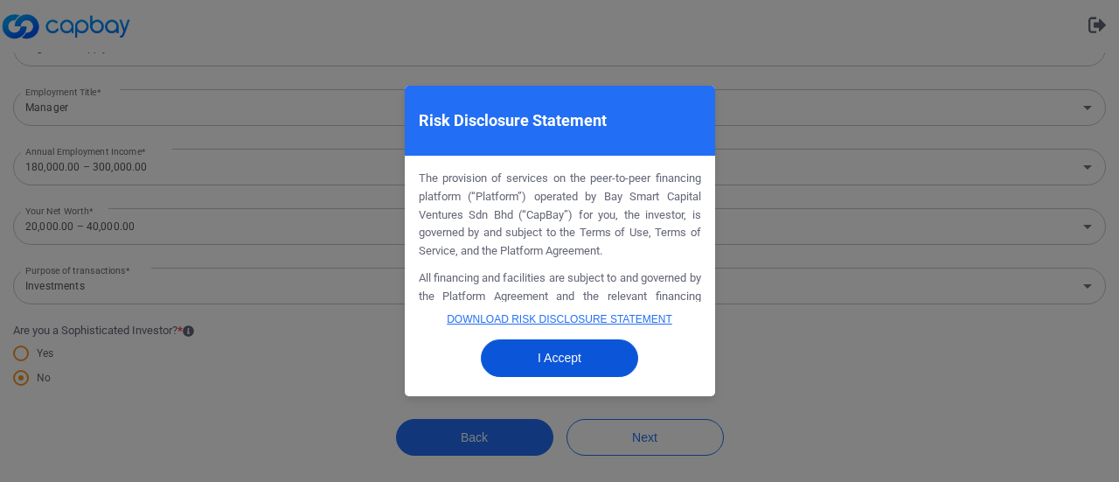
click at [556, 349] on button "I Accept" at bounding box center [559, 358] width 157 height 38
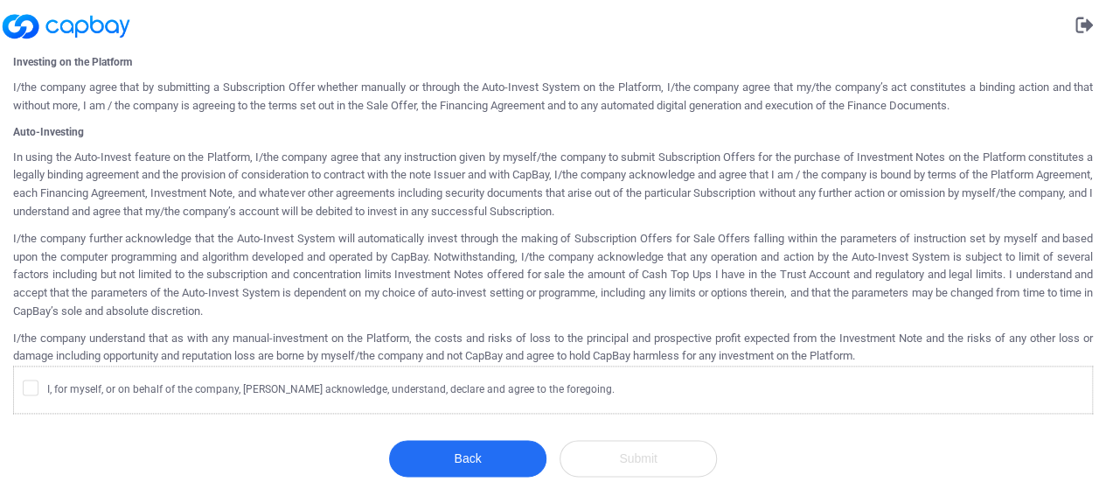
scroll to position [1042, 0]
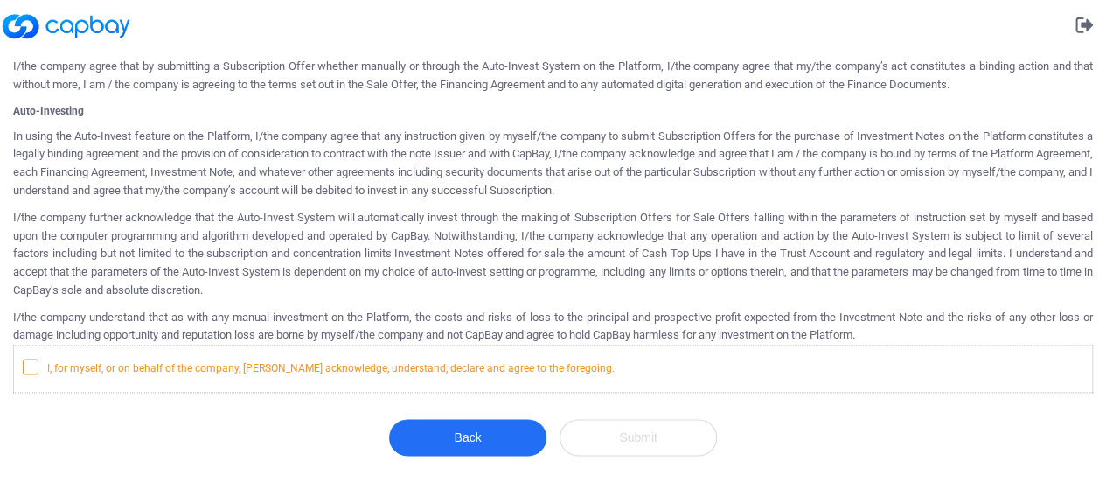
click at [27, 365] on icon at bounding box center [31, 365] width 14 height 14
click at [0, 0] on input "I, for myself, or on behalf of the company, [PERSON_NAME] acknowledge, understa…" at bounding box center [0, 0] width 0 height 0
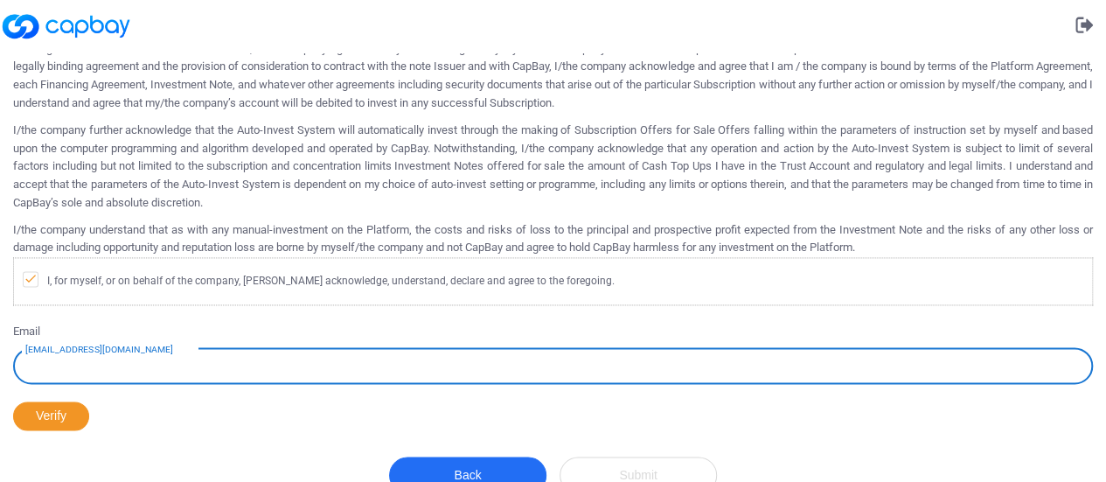
scroll to position [1167, 0]
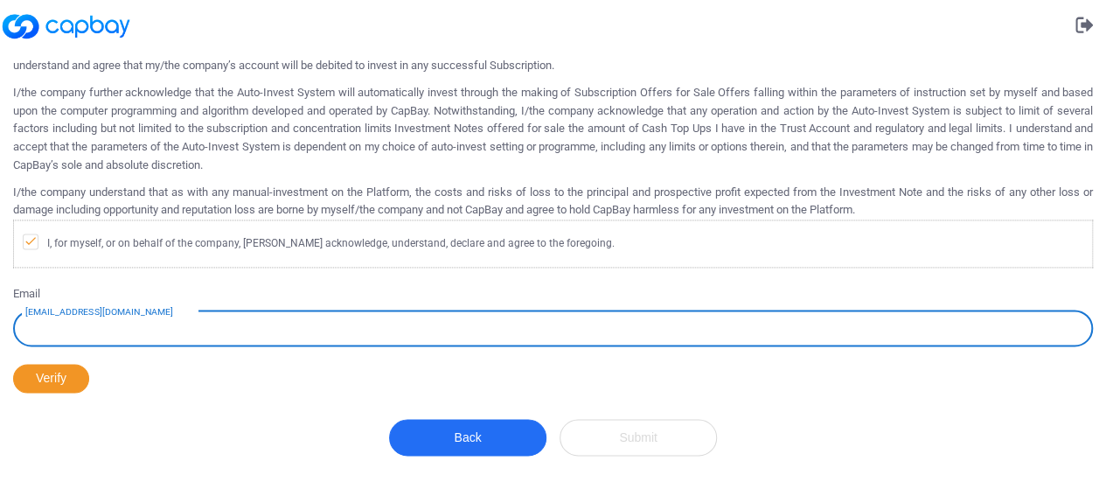
click at [295, 336] on input "[EMAIL_ADDRESS][DOMAIN_NAME]" at bounding box center [552, 327] width 1079 height 37
type input "[EMAIL_ADDRESS][DOMAIN_NAME]"
click at [57, 375] on button "Verify" at bounding box center [51, 378] width 76 height 29
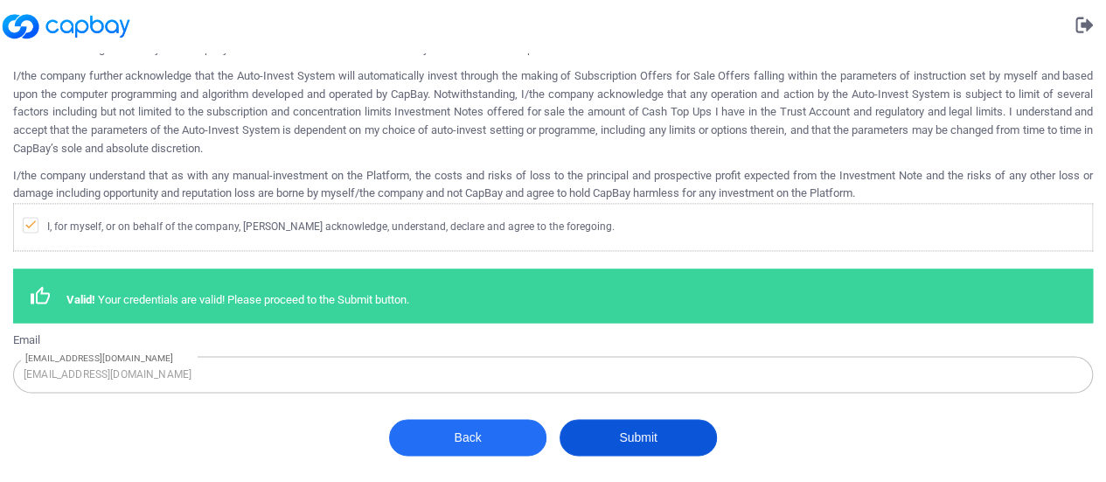
click at [640, 450] on button "Submit" at bounding box center [637, 437] width 157 height 37
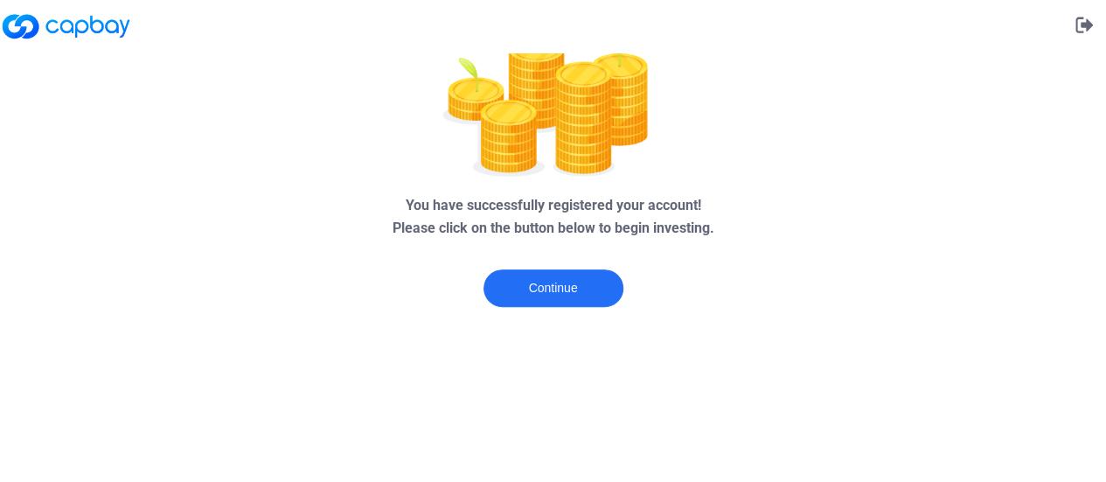
scroll to position [0, 0]
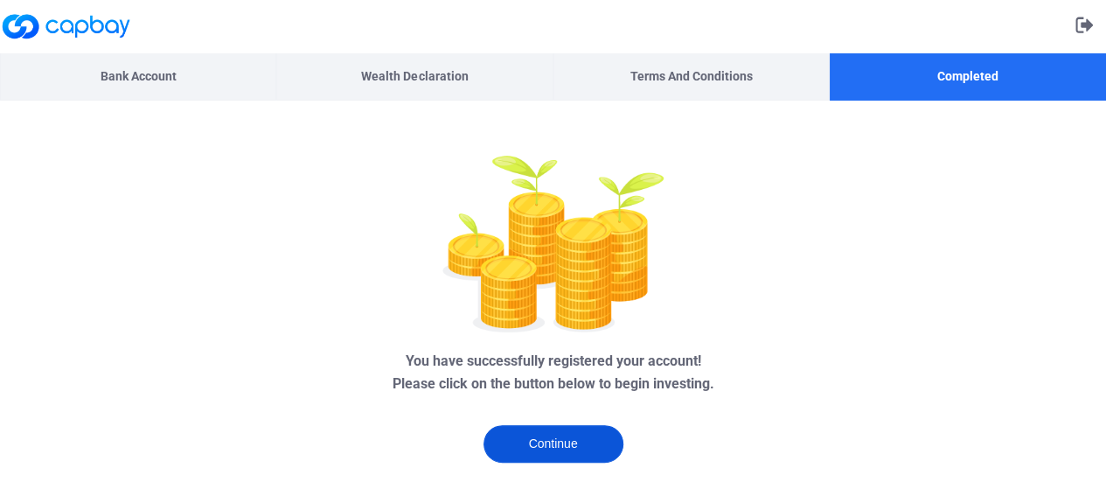
click at [584, 448] on button "Continue" at bounding box center [553, 444] width 140 height 38
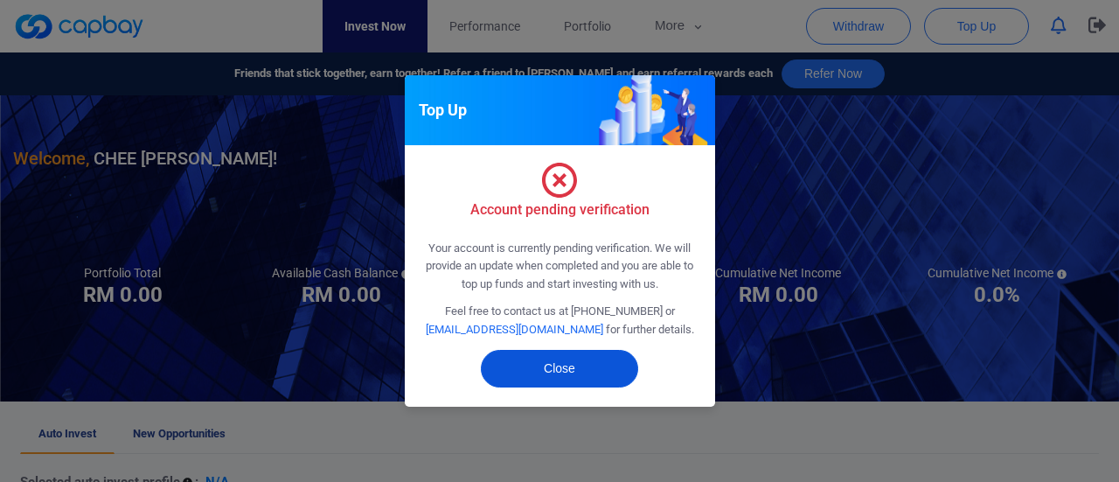
click at [514, 375] on button "Close" at bounding box center [559, 369] width 157 height 38
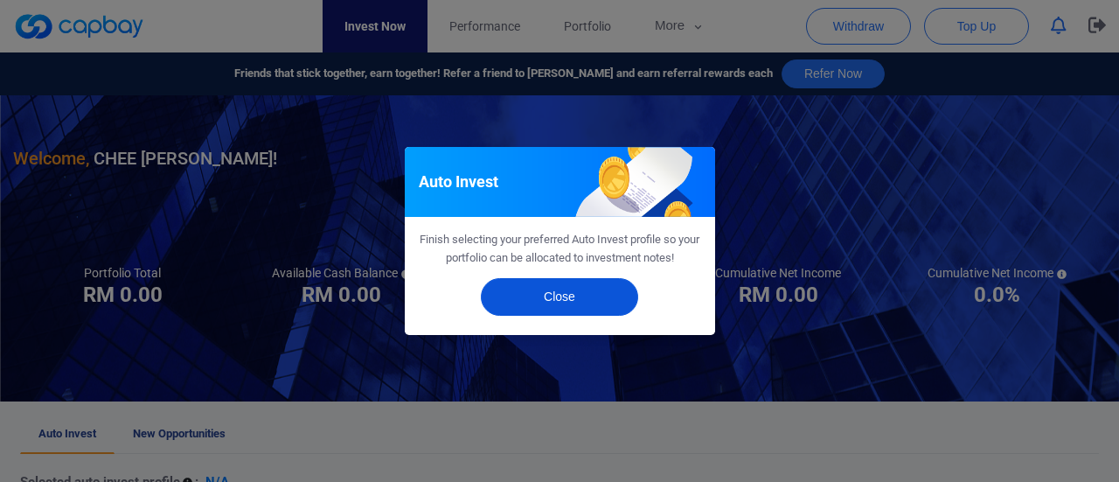
click at [530, 302] on button "Close" at bounding box center [559, 297] width 157 height 38
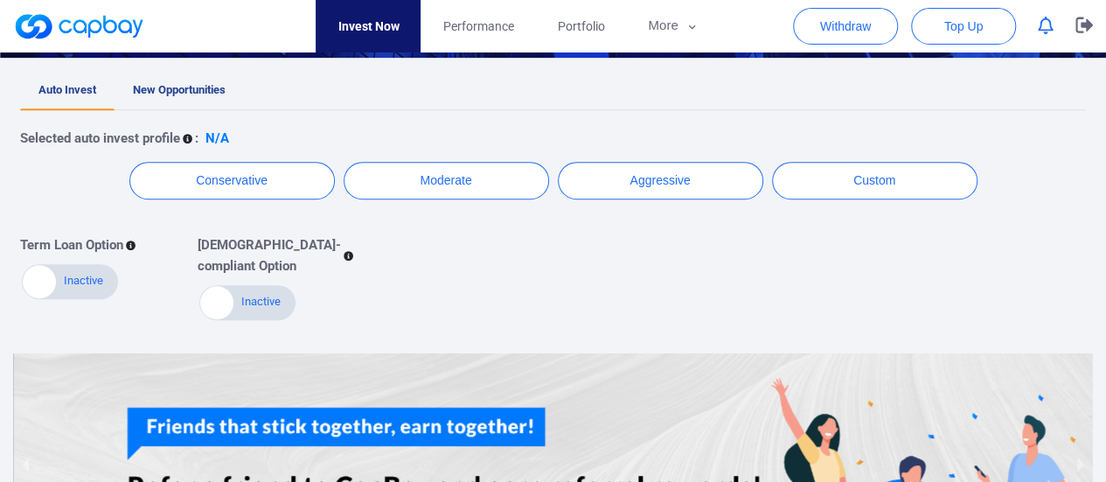
scroll to position [175, 0]
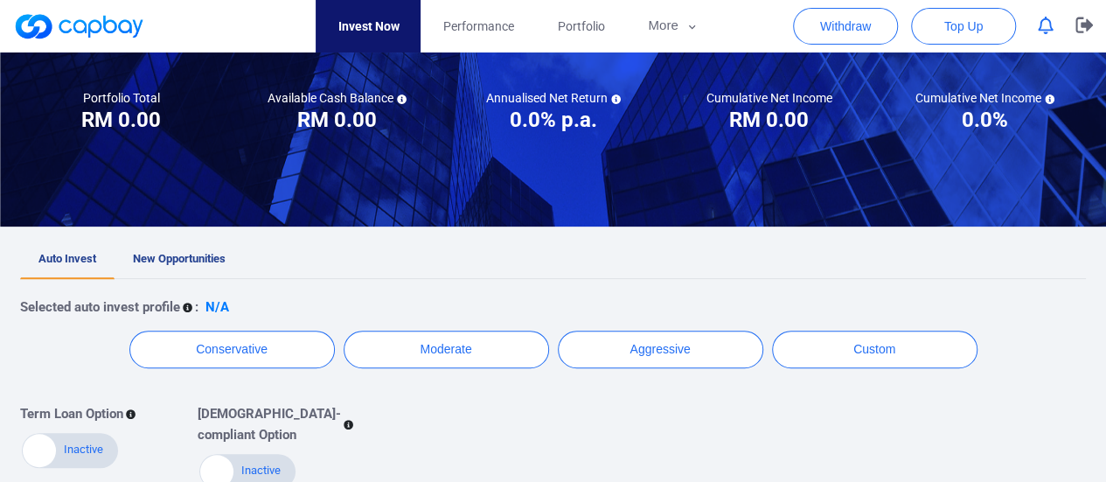
click at [152, 264] on span "New Opportunities" at bounding box center [179, 258] width 93 height 13
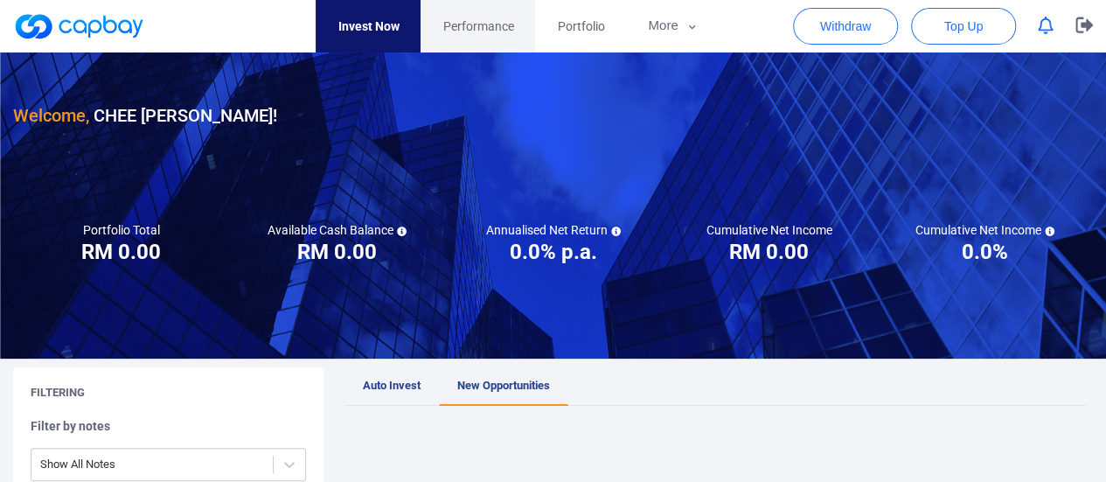
click at [497, 38] on link "Performance" at bounding box center [477, 26] width 115 height 52
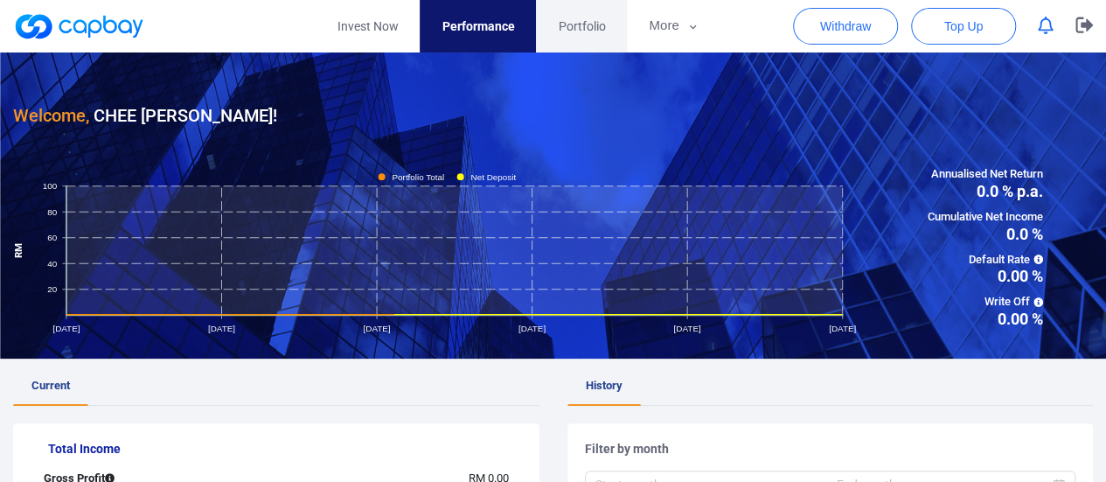
click at [562, 25] on span "Portfolio" at bounding box center [581, 26] width 47 height 19
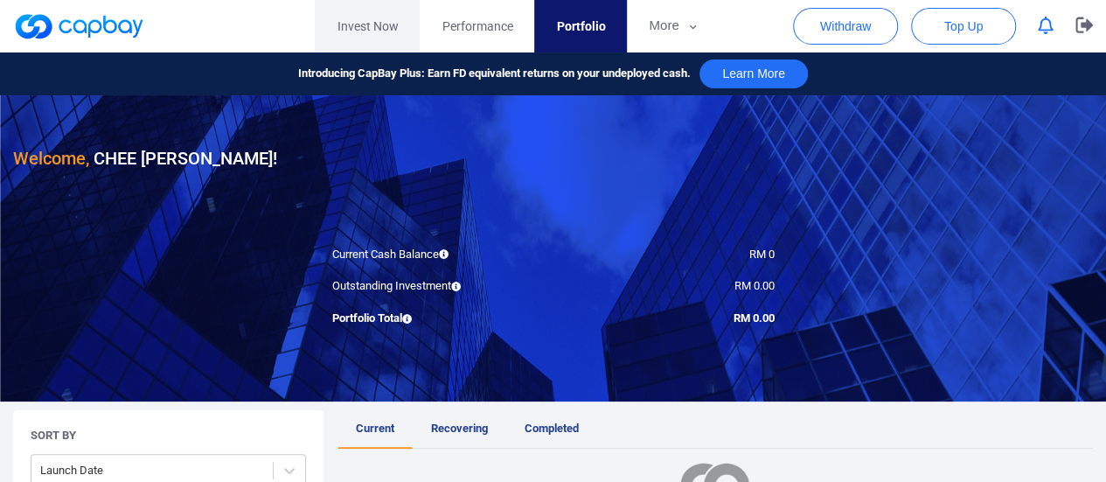
click at [371, 24] on link "Invest Now" at bounding box center [367, 26] width 105 height 52
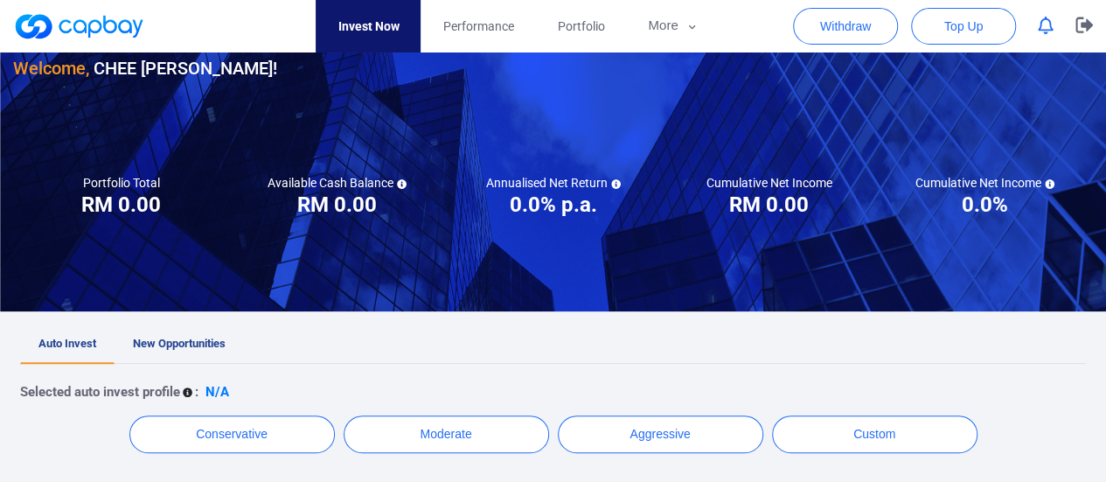
scroll to position [262, 0]
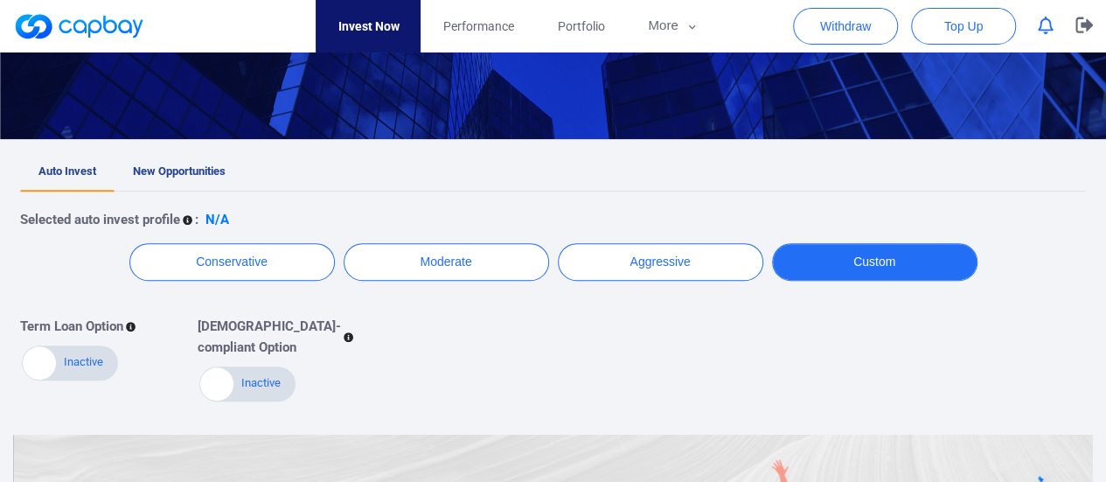
click at [897, 272] on button "Custom" at bounding box center [874, 262] width 205 height 38
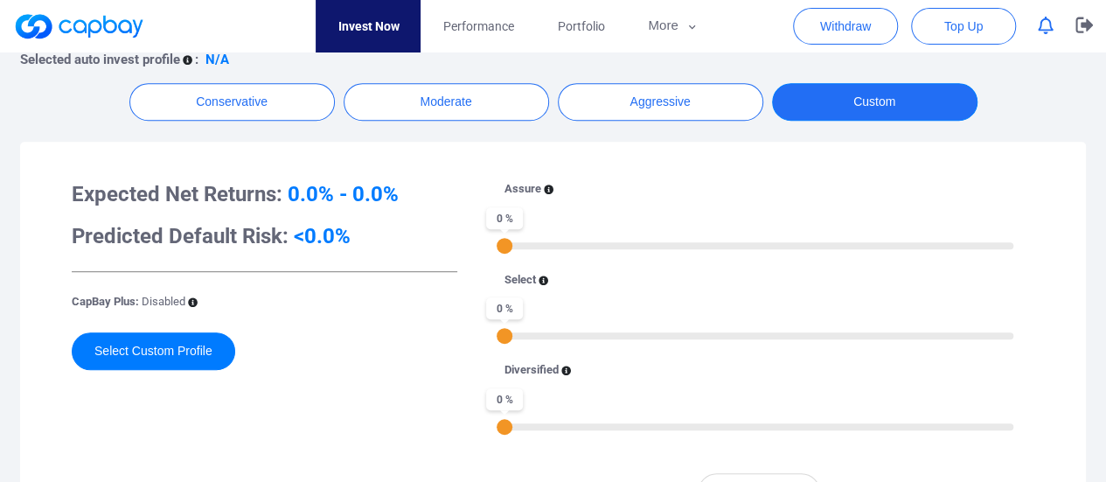
scroll to position [437, 0]
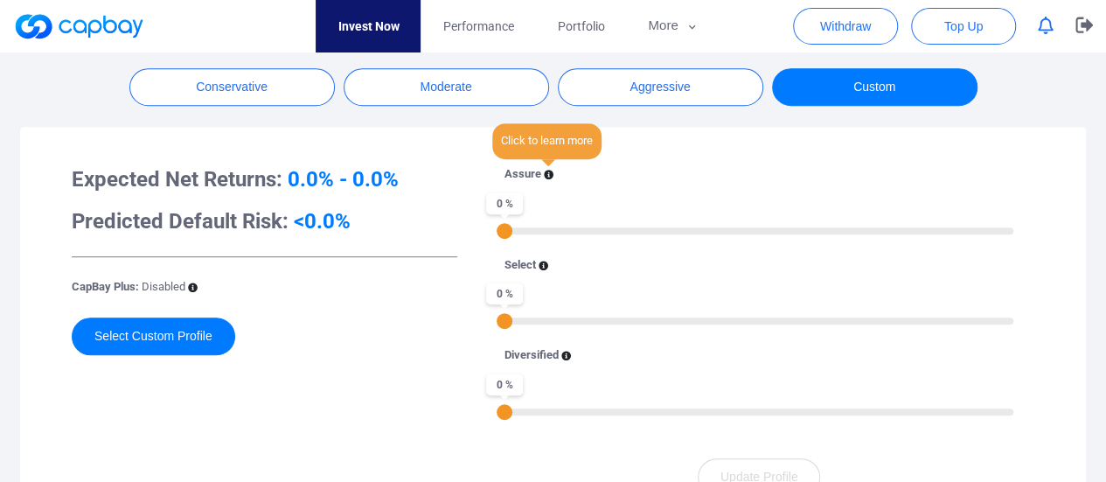
click at [545, 170] on icon at bounding box center [549, 175] width 10 height 10
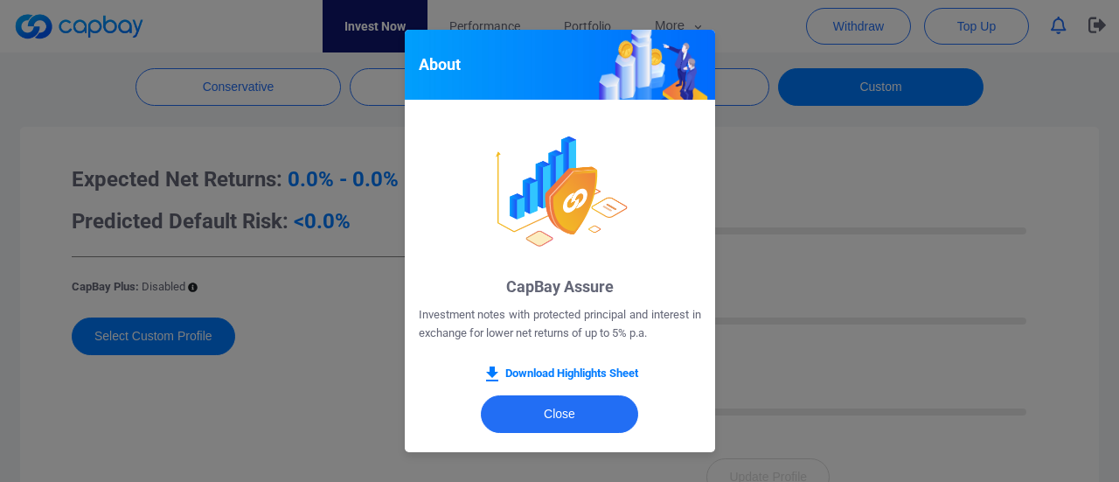
click at [408, 377] on div "CapBay Assure Investment notes with protected principal and interest in exchang…" at bounding box center [560, 242] width 310 height 284
click at [593, 420] on button "Close" at bounding box center [559, 414] width 157 height 38
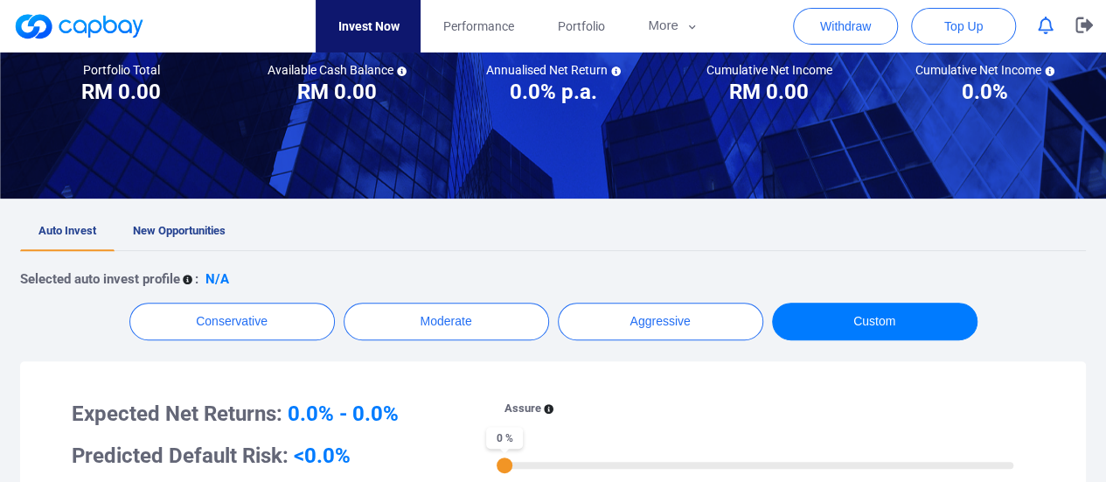
scroll to position [87, 0]
